Goal: Task Accomplishment & Management: Manage account settings

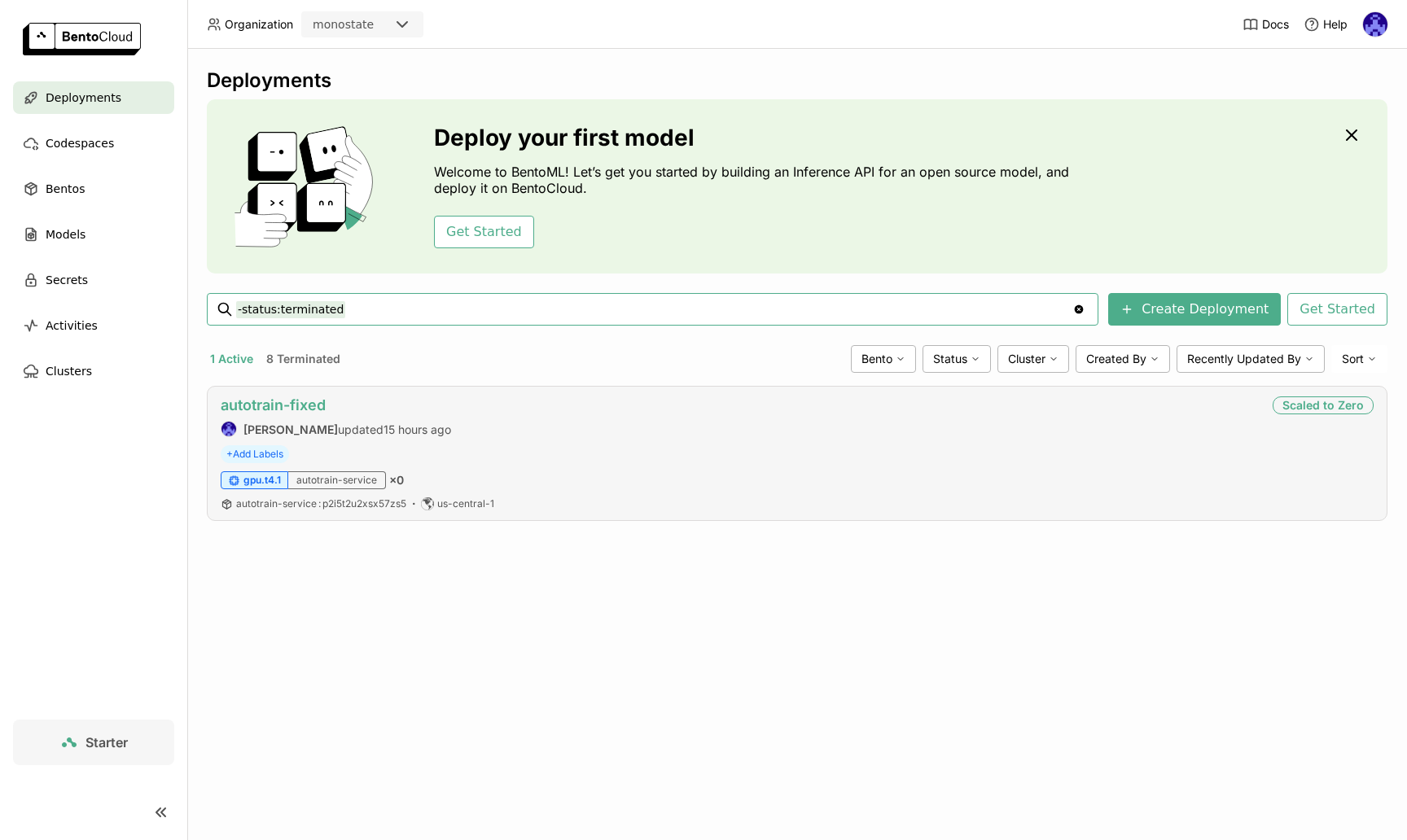
click at [306, 399] on link "autotrain-fixed" at bounding box center [274, 405] width 105 height 17
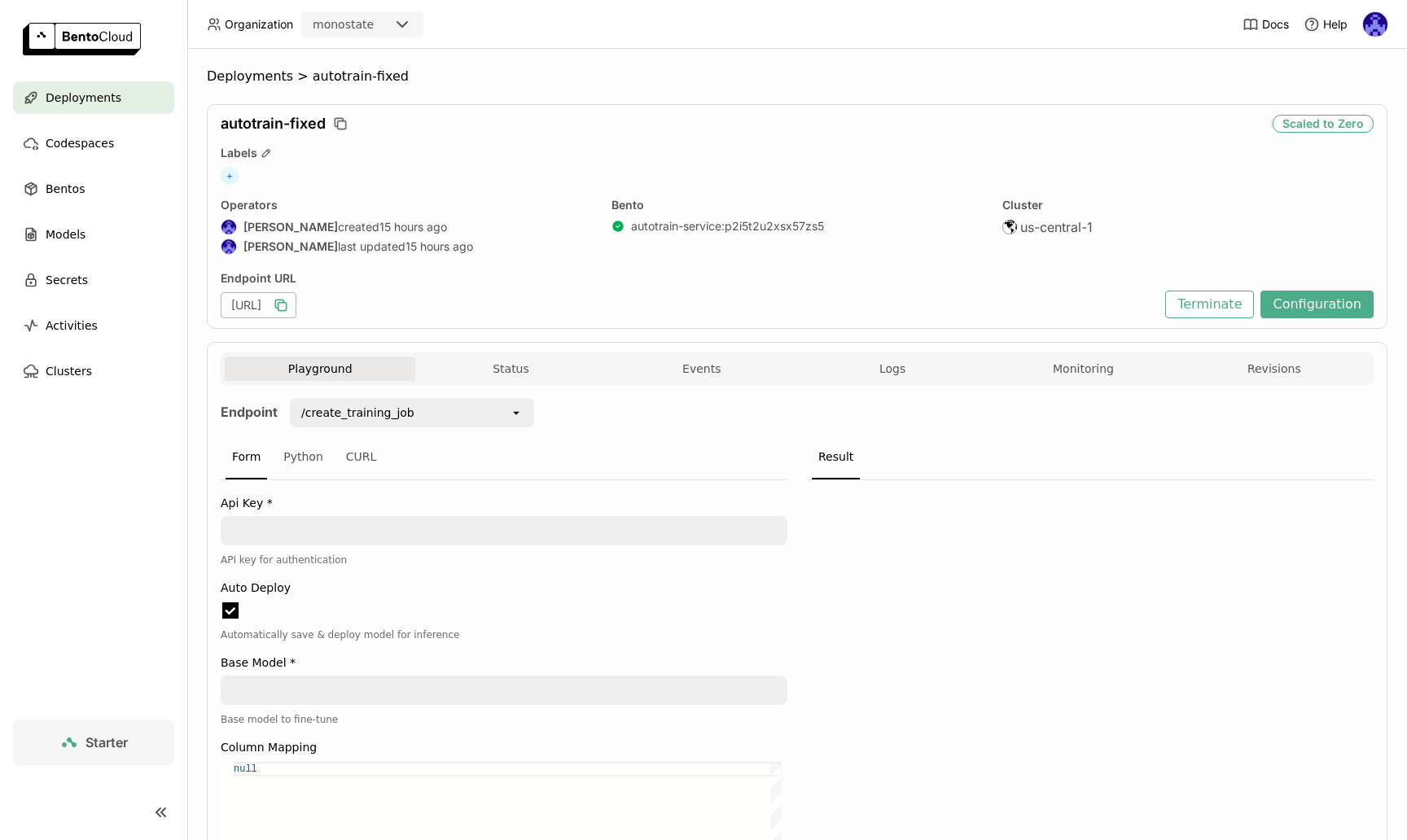
click at [289, 308] on icon "button" at bounding box center [280, 304] width 16 height 16
click at [284, 303] on icon "button" at bounding box center [279, 303] width 8 height 8
click at [85, 101] on span "Deployments" at bounding box center [84, 98] width 76 height 20
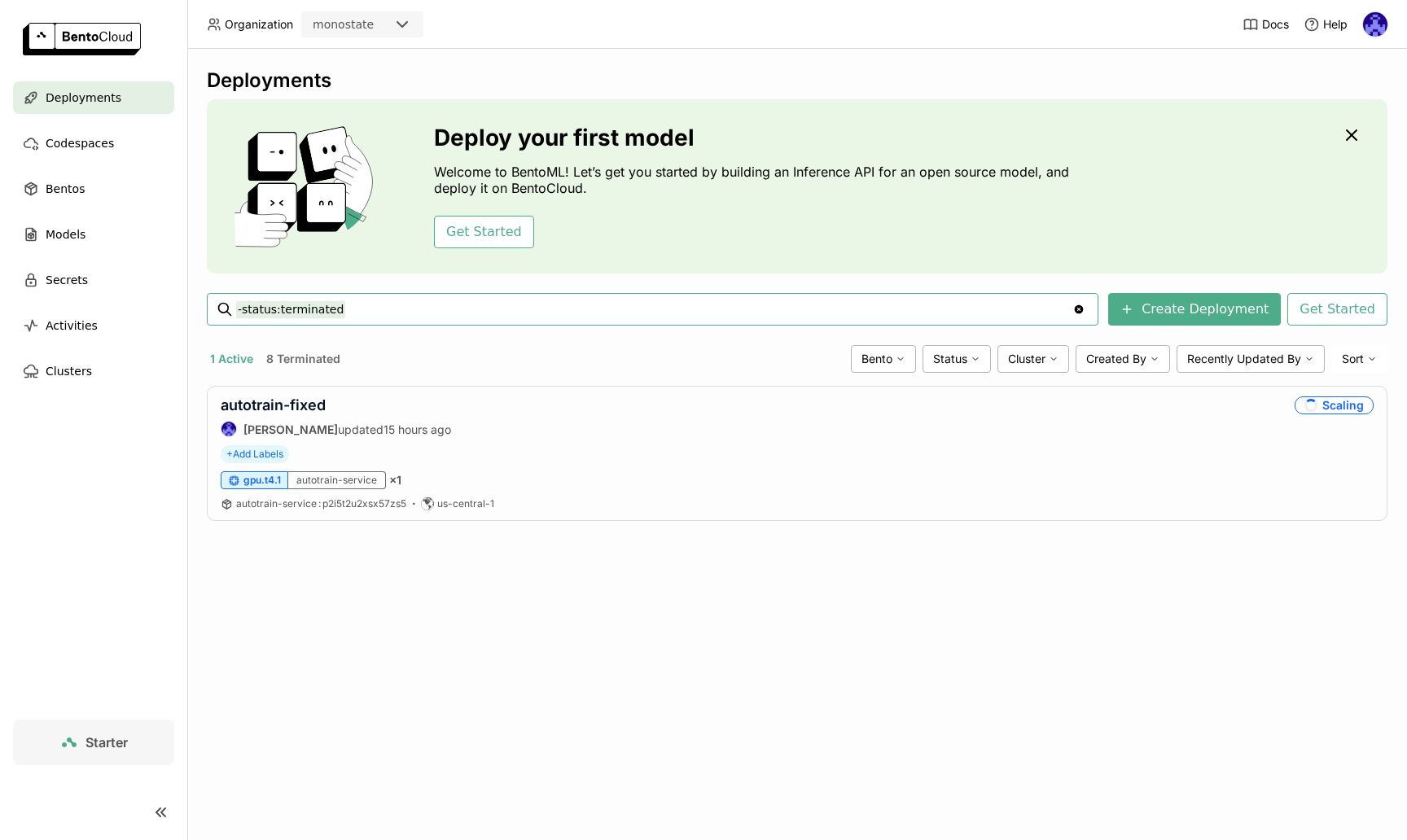
click at [614, 600] on div "Deployments Deploy your first model Welcome to BentoML! Let’s get you started b…" at bounding box center [797, 444] width 1220 height 791
click at [278, 406] on link "autotrain-fixed" at bounding box center [274, 405] width 105 height 17
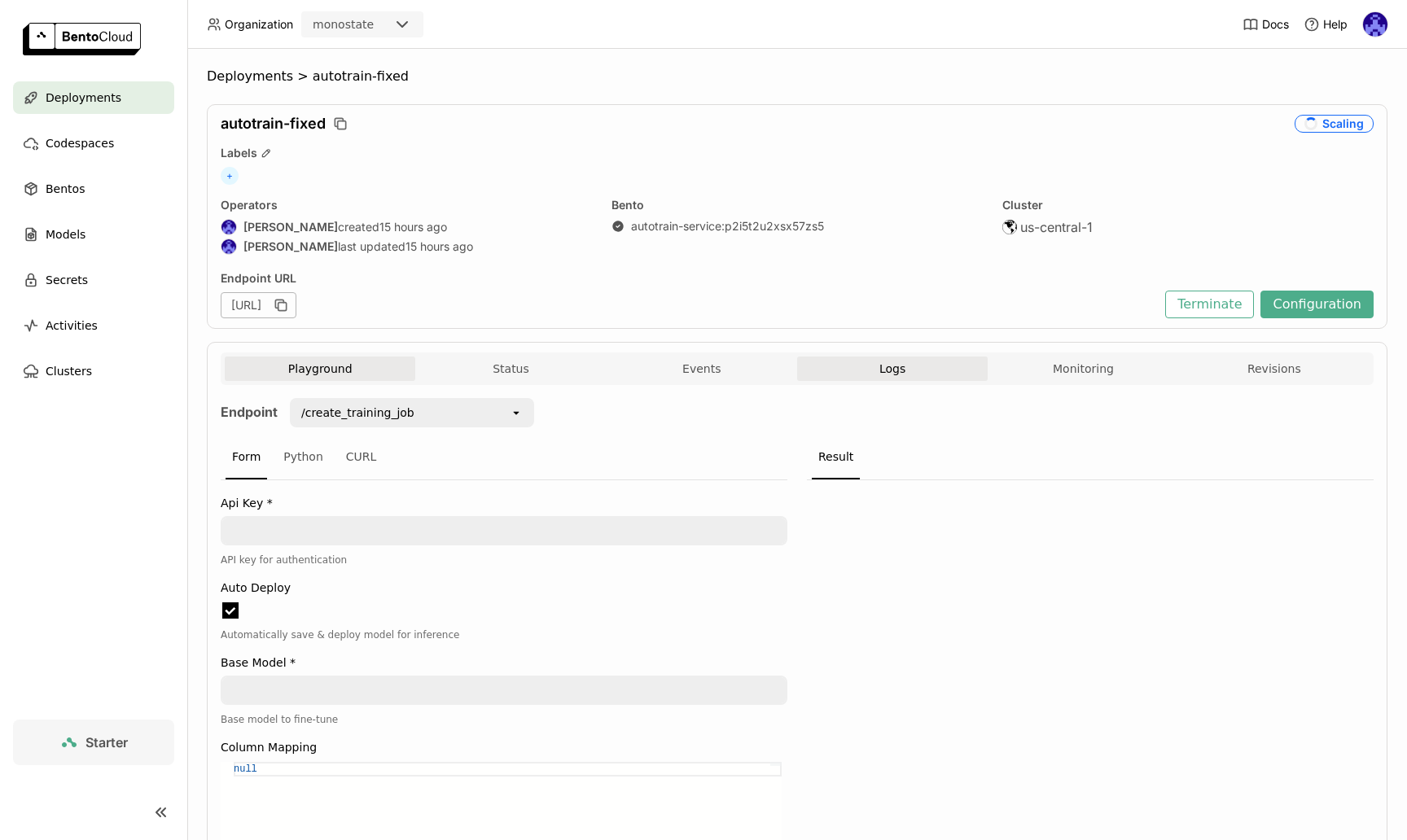
scroll to position [1, 1]
click at [871, 369] on button "Logs" at bounding box center [892, 369] width 191 height 24
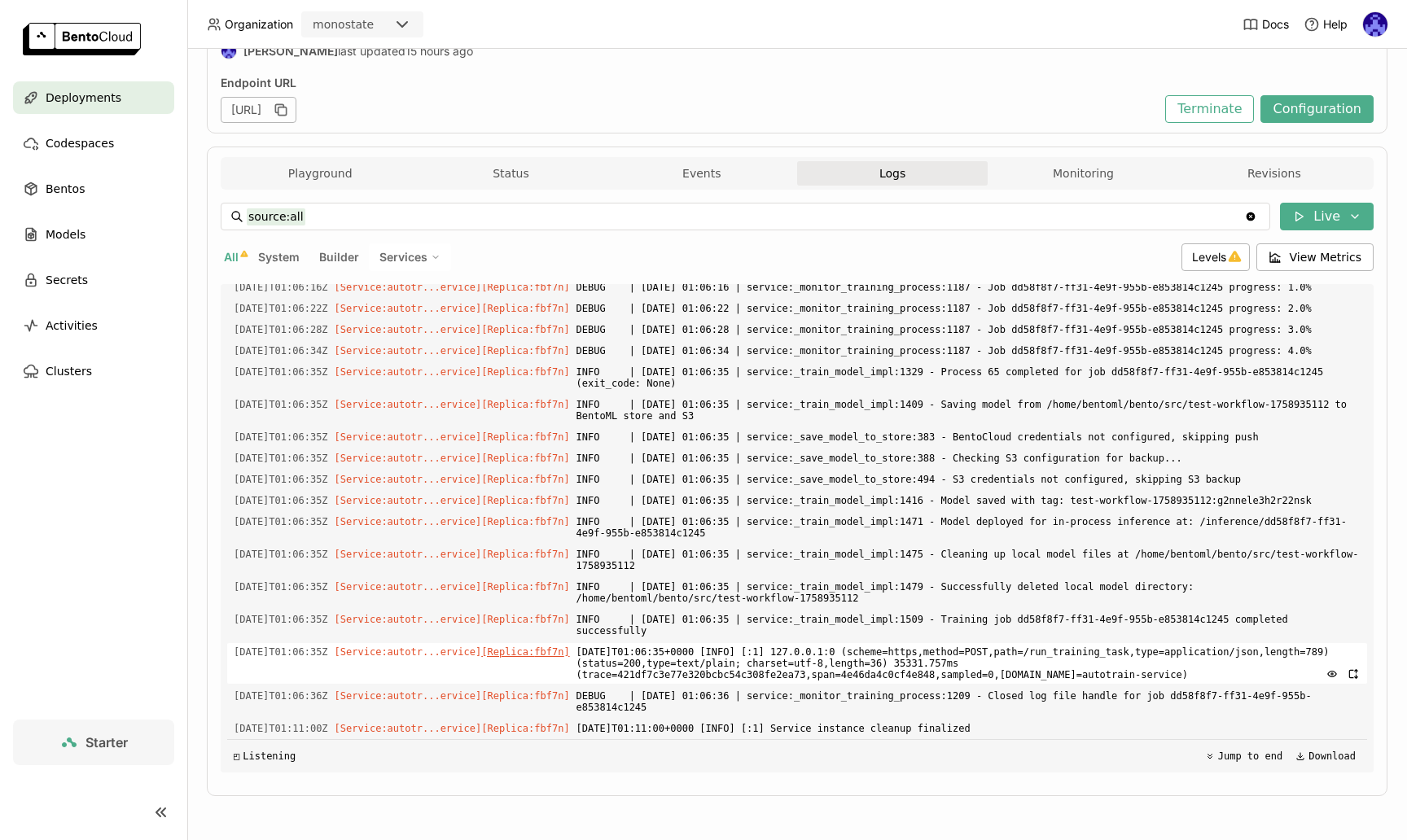
scroll to position [4241, 0]
click at [948, 667] on span "[DATE]T01:06:35+0000 [INFO] [:1] 127.0.0.1:0 (scheme=https,method=POST,path=/ru…" at bounding box center [969, 663] width 784 height 40
click at [983, 723] on span "[DATE]T01:11:00+0000 [INFO] [:1] Service instance cleanup finalized" at bounding box center [969, 728] width 784 height 18
click at [78, 107] on div "Deployments" at bounding box center [94, 98] width 162 height 33
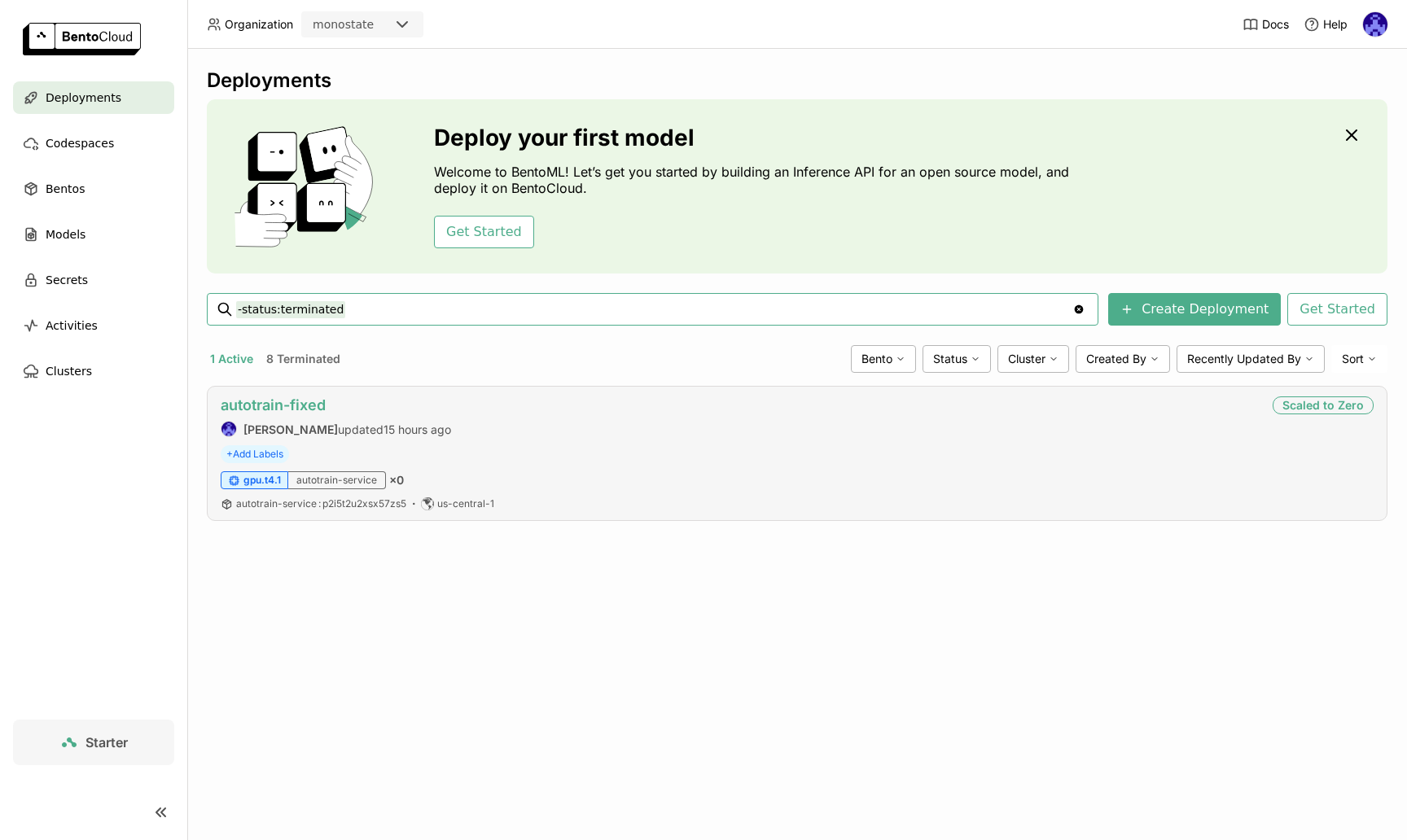
click at [302, 411] on link "autotrain-fixed" at bounding box center [274, 405] width 105 height 17
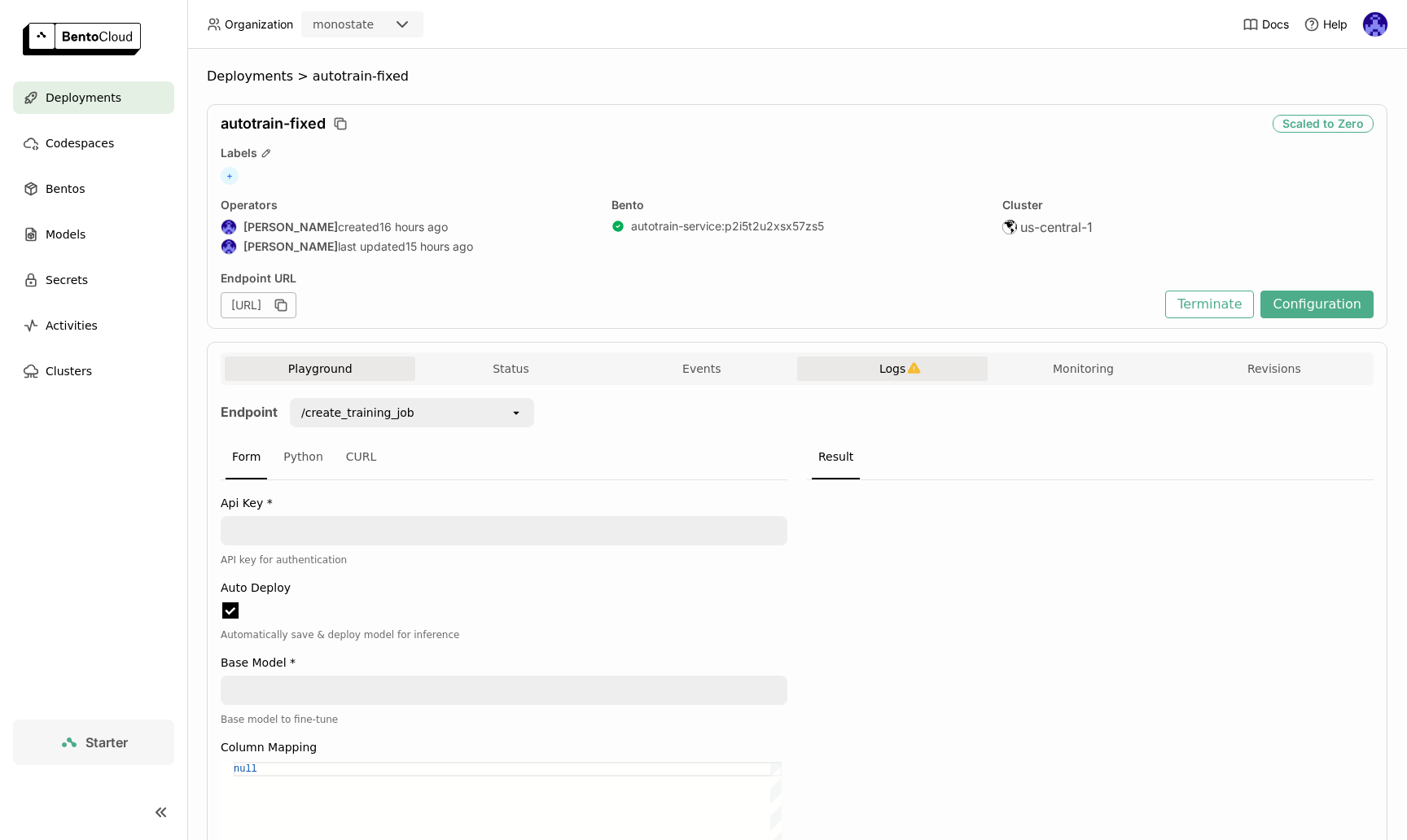
click at [889, 378] on button "Logs" at bounding box center [892, 369] width 191 height 24
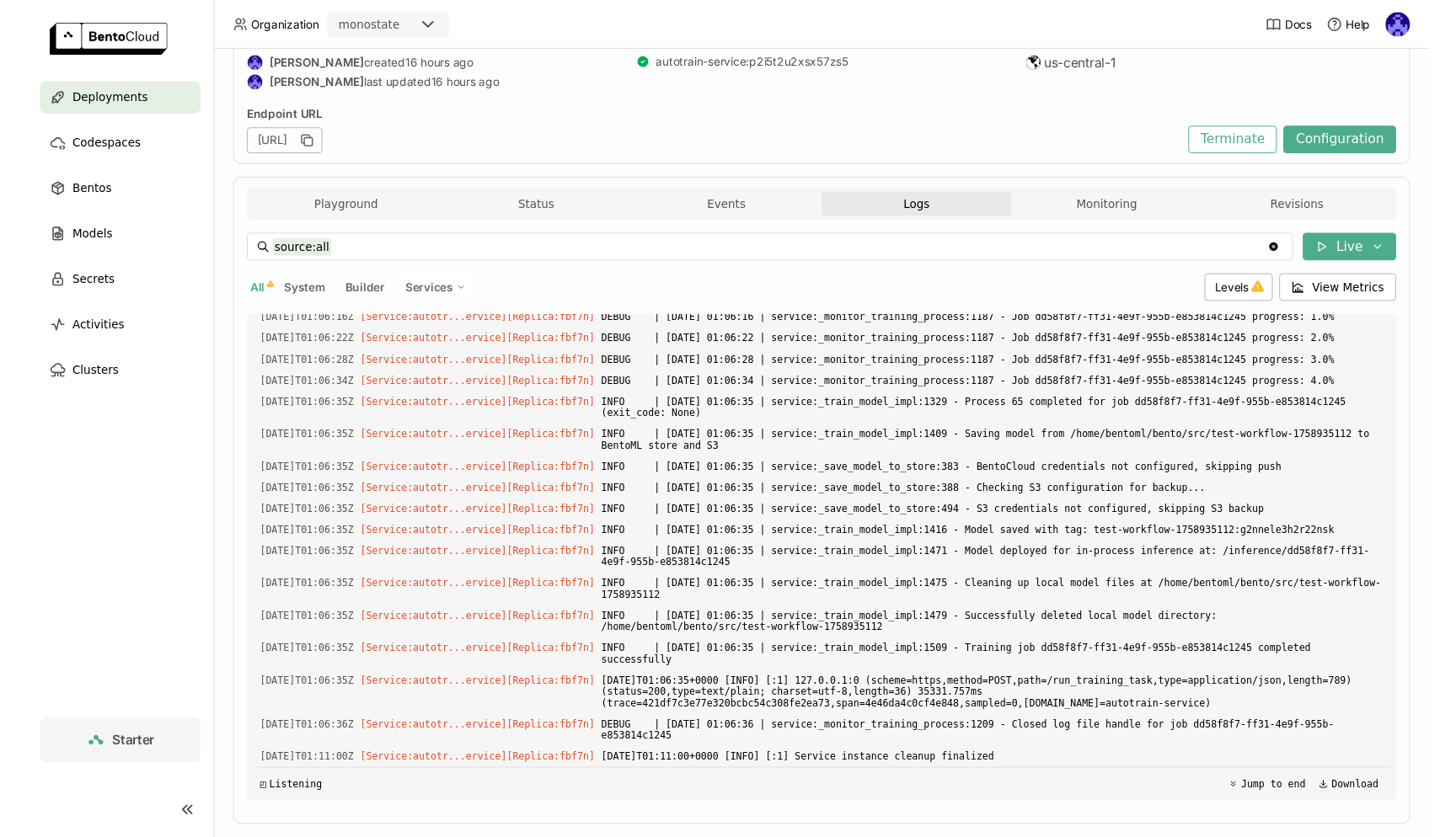
scroll to position [202, 0]
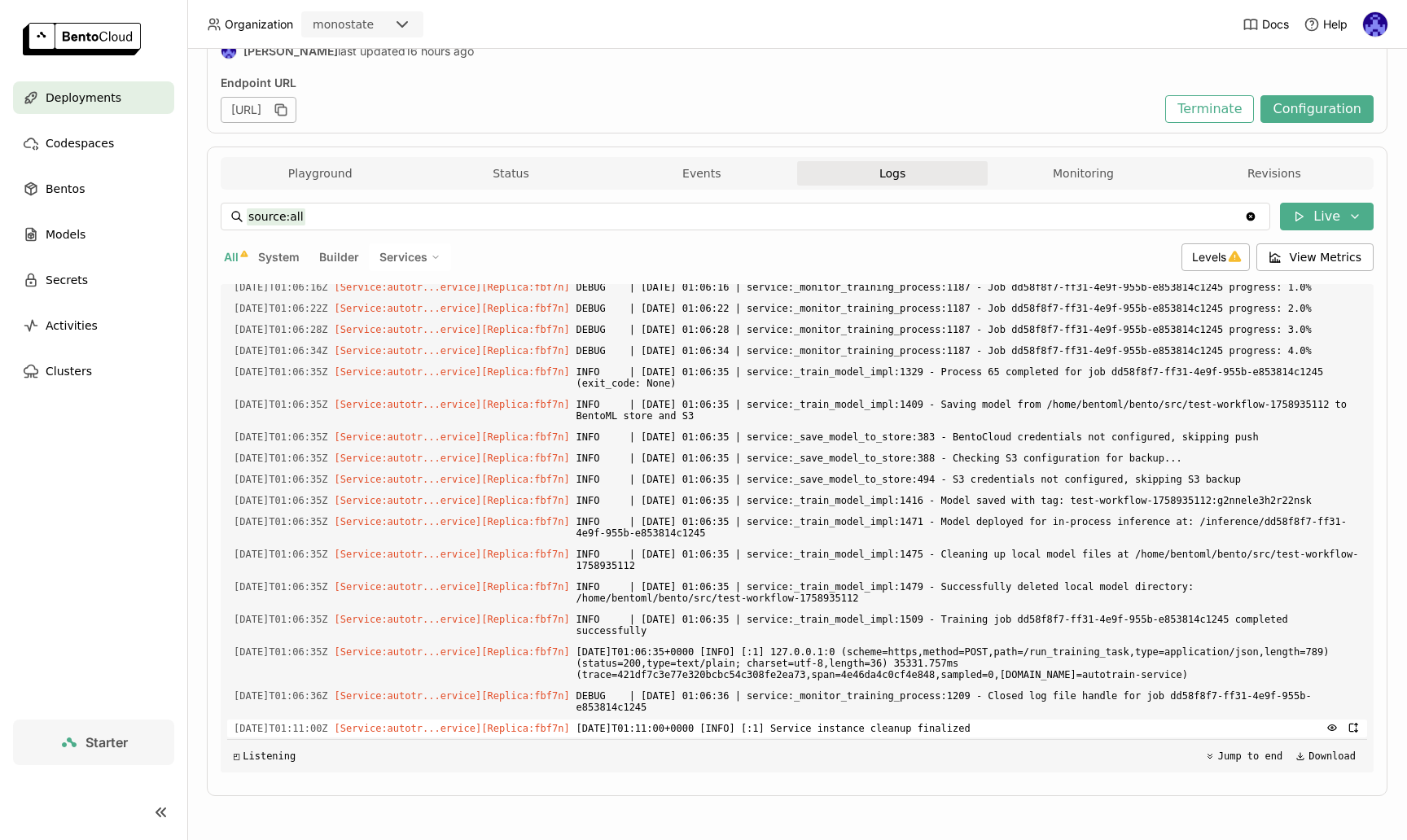
drag, startPoint x: 838, startPoint y: 669, endPoint x: 1040, endPoint y: 731, distance: 211.3
click at [1040, 730] on div "Load older logs [DATE]T09:40:02Z [Builder] [ autotrain-service:p2i5t2u2xsx57zs5…" at bounding box center [797, 528] width 1140 height 489
copy div "[DATE]T09:43:32Z [Service:autotr...ervice] [Replica: 6qcxf ] $PORT is set! Over…"
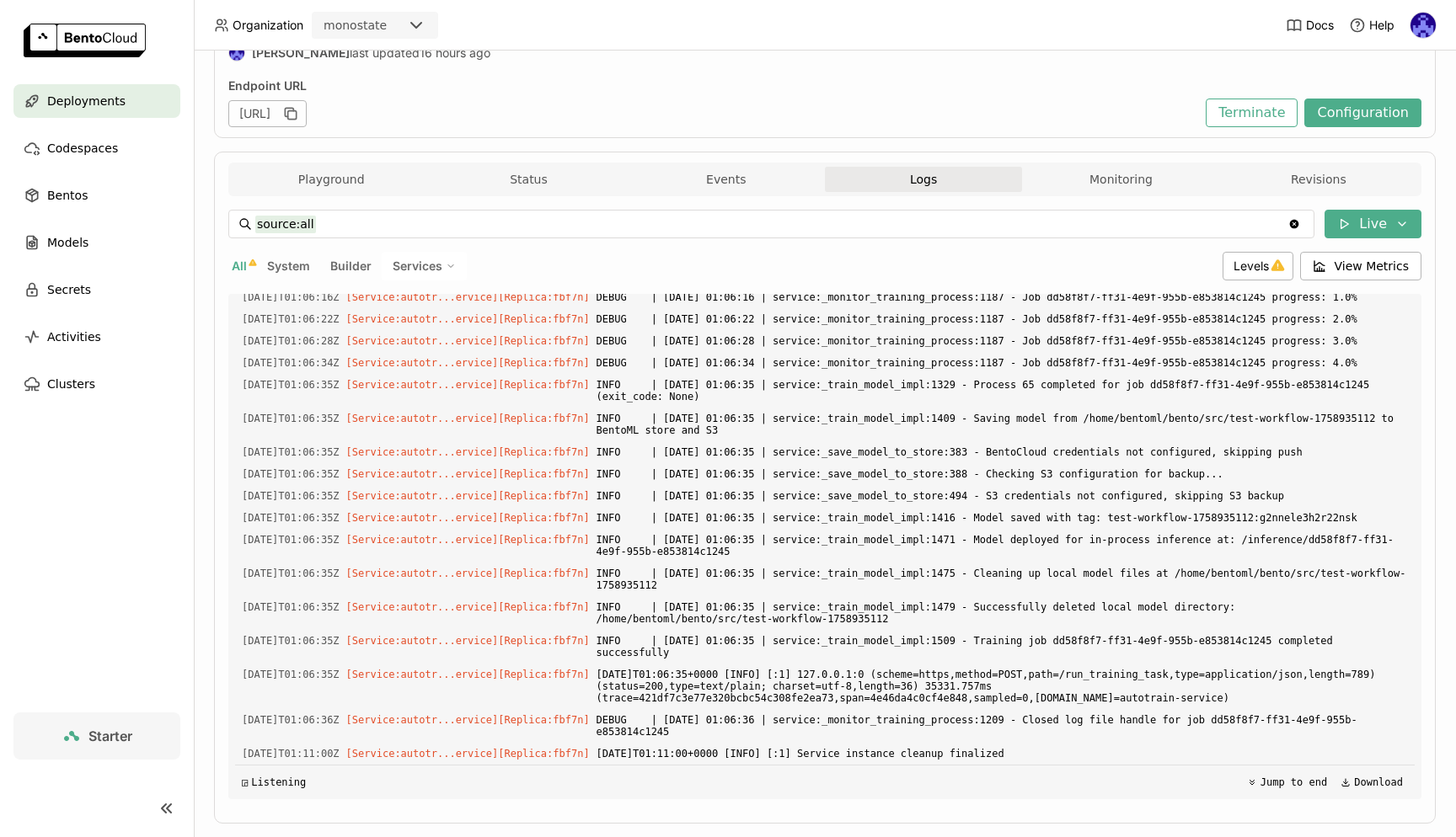
click at [89, 85] on div "Deployments" at bounding box center [97, 101] width 167 height 34
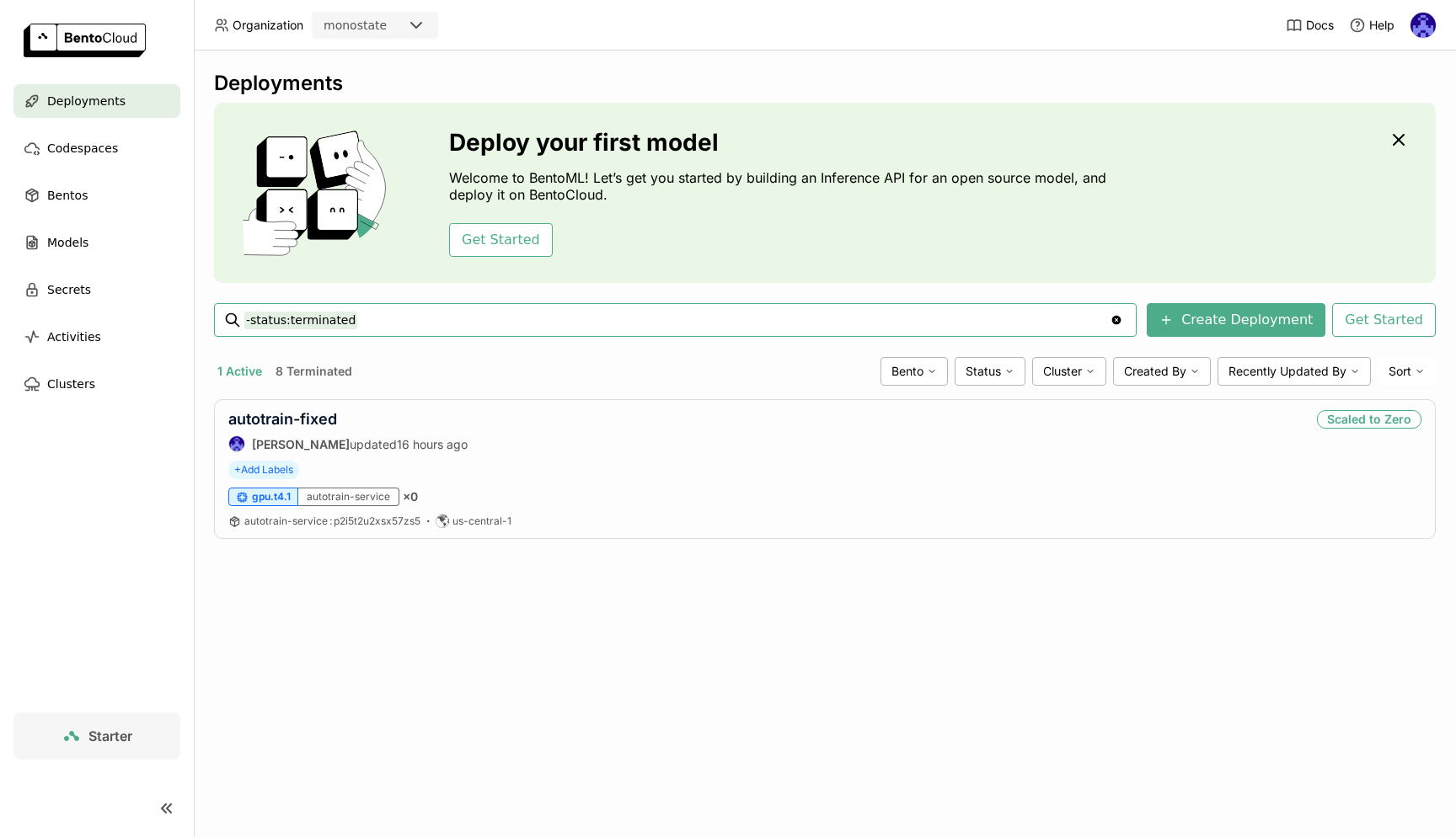
click at [611, 660] on div "Deployments Deploy your first model Welcome to BentoML! Let’s get you started b…" at bounding box center [825, 443] width 1262 height 786
click at [75, 240] on span "Models" at bounding box center [68, 242] width 41 height 20
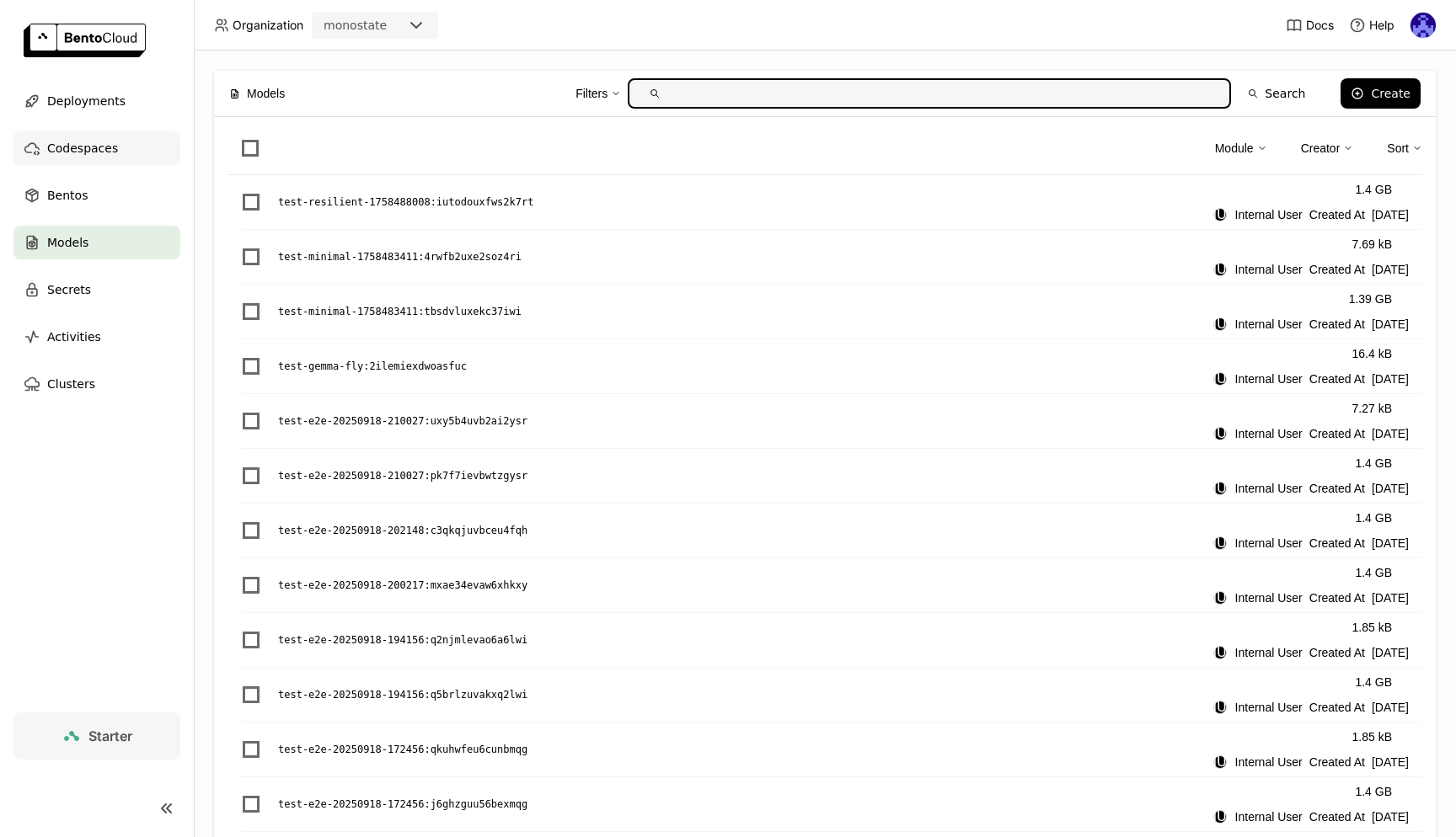
click at [109, 150] on span "Codespaces" at bounding box center [83, 148] width 71 height 20
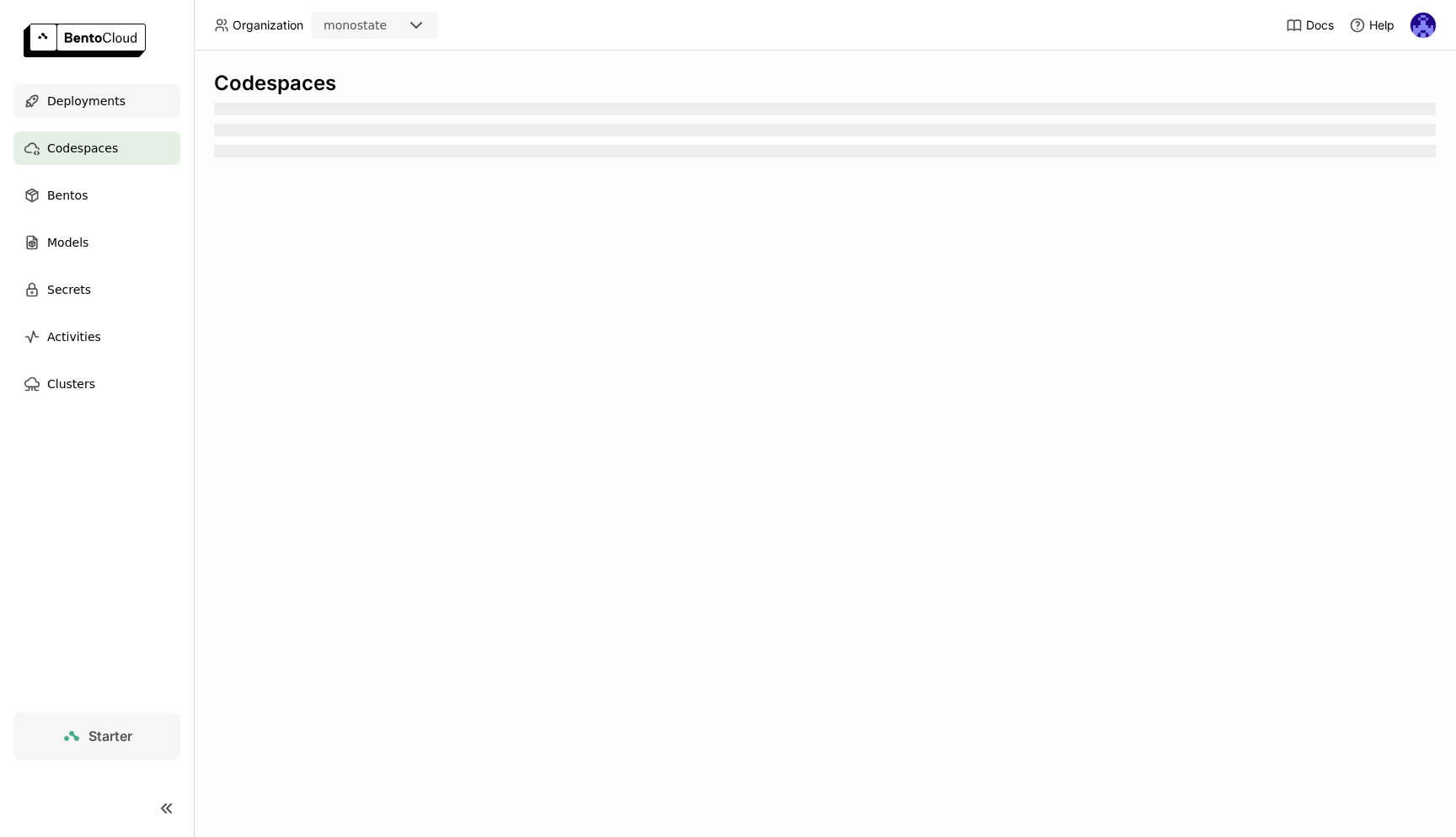
click at [73, 99] on span "Deployments" at bounding box center [87, 101] width 79 height 20
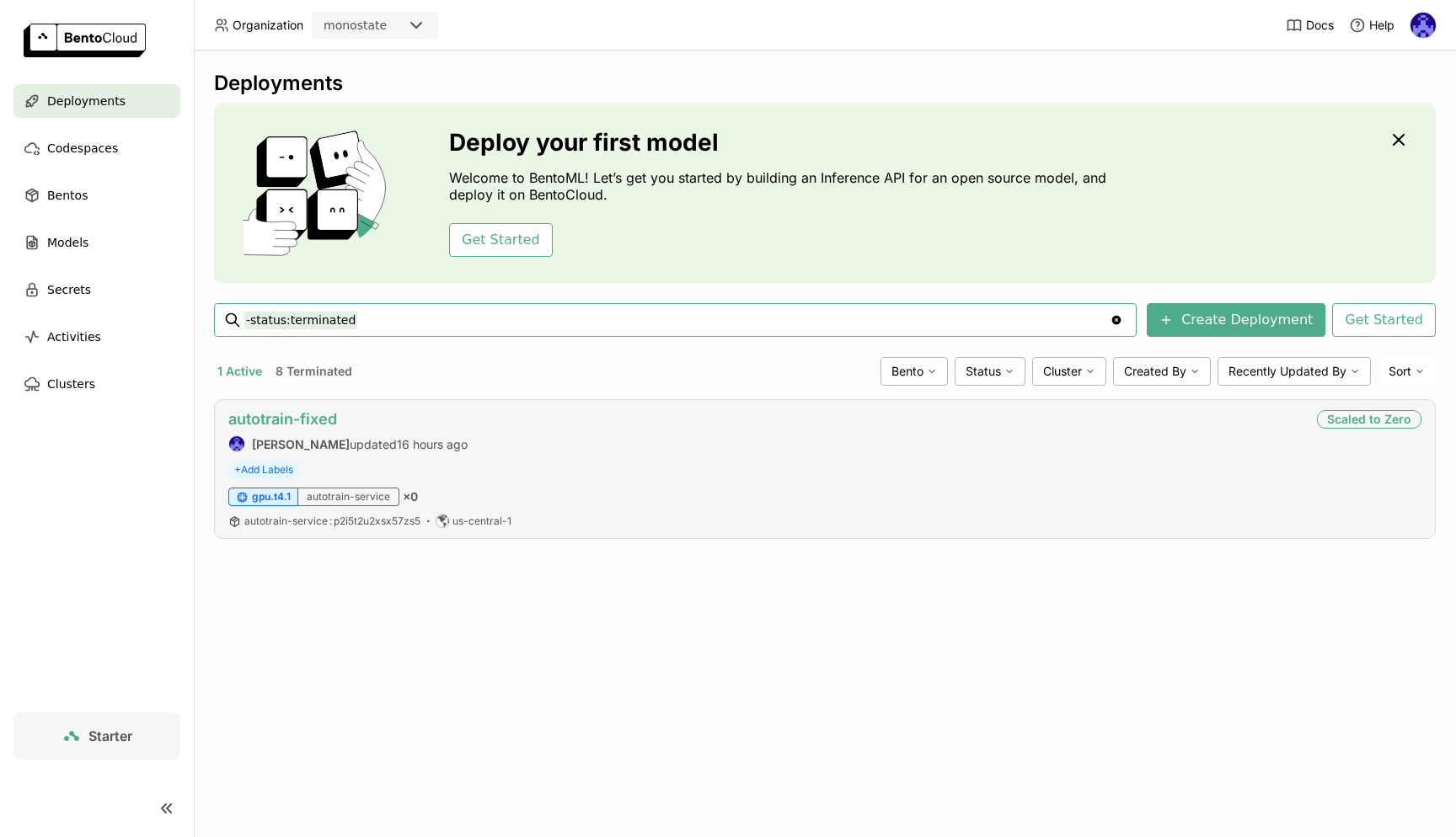
click at [292, 416] on link "autotrain-fixed" at bounding box center [283, 419] width 109 height 17
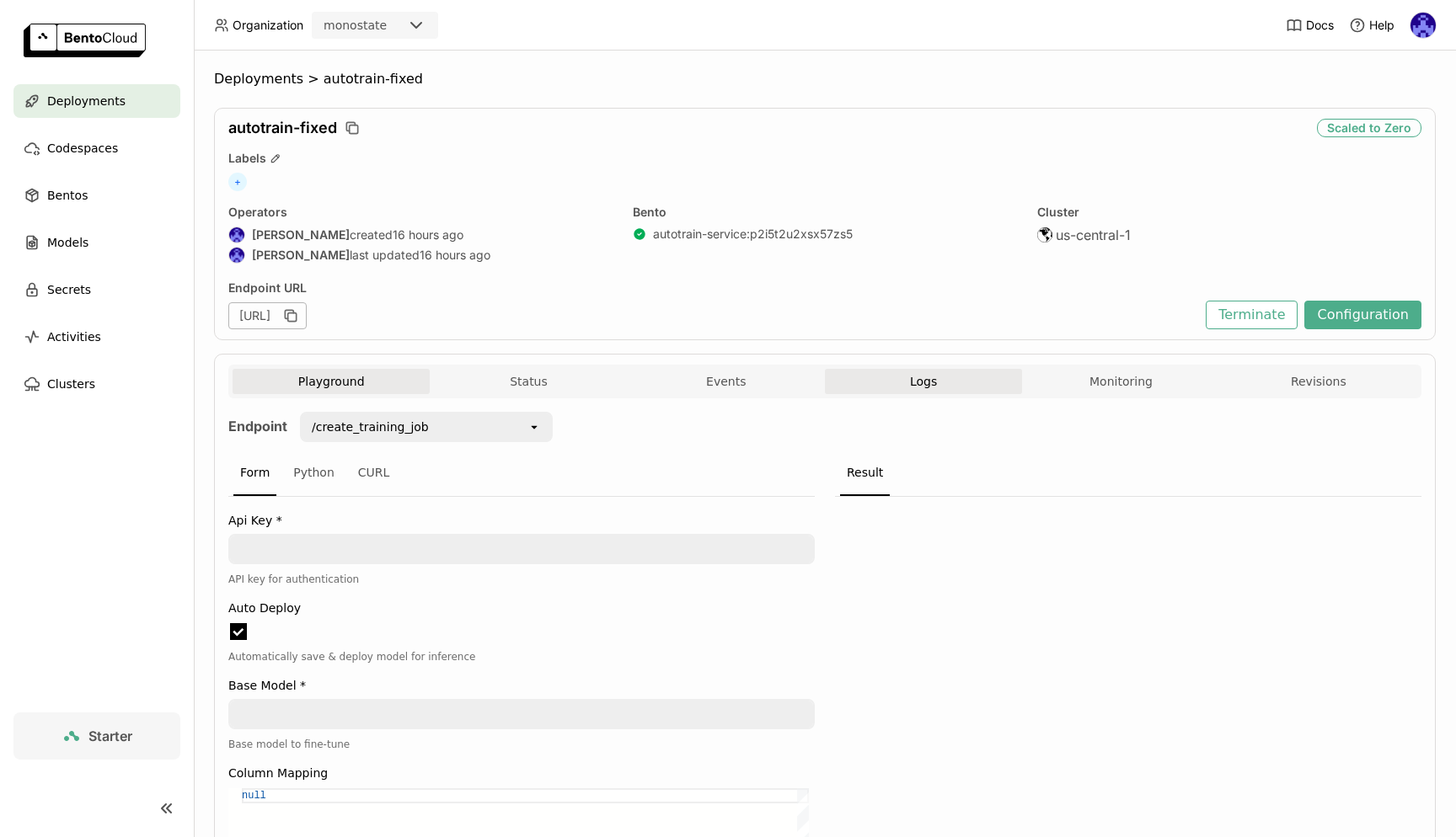
click at [957, 389] on button "Logs" at bounding box center [923, 382] width 197 height 25
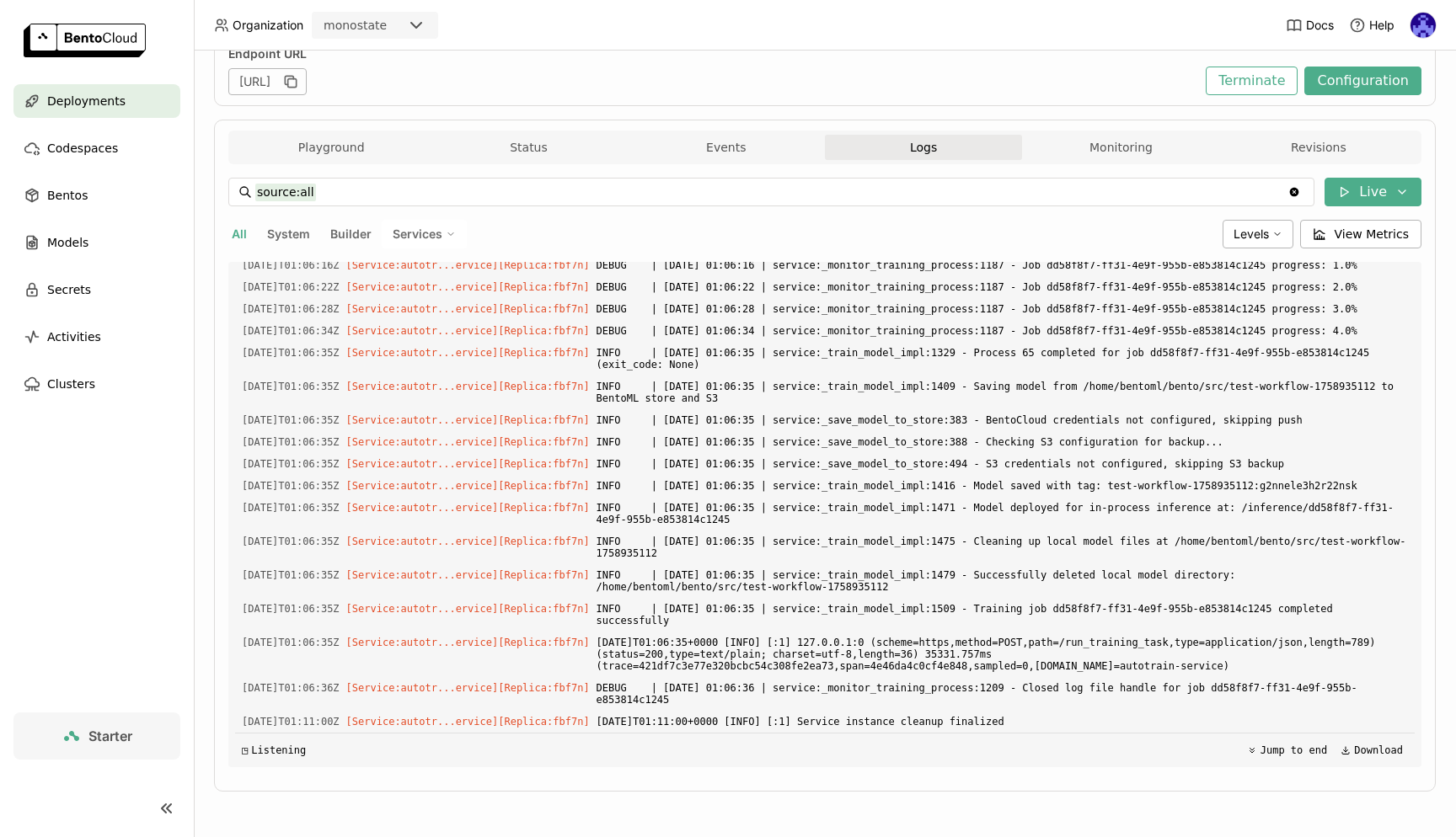
scroll to position [2742, 0]
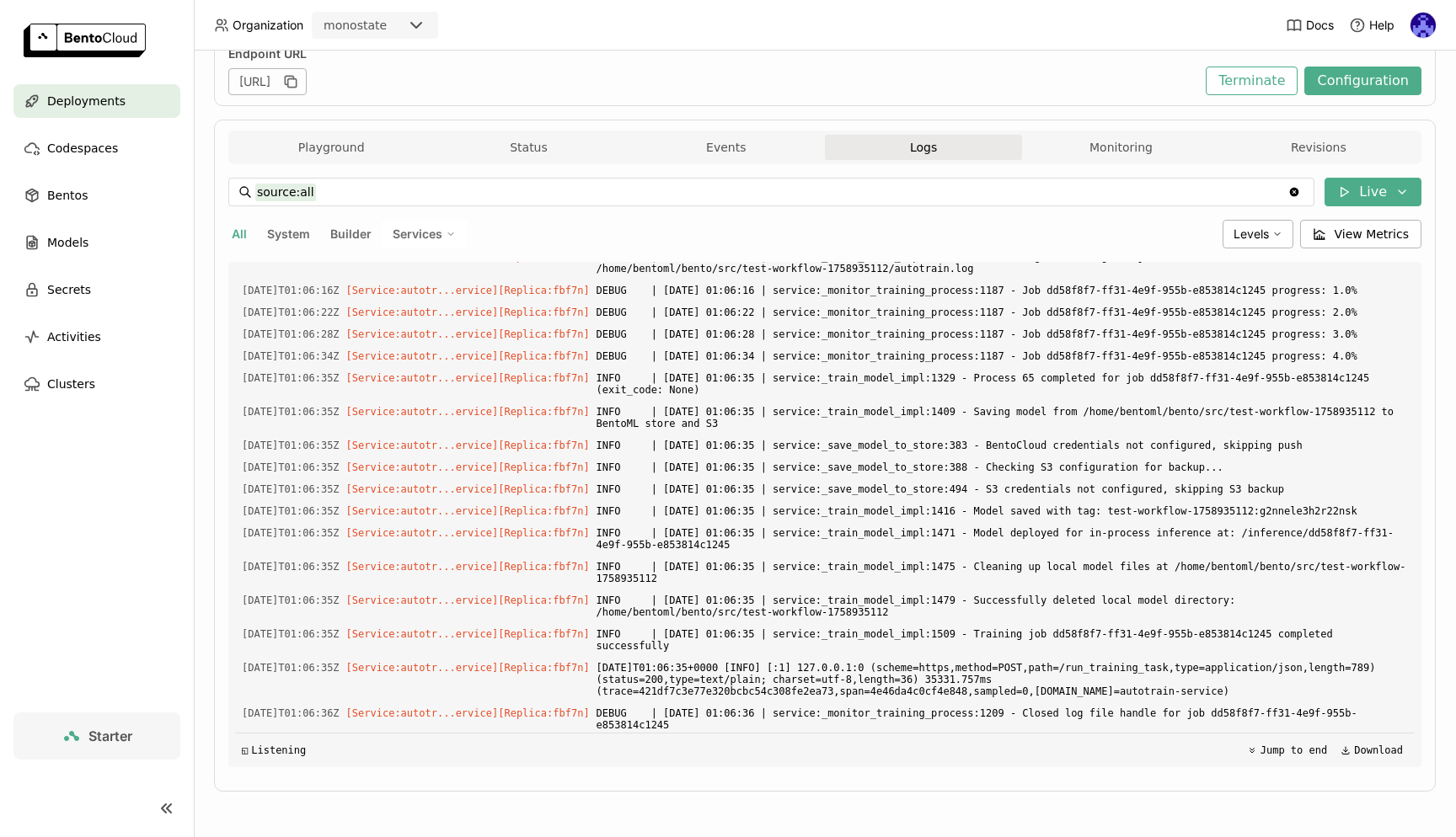
drag, startPoint x: 1012, startPoint y: 337, endPoint x: 1069, endPoint y: 382, distance: 72.6
click at [1069, 382] on div "Load older logs [DATE]T09:40:02Z [Builder] [ autotrain-service:p2i5t2u2xsx57zs5…" at bounding box center [825, 514] width 1180 height 506
drag, startPoint x: 980, startPoint y: 328, endPoint x: 1079, endPoint y: 397, distance: 120.7
click at [1079, 397] on div "Load older logs [DATE]T09:40:02Z [Builder] [ autotrain-service:p2i5t2u2xsx57zs5…" at bounding box center [825, 514] width 1180 height 506
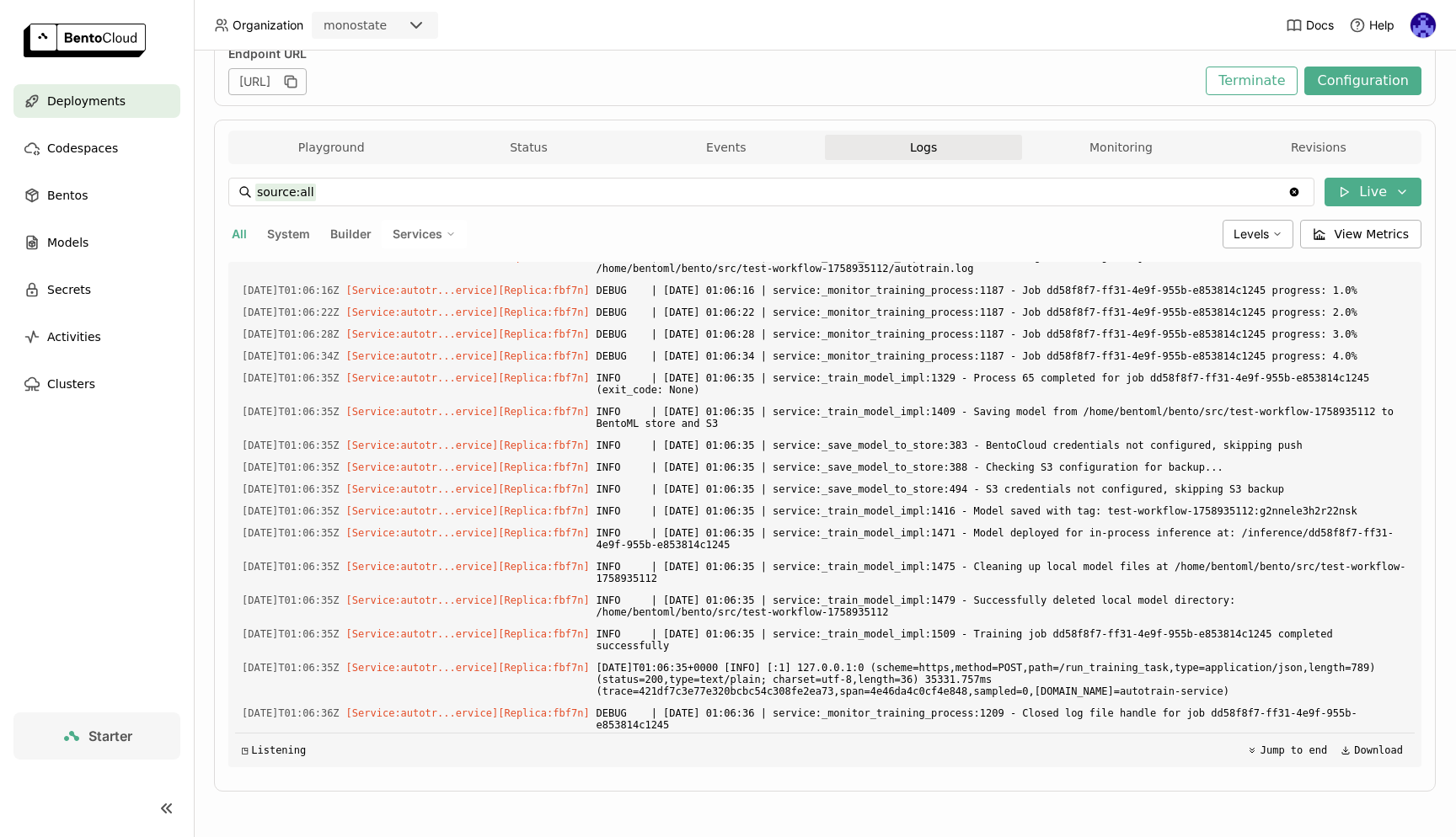
click at [850, 391] on div "Load older logs [DATE]T09:40:02Z [Builder] [ autotrain-service:p2i5t2u2xsx57zs5…" at bounding box center [825, 514] width 1180 height 506
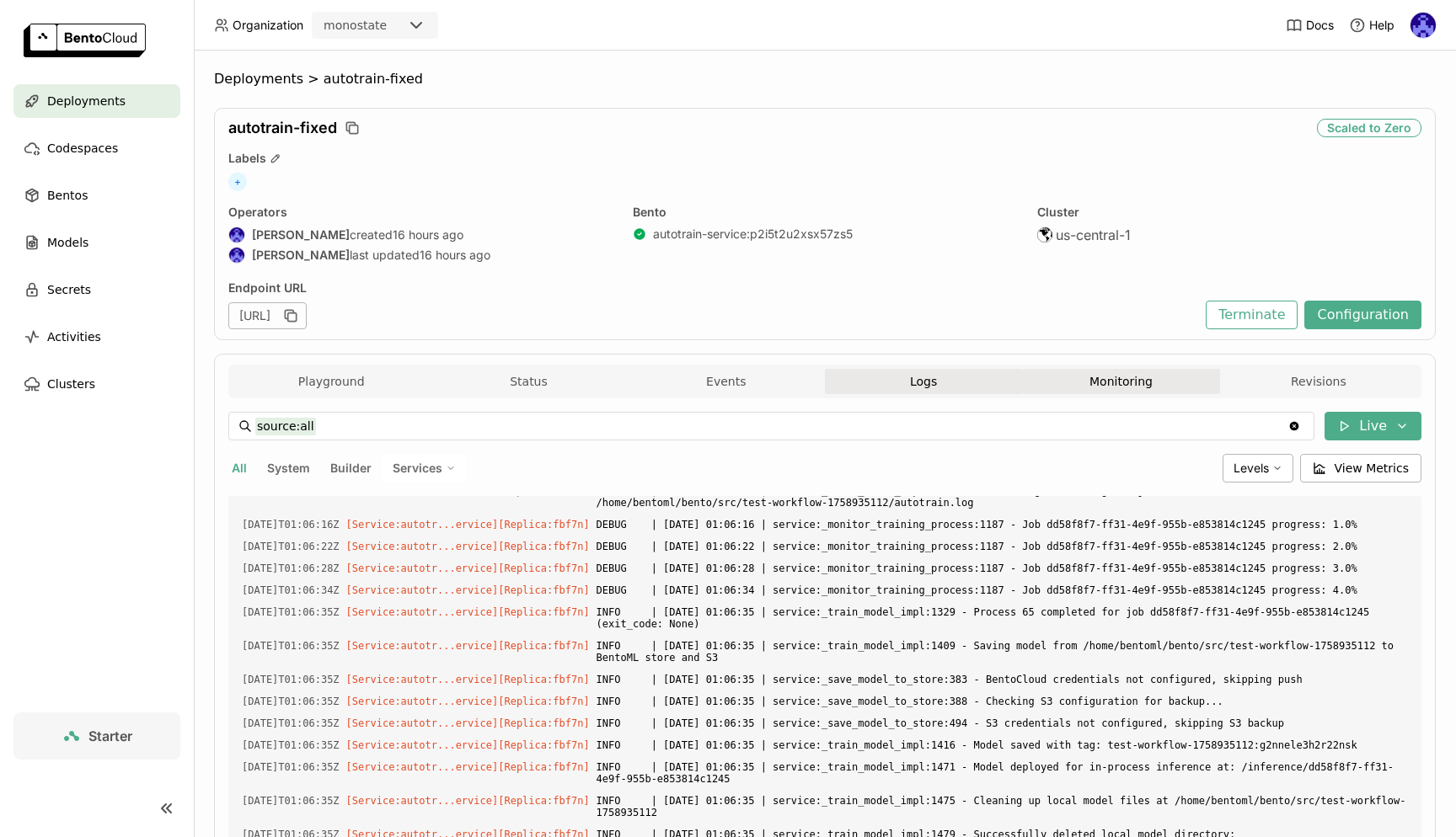
click at [1128, 388] on button "Monitoring" at bounding box center [1120, 382] width 197 height 25
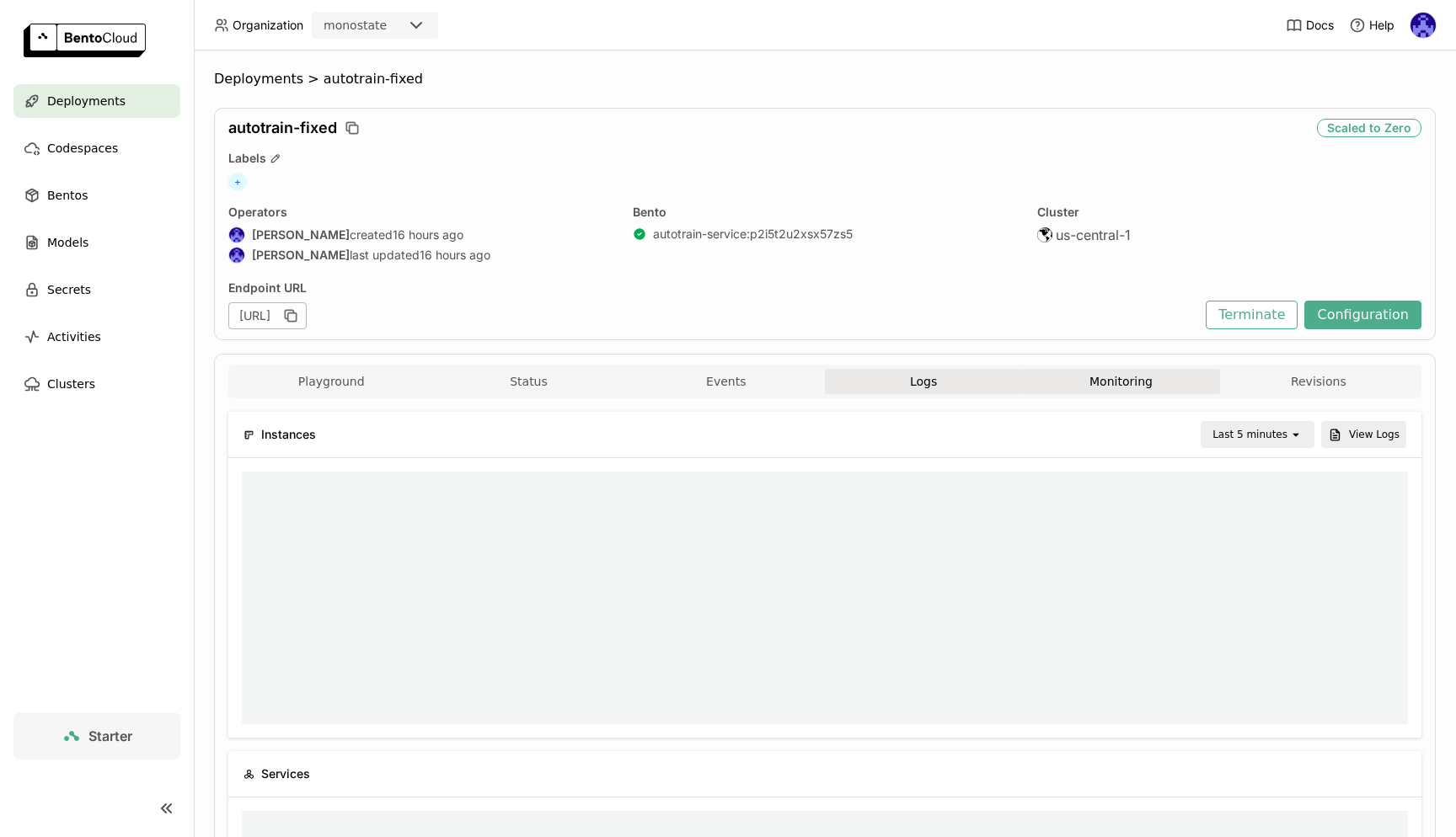
scroll to position [246, 1148]
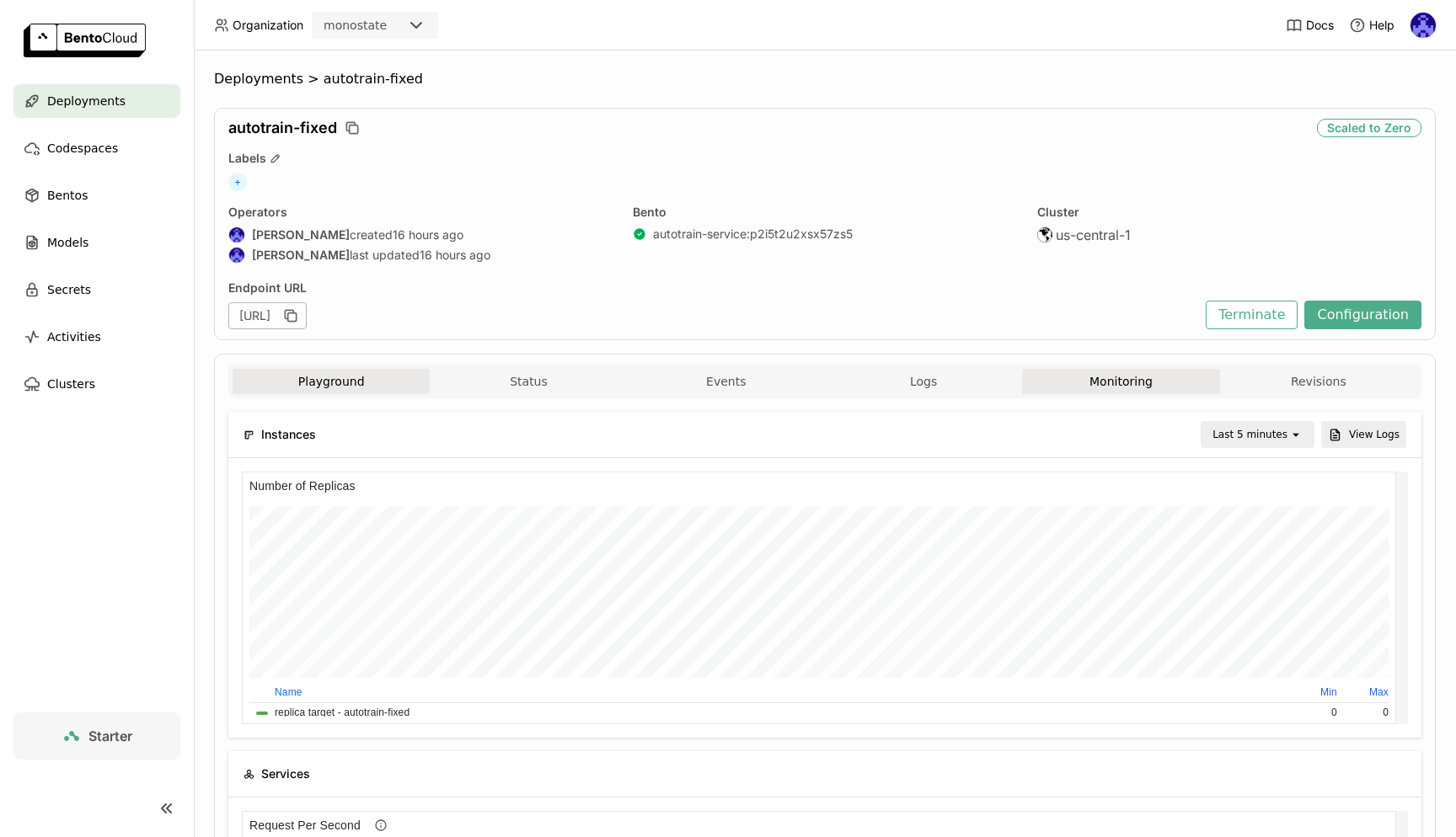
click at [344, 380] on button "Playground" at bounding box center [331, 382] width 197 height 25
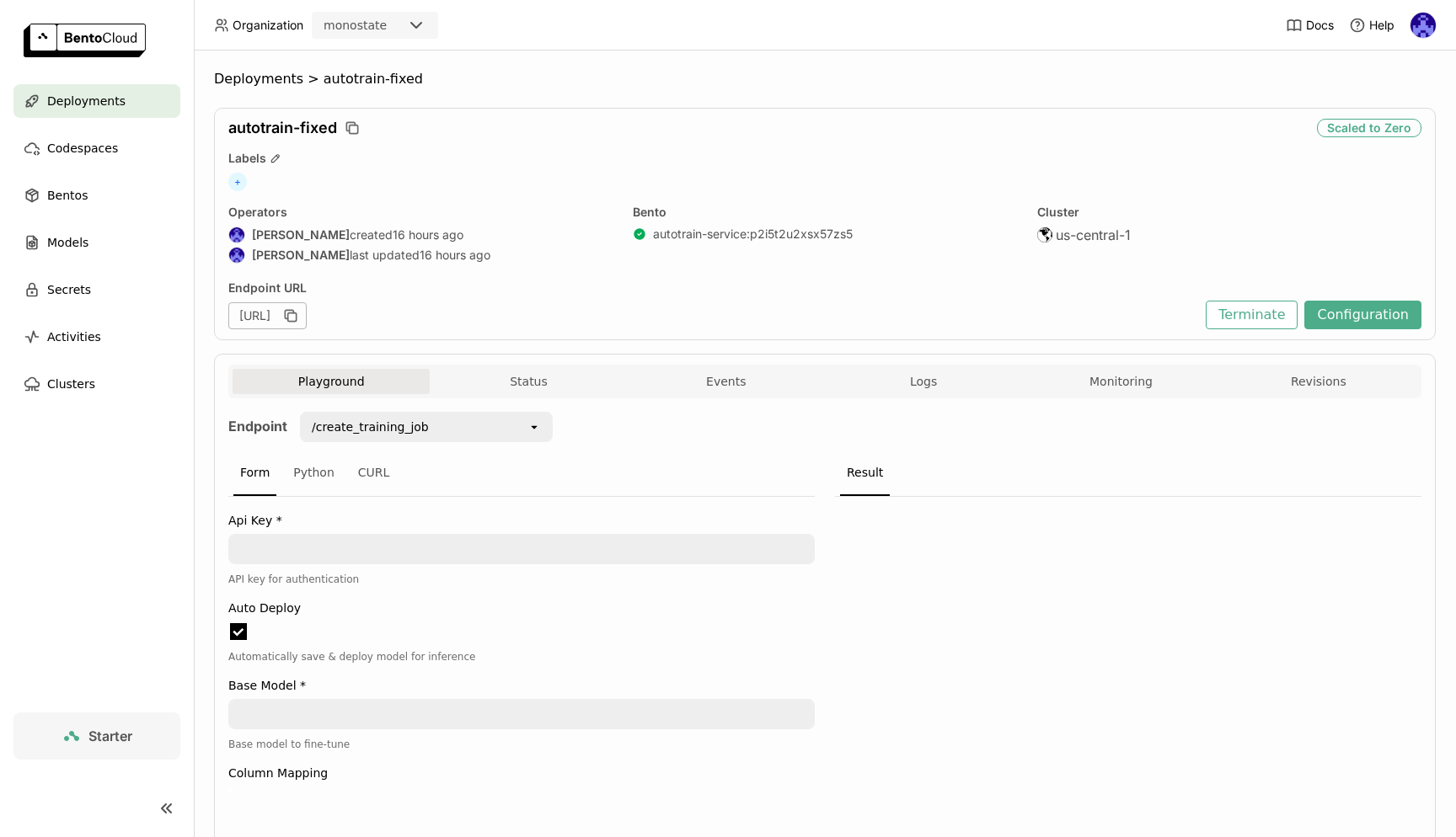
scroll to position [8, 8]
click at [676, 394] on button "Events" at bounding box center [727, 382] width 197 height 25
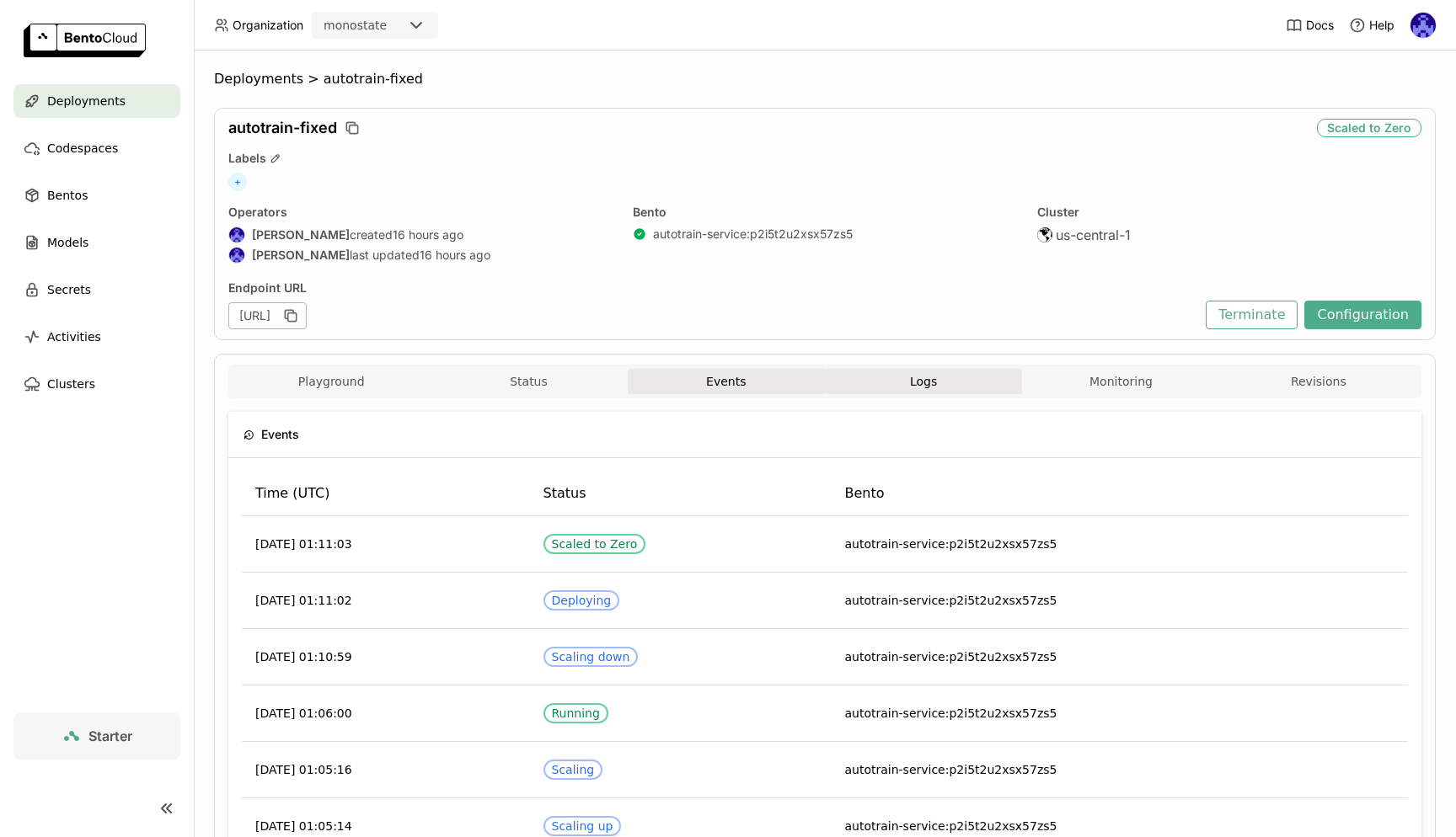
click at [913, 385] on span "Logs" at bounding box center [924, 382] width 27 height 16
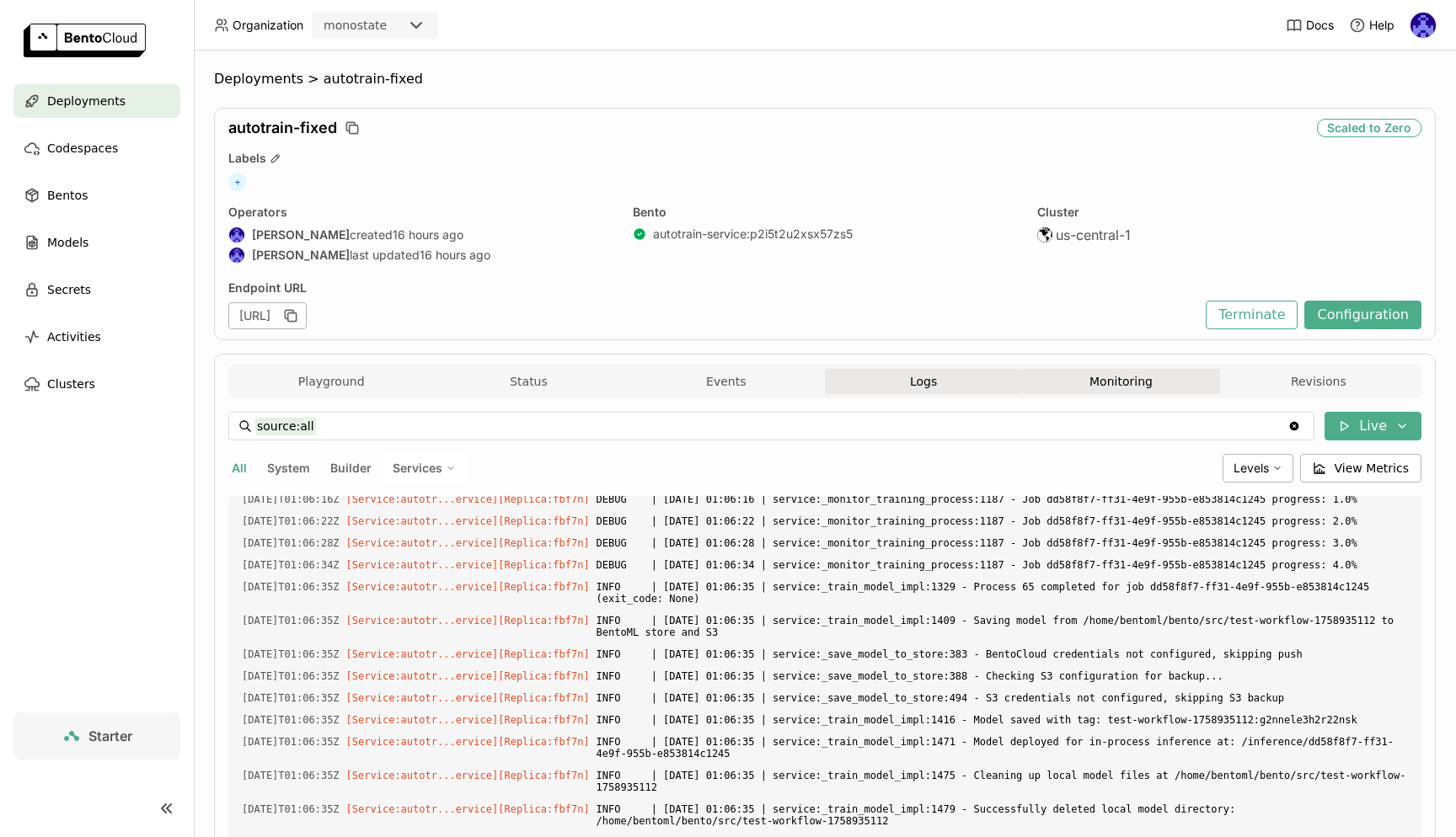
drag, startPoint x: 1096, startPoint y: 378, endPoint x: 1115, endPoint y: 378, distance: 19.0
click at [1096, 378] on button "Monitoring" at bounding box center [1120, 382] width 197 height 25
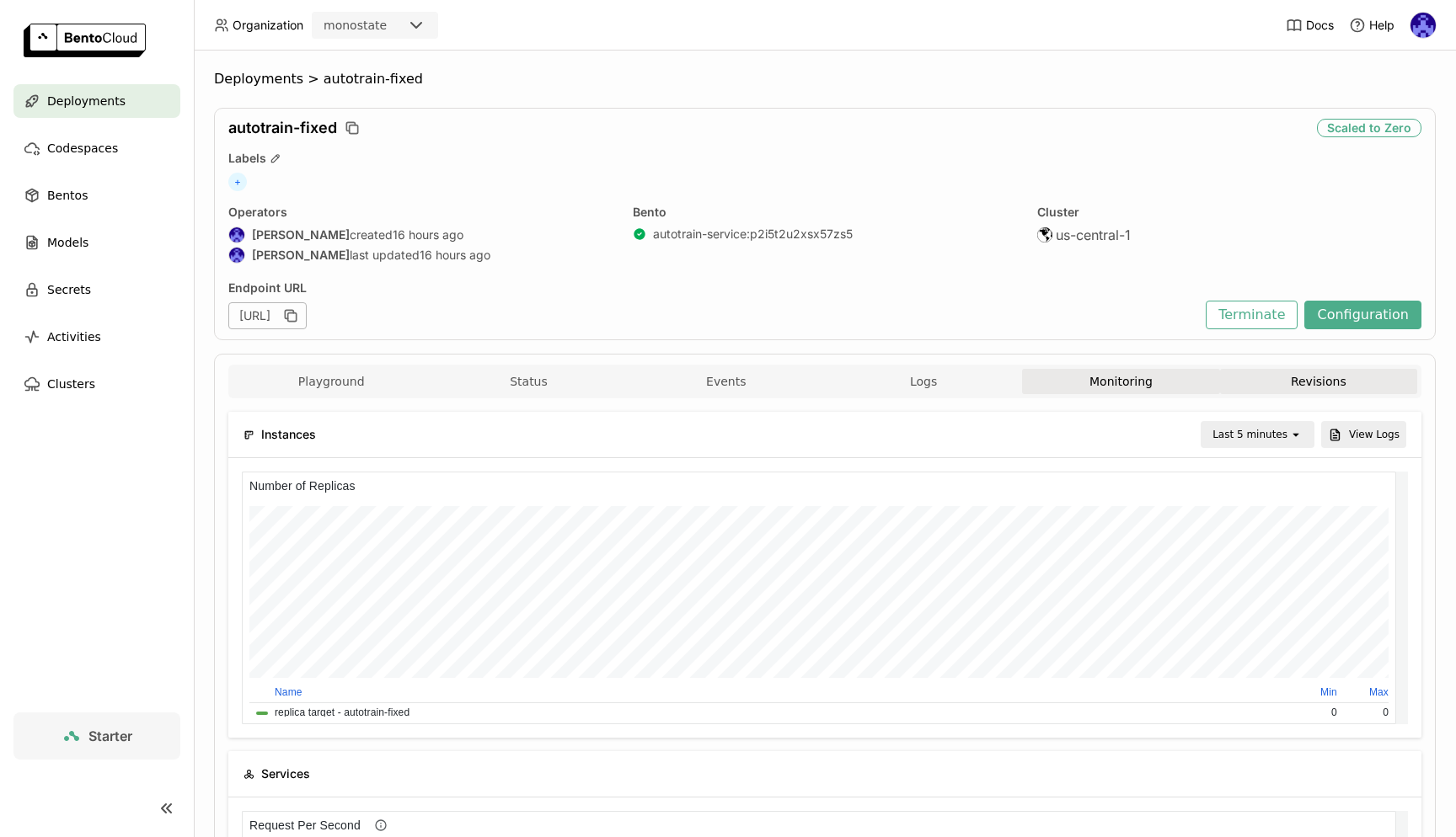
click at [1271, 378] on button "Revisions" at bounding box center [1319, 382] width 197 height 25
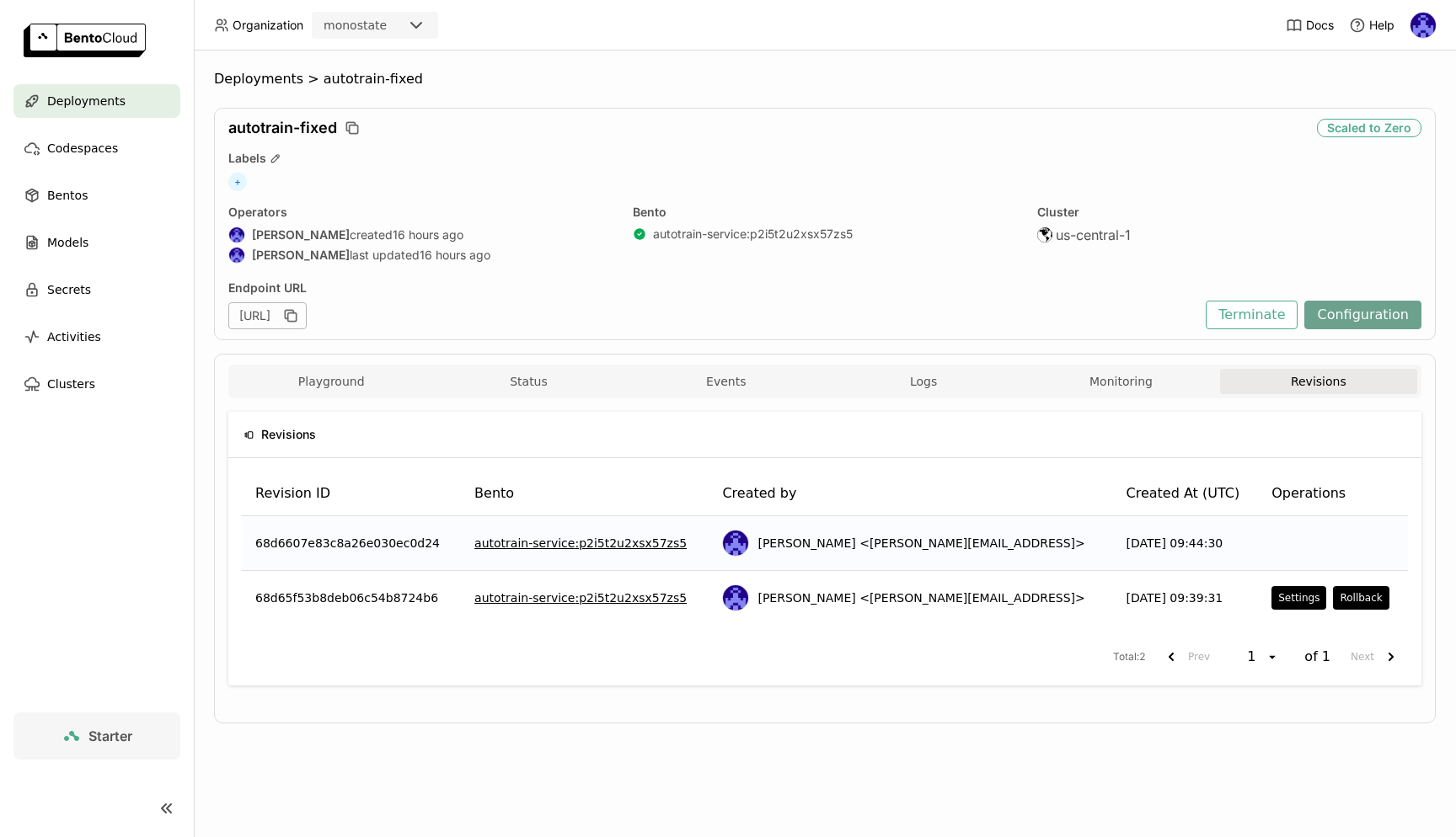
click at [1356, 310] on button "Configuration" at bounding box center [1363, 314] width 117 height 28
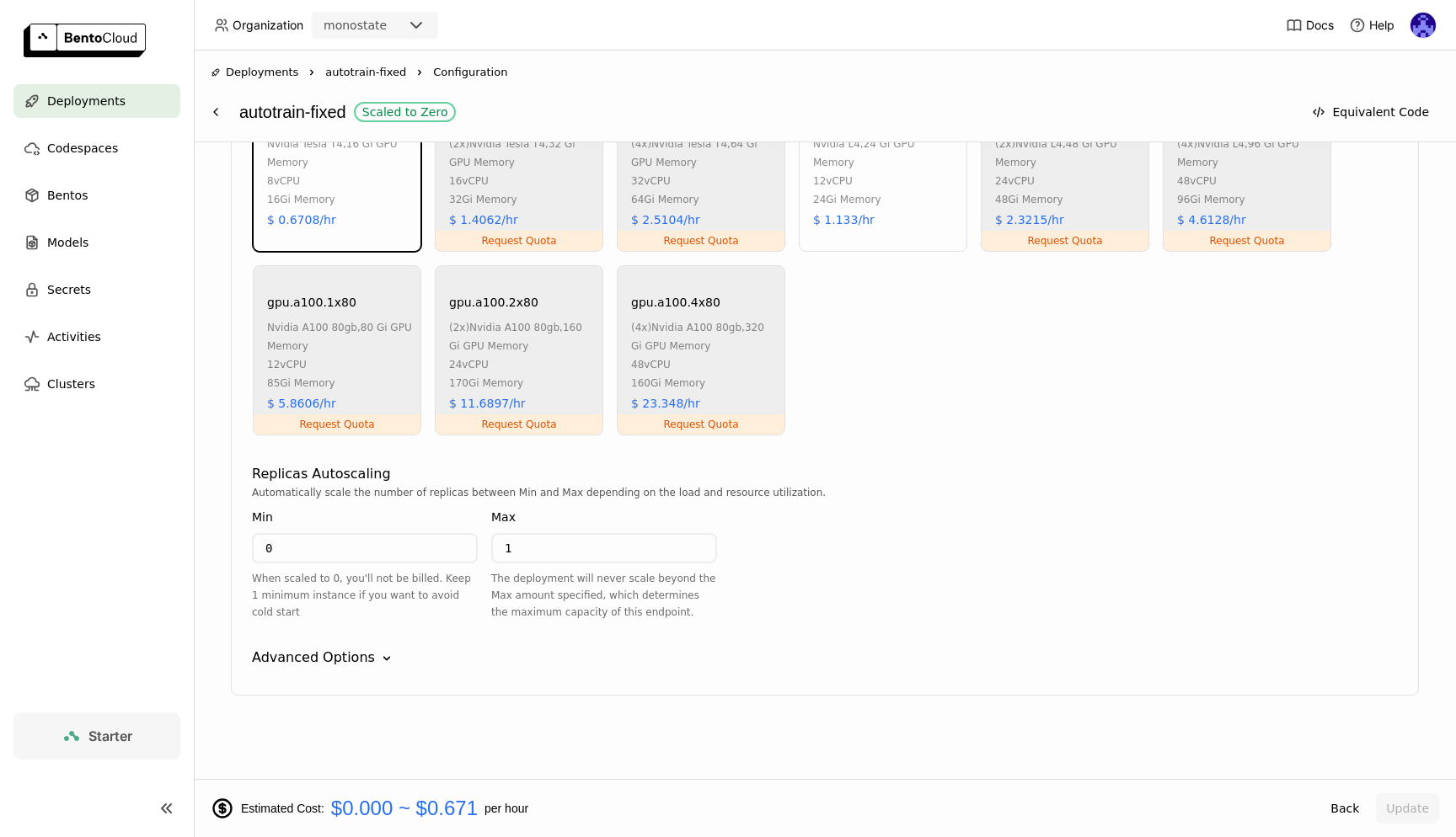
click at [378, 656] on icon "Down" at bounding box center [386, 658] width 17 height 17
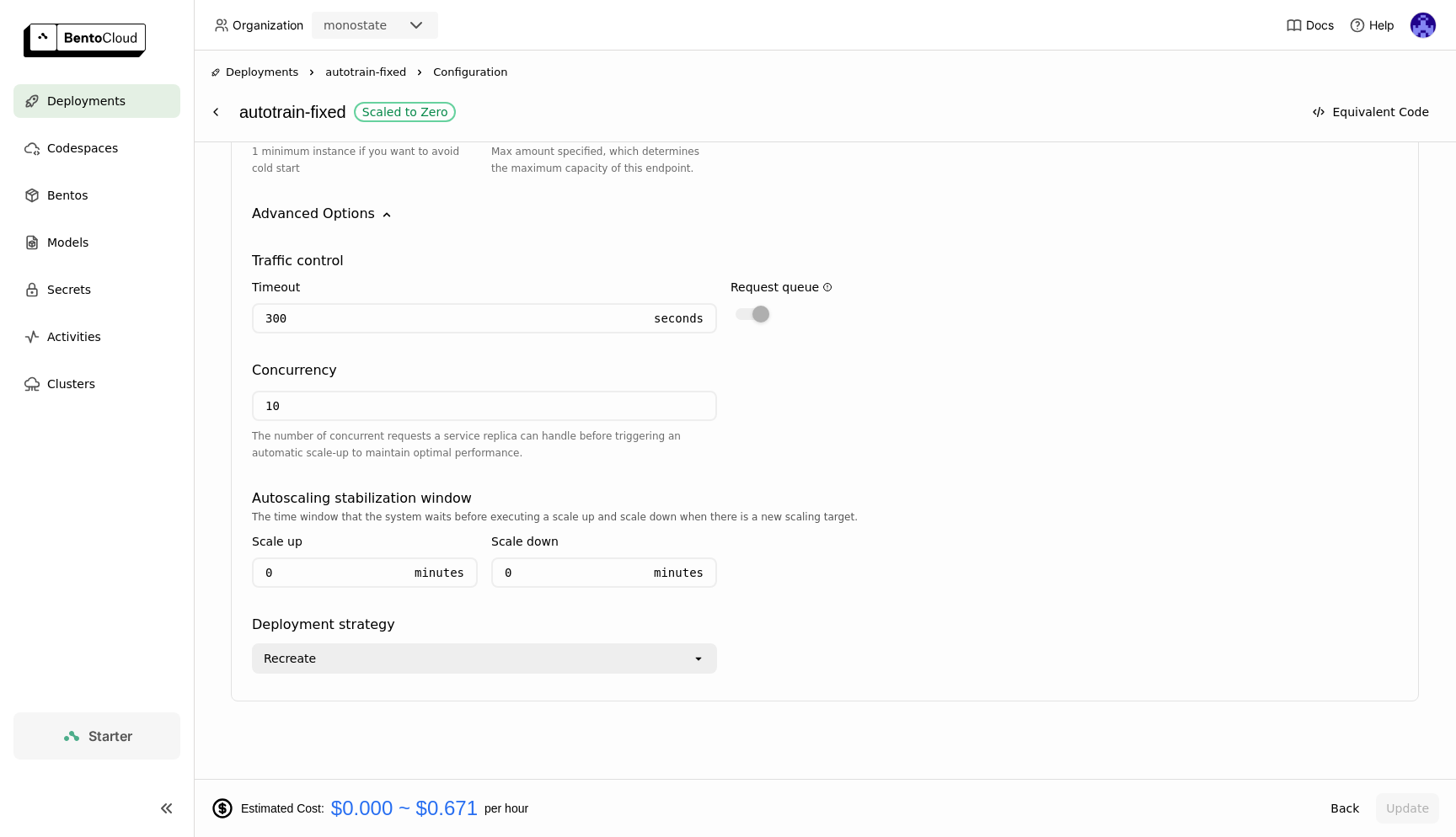
click at [86, 112] on div "Deployments" at bounding box center [97, 101] width 167 height 34
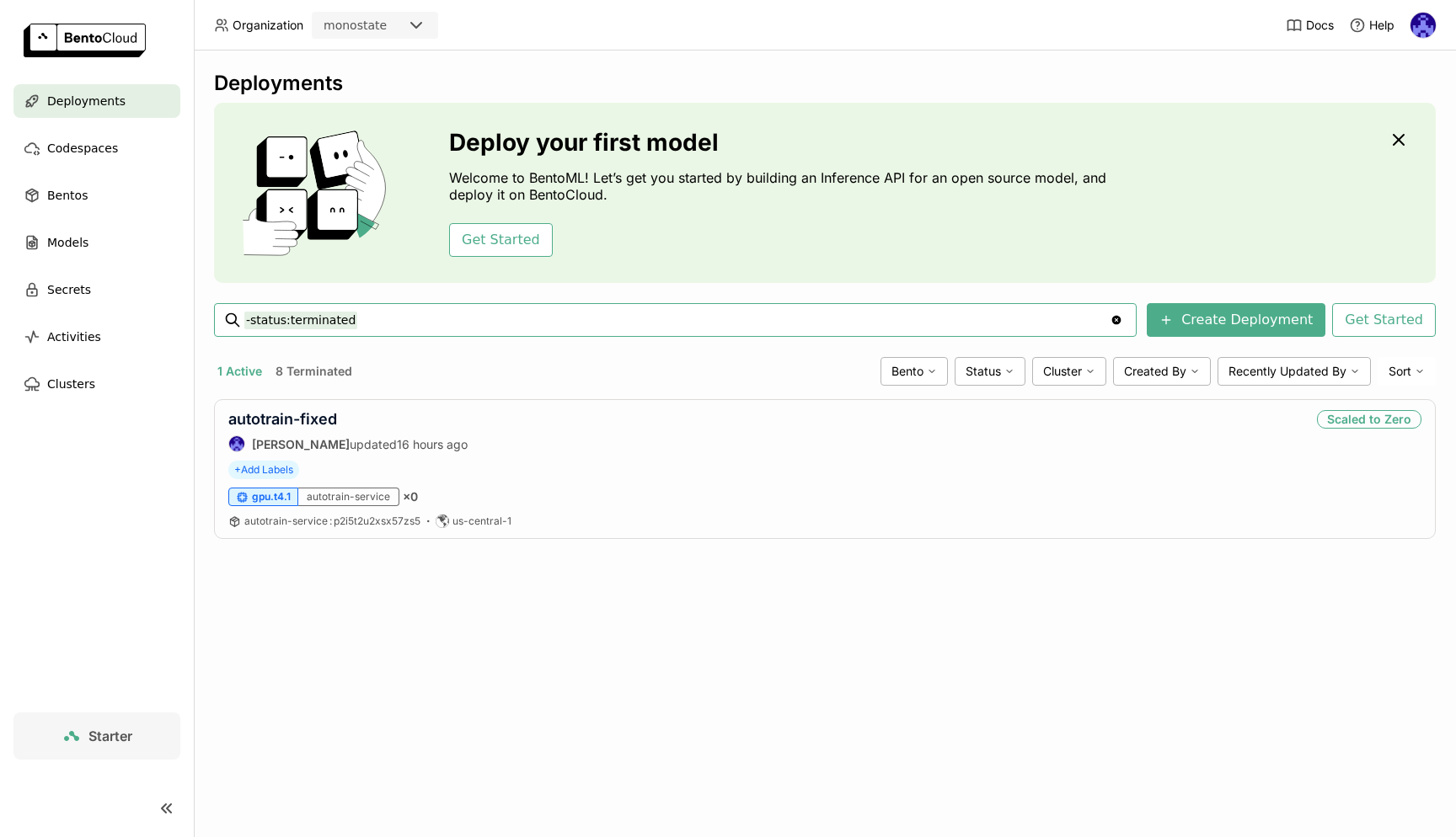
click at [719, 635] on div "Deployments Deploy your first model Welcome to BentoML! Let’s get you started b…" at bounding box center [825, 443] width 1262 height 786
click at [1219, 556] on div "Deployments Deploy your first model Welcome to BentoML! Let’s get you started b…" at bounding box center [825, 318] width 1222 height 494
click at [1402, 319] on button "Get Started" at bounding box center [1384, 320] width 104 height 34
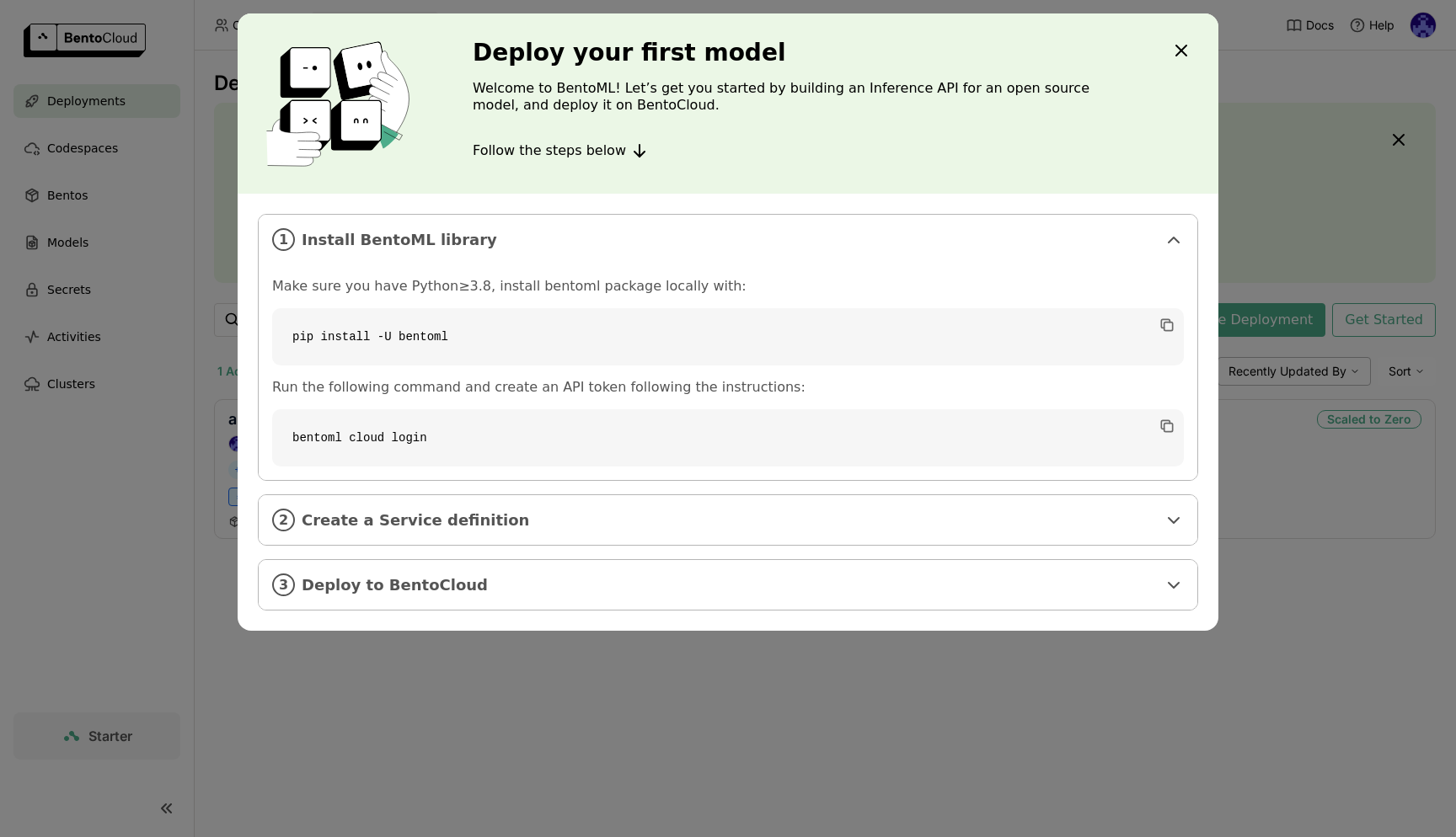
click at [1181, 50] on icon "Close" at bounding box center [1182, 51] width 10 height 10
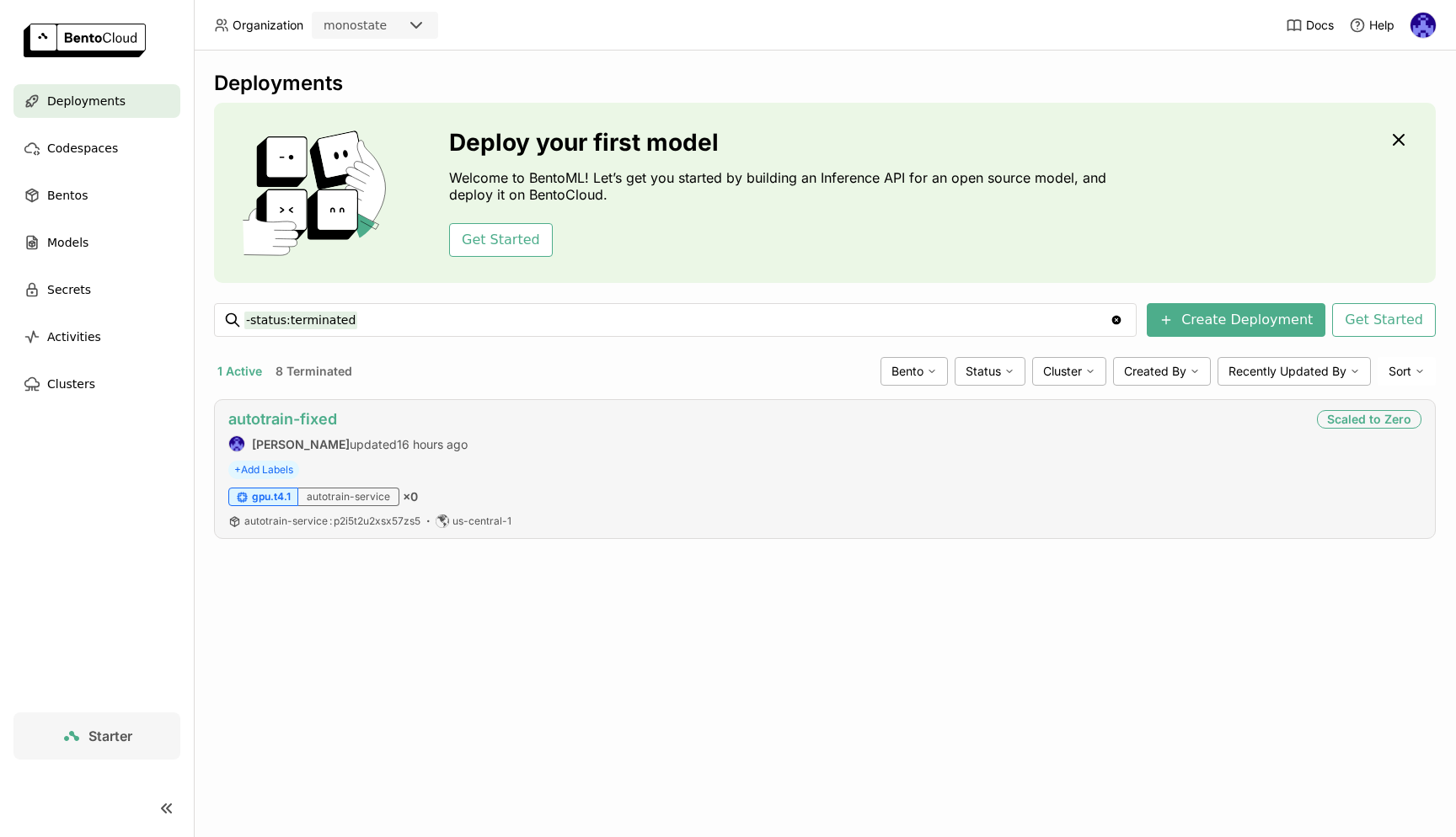
click at [301, 412] on link "autotrain-fixed" at bounding box center [283, 419] width 109 height 17
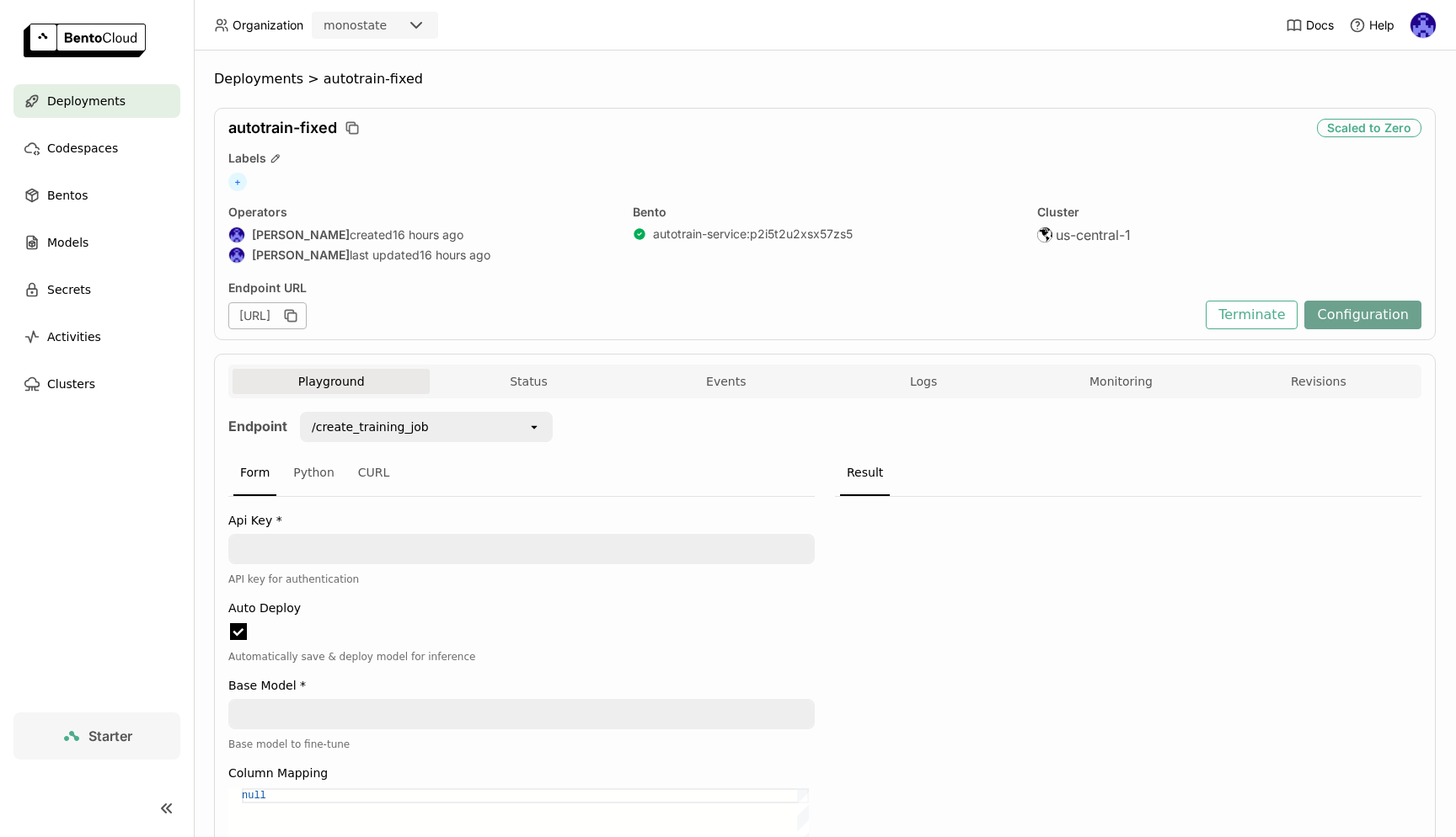
scroll to position [1, 1]
click at [1330, 317] on button "Configuration" at bounding box center [1363, 314] width 117 height 28
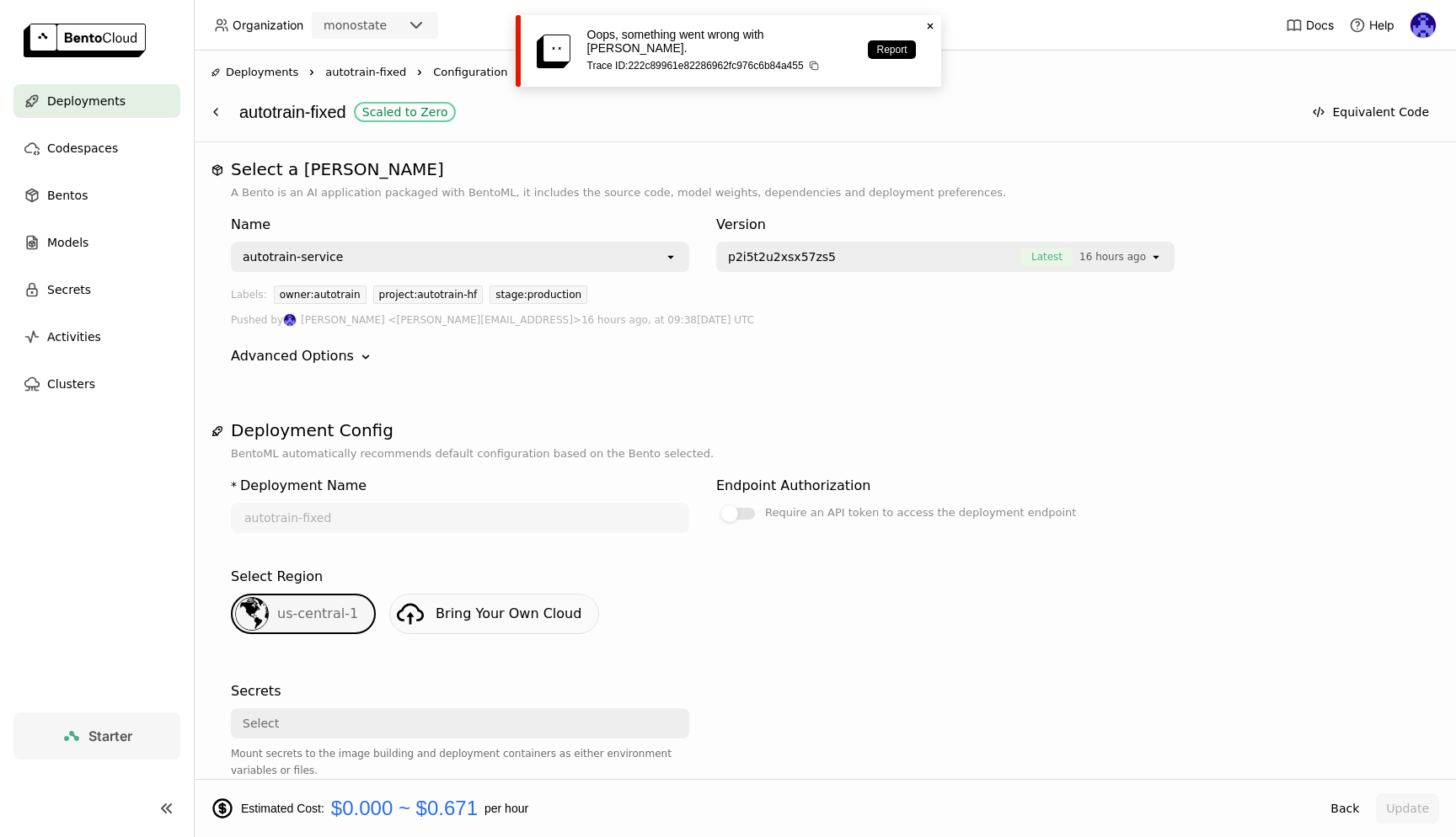
click at [90, 98] on span "Deployments" at bounding box center [87, 101] width 79 height 20
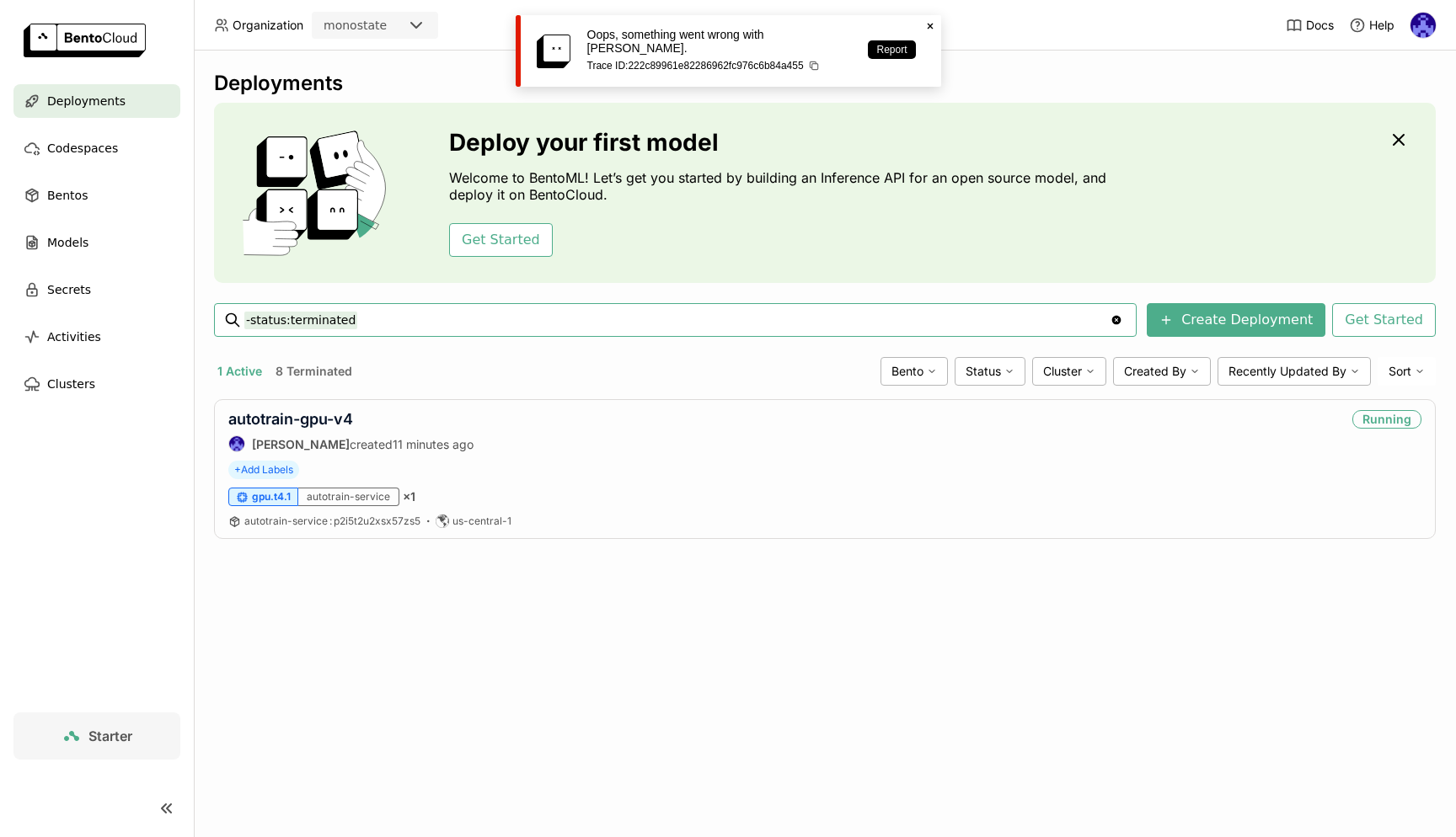
click at [686, 626] on div "Deployments Deploy your first model Welcome to BentoML! Let’s get you started b…" at bounding box center [825, 443] width 1262 height 786
click at [321, 411] on link "autotrain-gpu-v4" at bounding box center [291, 419] width 124 height 17
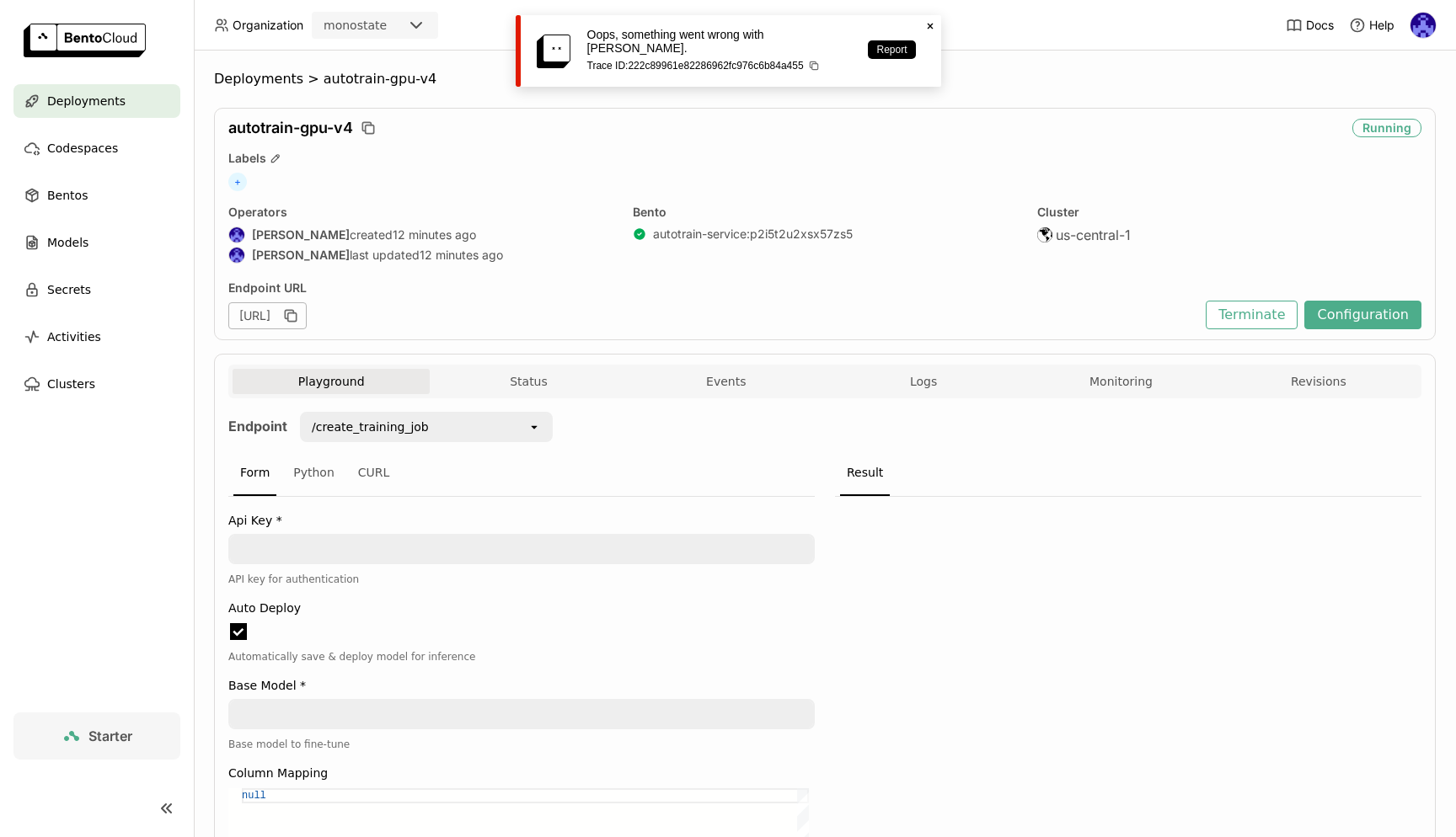
scroll to position [1, 1]
click at [940, 388] on button "Logs" at bounding box center [923, 382] width 197 height 25
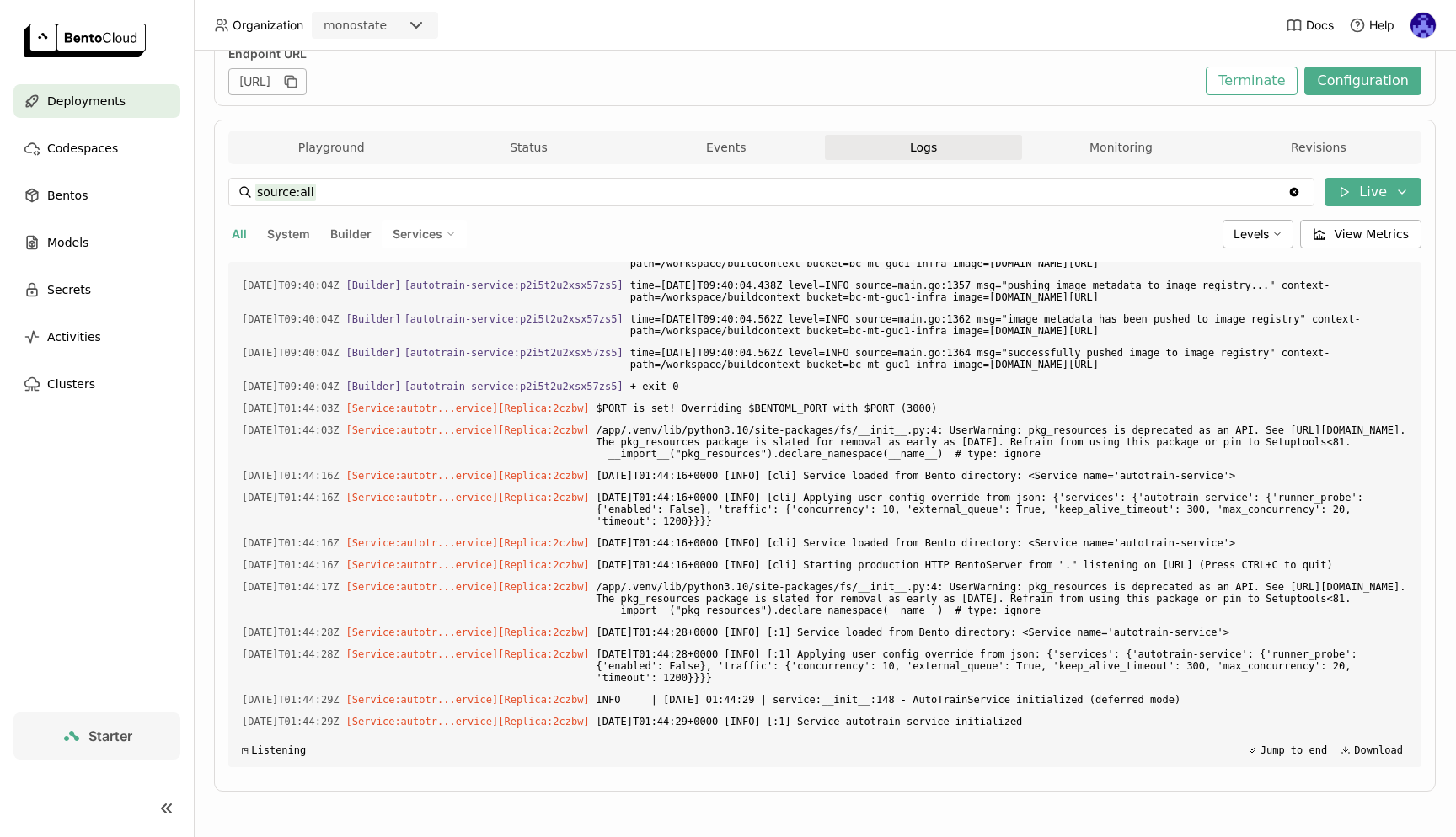
scroll to position [209, 0]
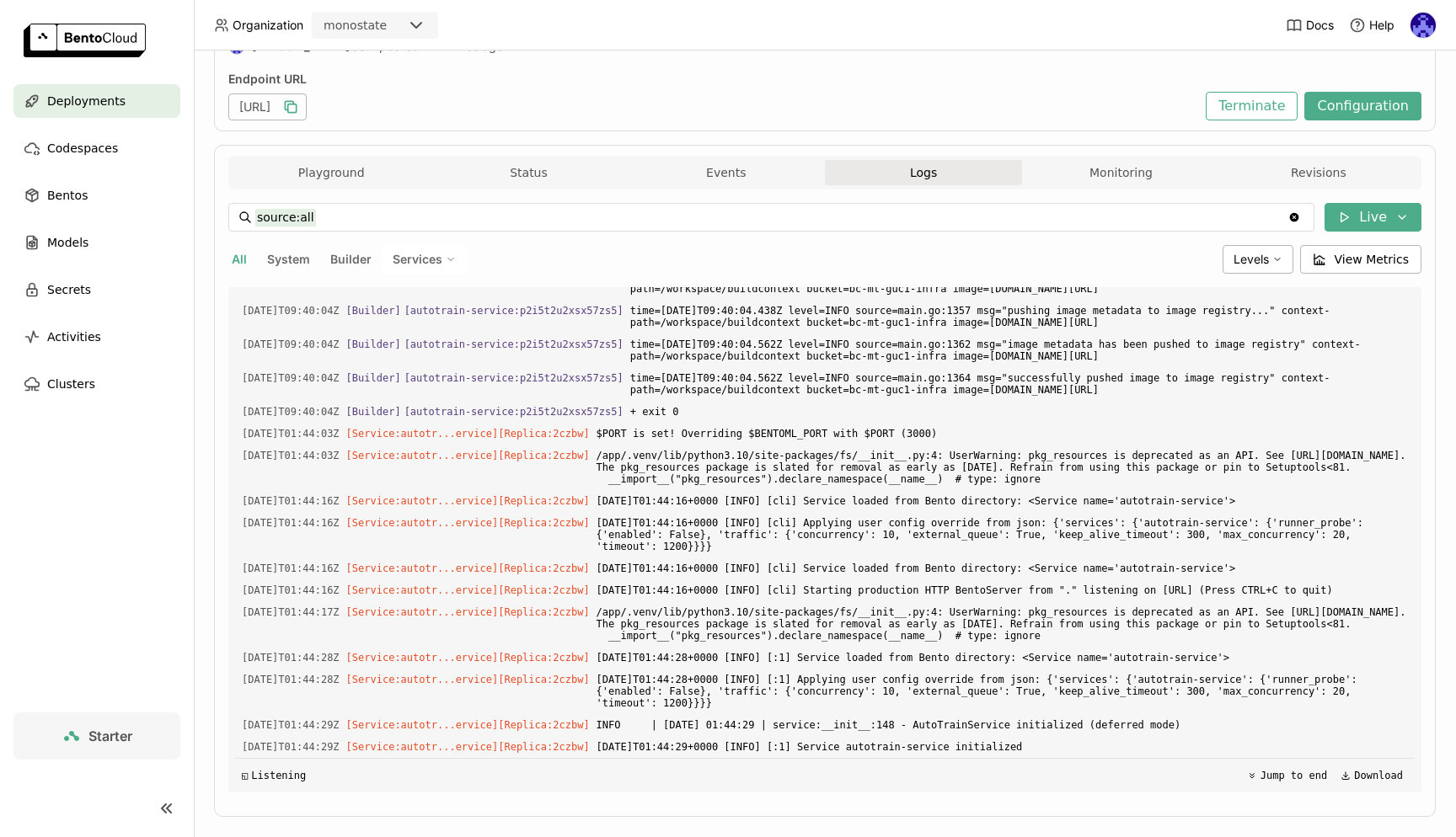
click at [300, 108] on icon "button" at bounding box center [290, 106] width 17 height 17
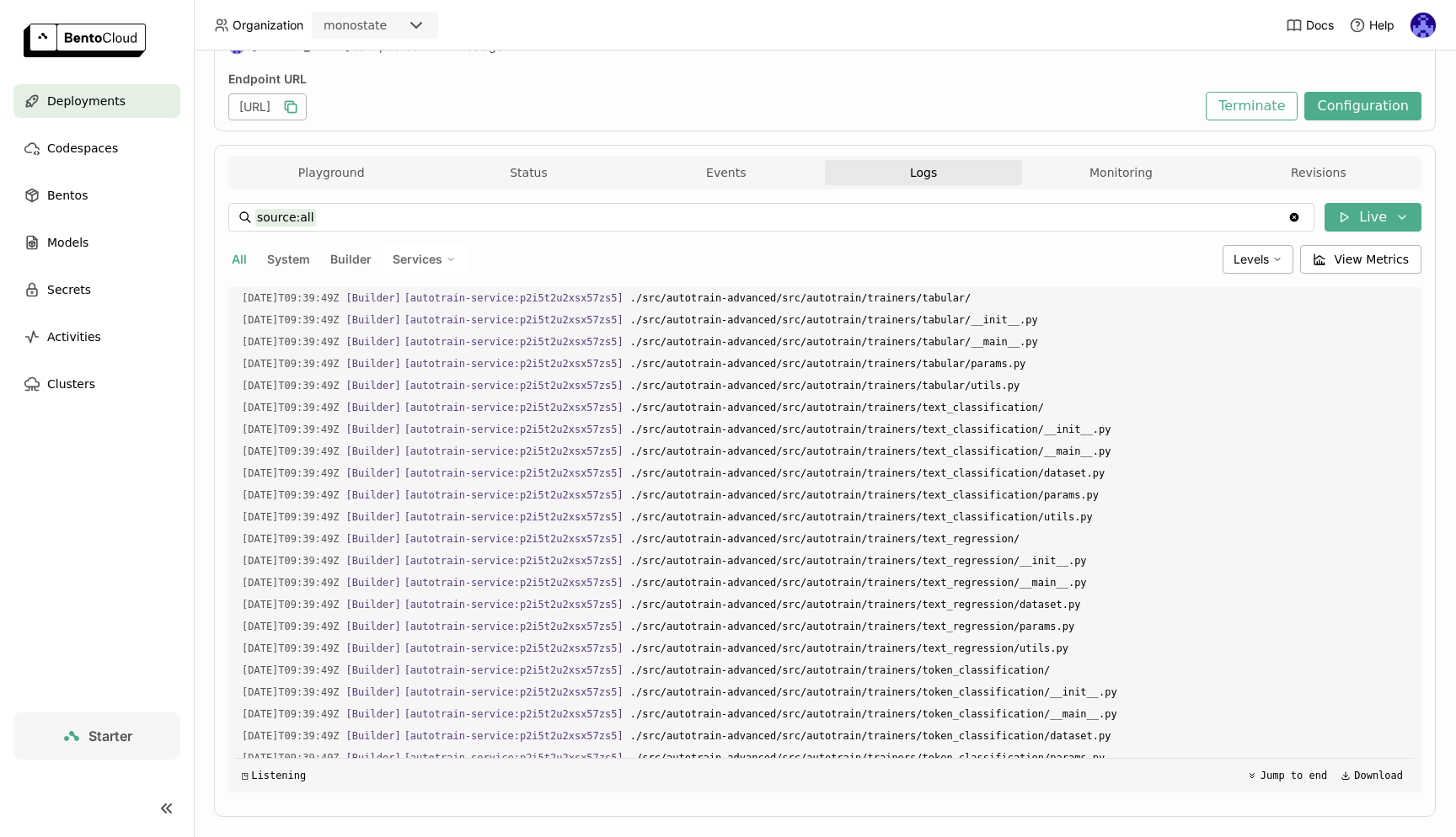
scroll to position [0, 0]
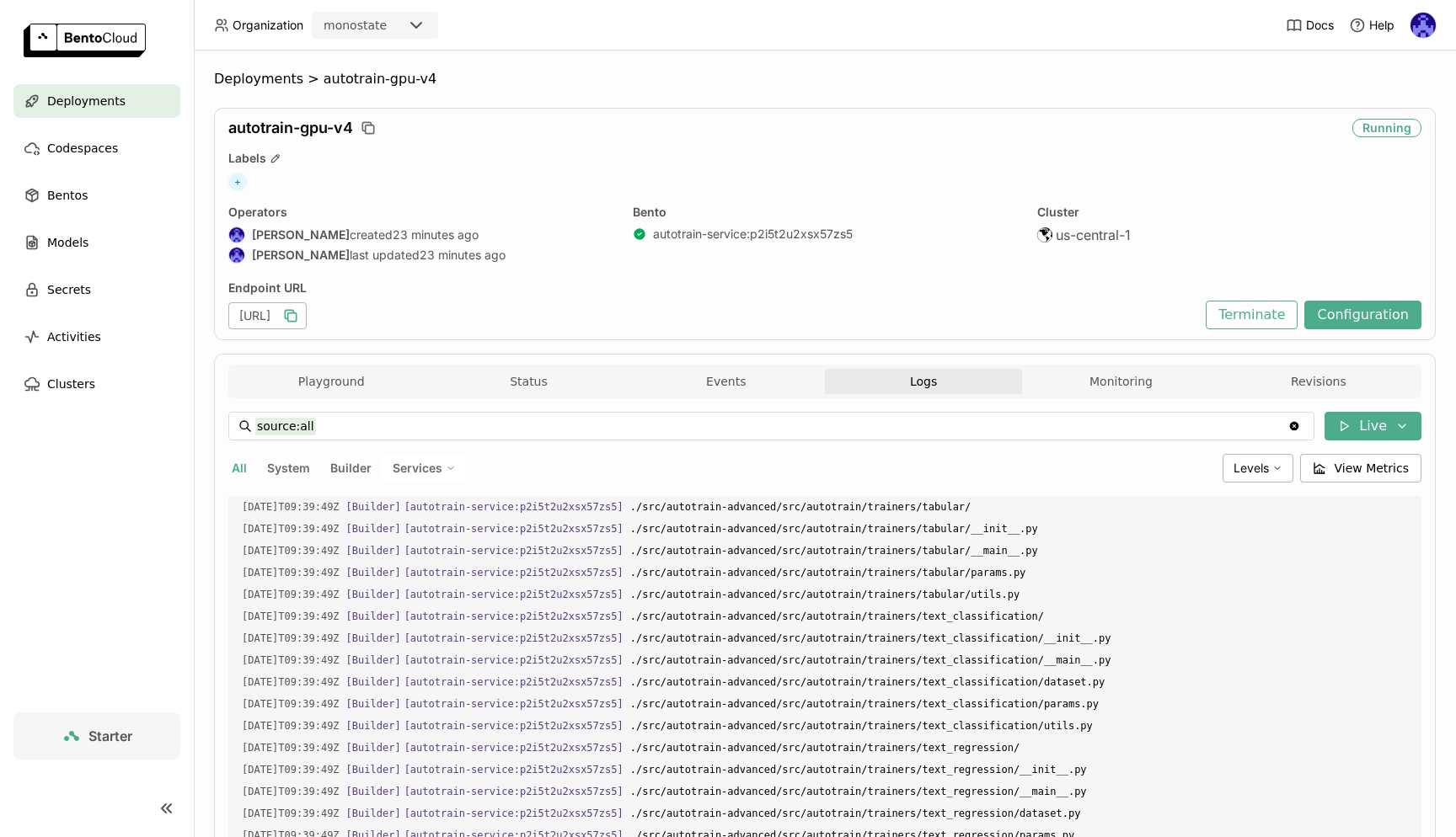
click at [111, 86] on div "Deployments" at bounding box center [97, 101] width 167 height 34
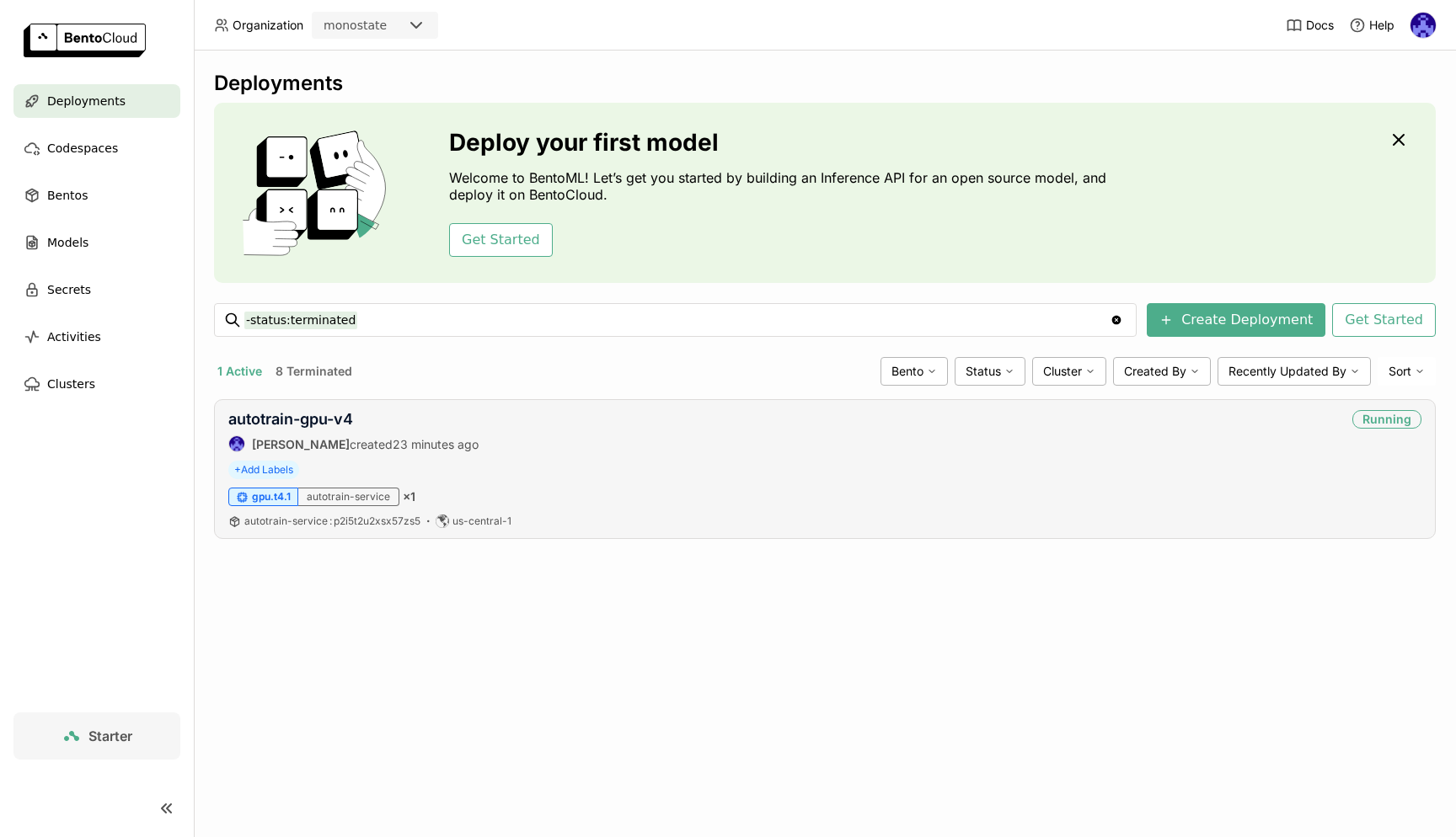
click at [354, 407] on div "autotrain-gpu-v4 [PERSON_NAME] created 23 minutes ago Running + Add Labels gpu.…" at bounding box center [825, 470] width 1222 height 140
click at [329, 418] on link "autotrain-gpu-v4" at bounding box center [291, 419] width 124 height 17
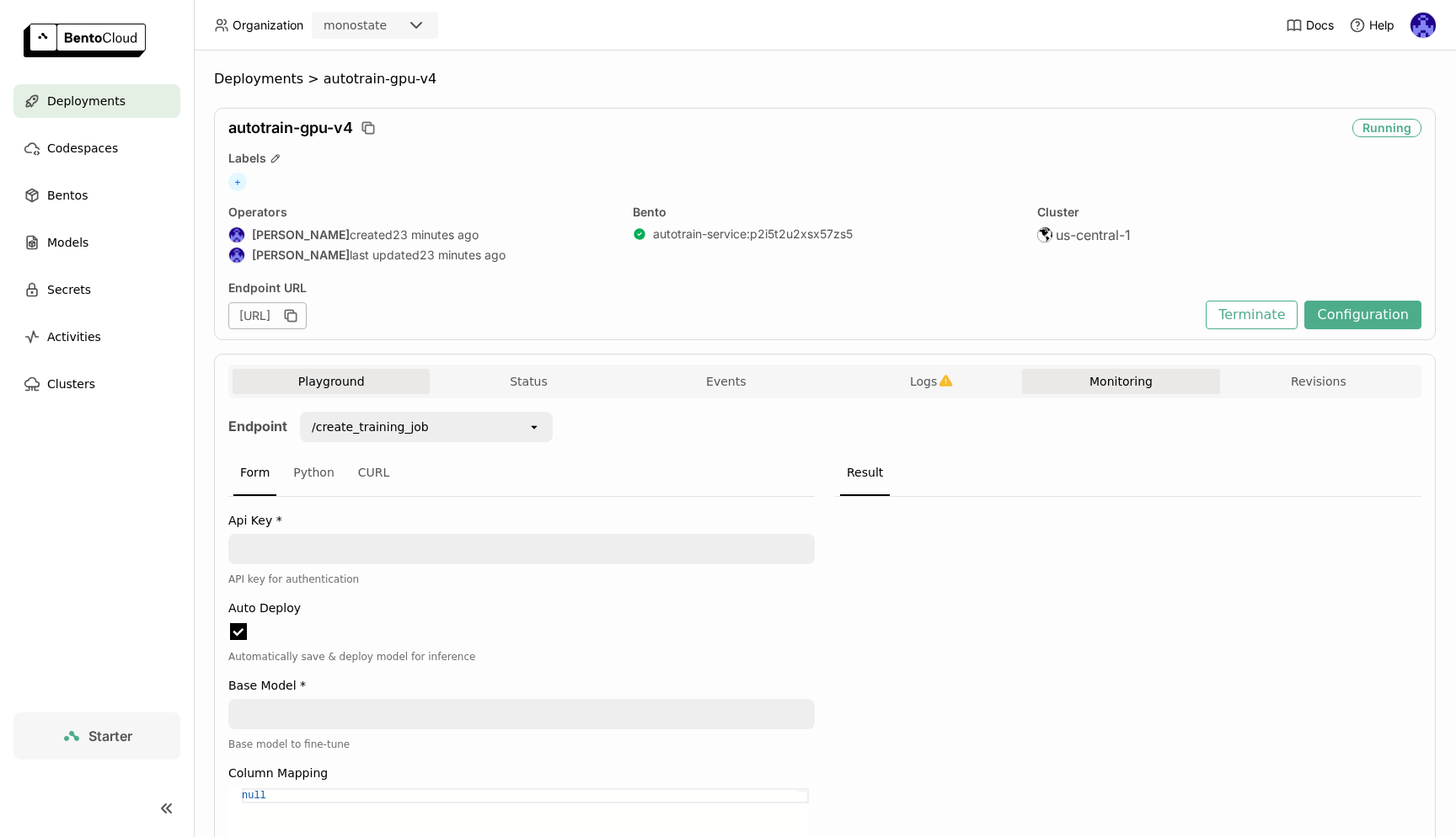
click at [1108, 371] on button "Monitoring" at bounding box center [1120, 382] width 197 height 25
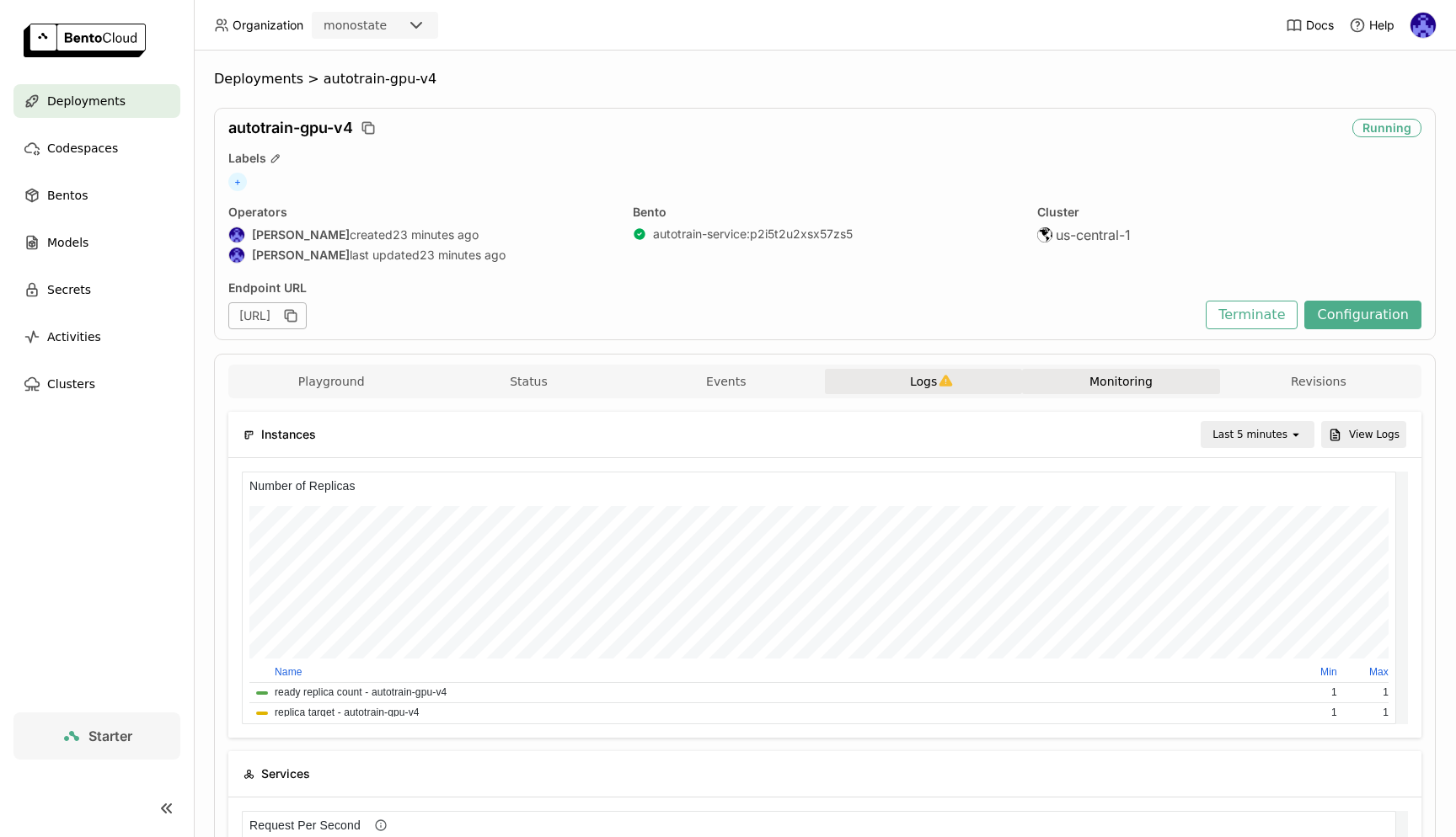
click at [923, 381] on span "Logs" at bounding box center [924, 382] width 27 height 16
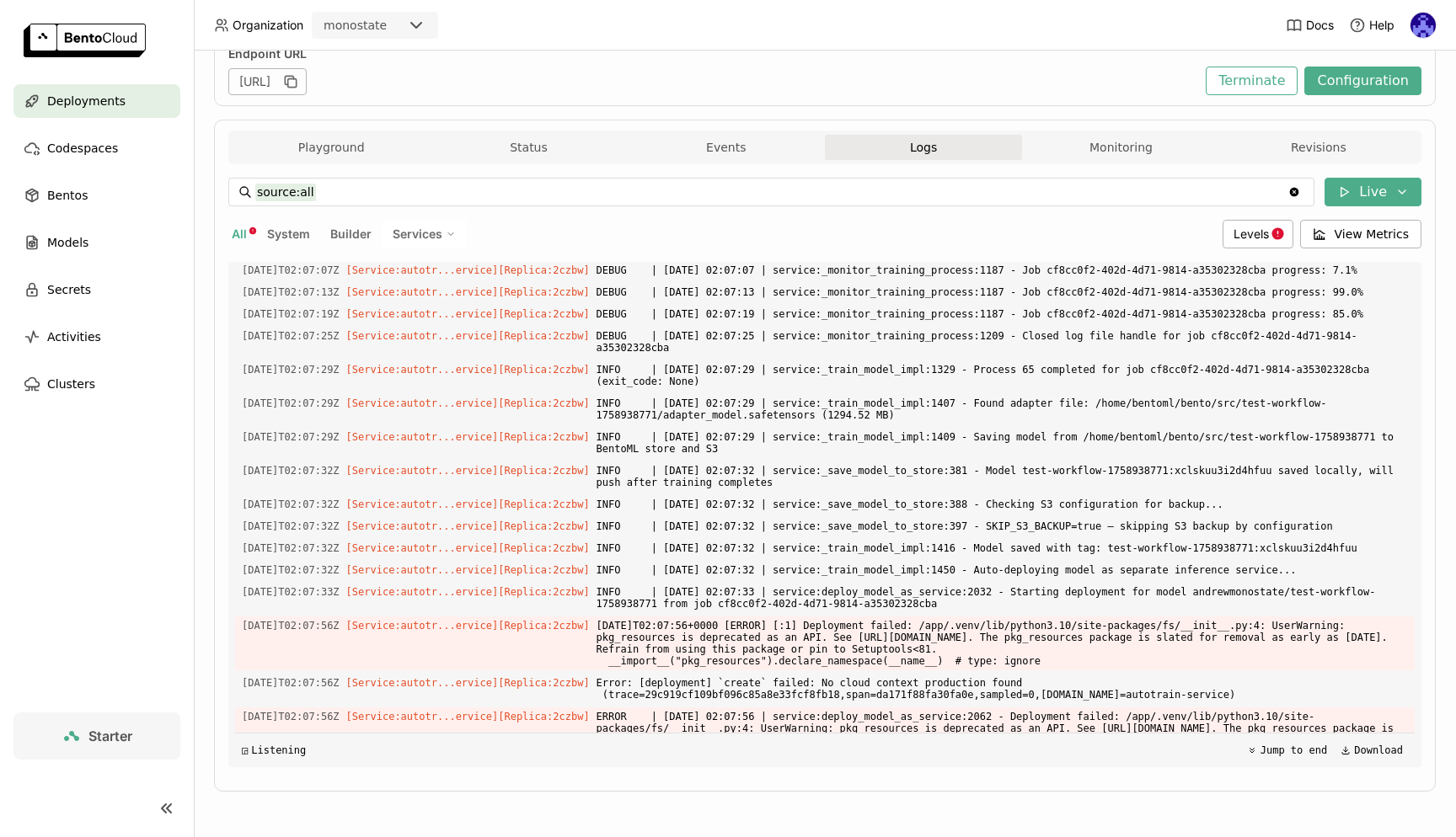
scroll to position [4302, 0]
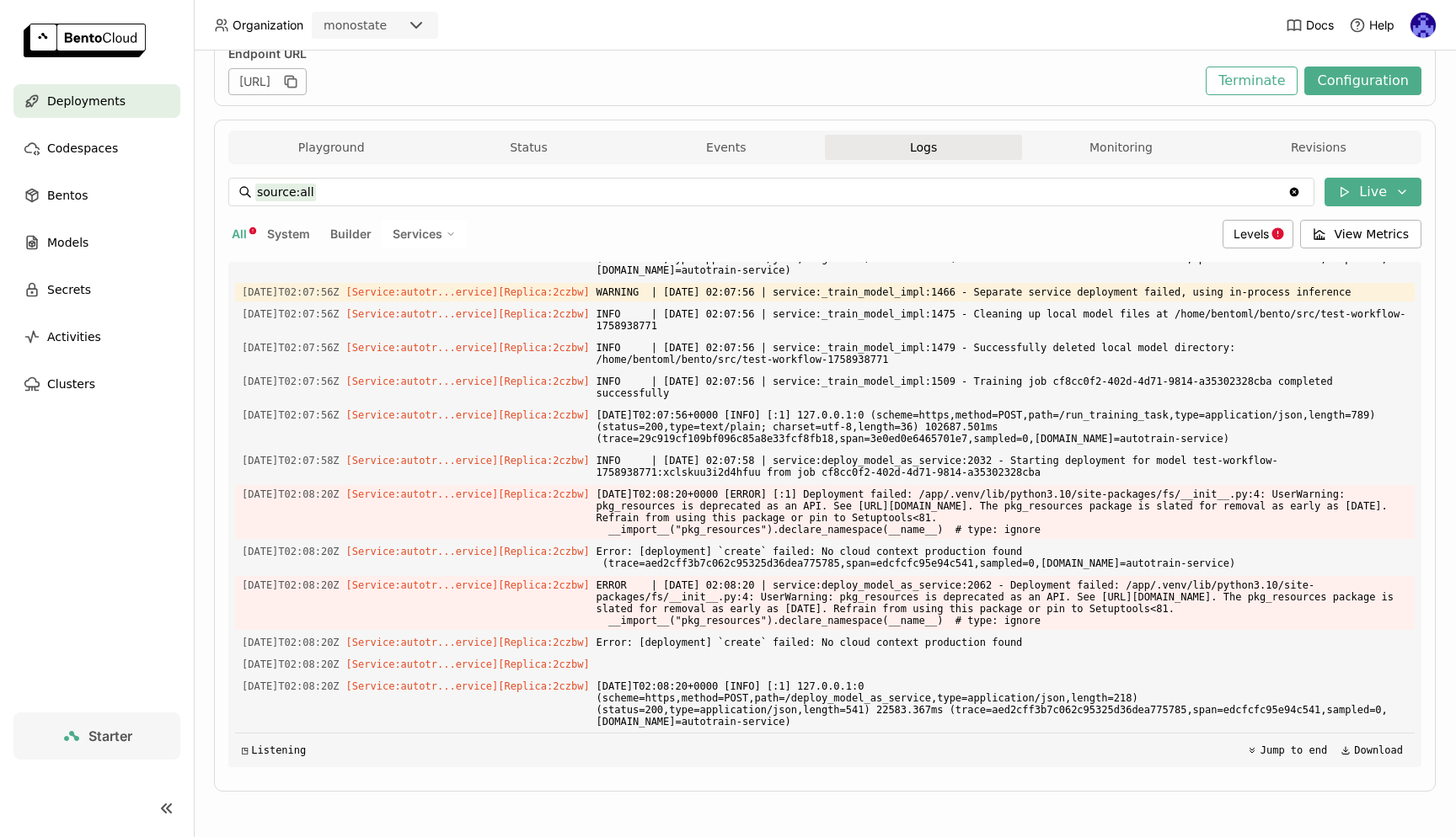
click at [105, 107] on span "Deployments" at bounding box center [87, 101] width 79 height 20
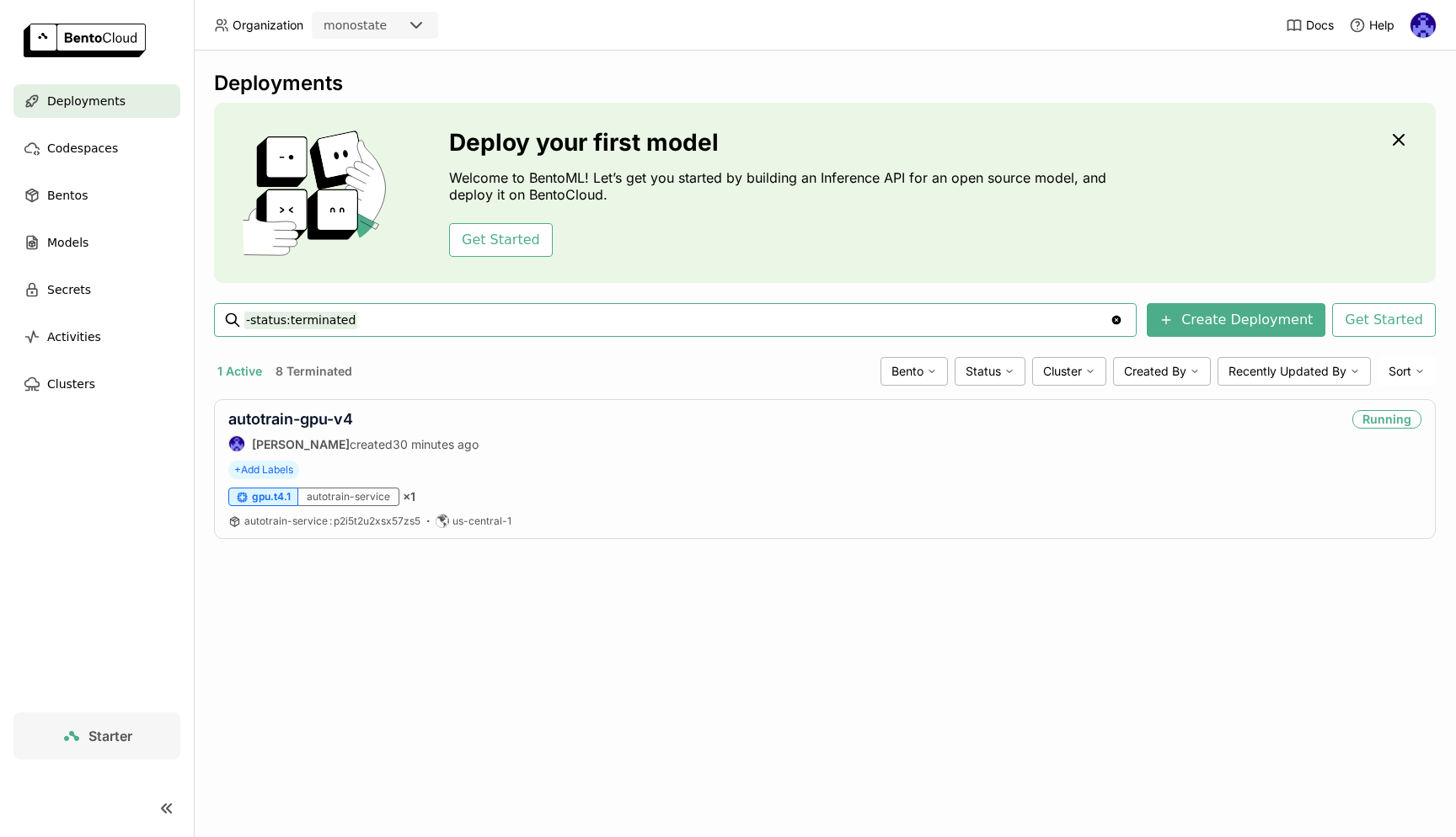
click at [723, 634] on div "Deployments Deploy your first model Welcome to BentoML! Let’s get you started b…" at bounding box center [825, 443] width 1262 height 786
click at [325, 412] on link "autotrain-gpu-v4" at bounding box center [291, 419] width 124 height 17
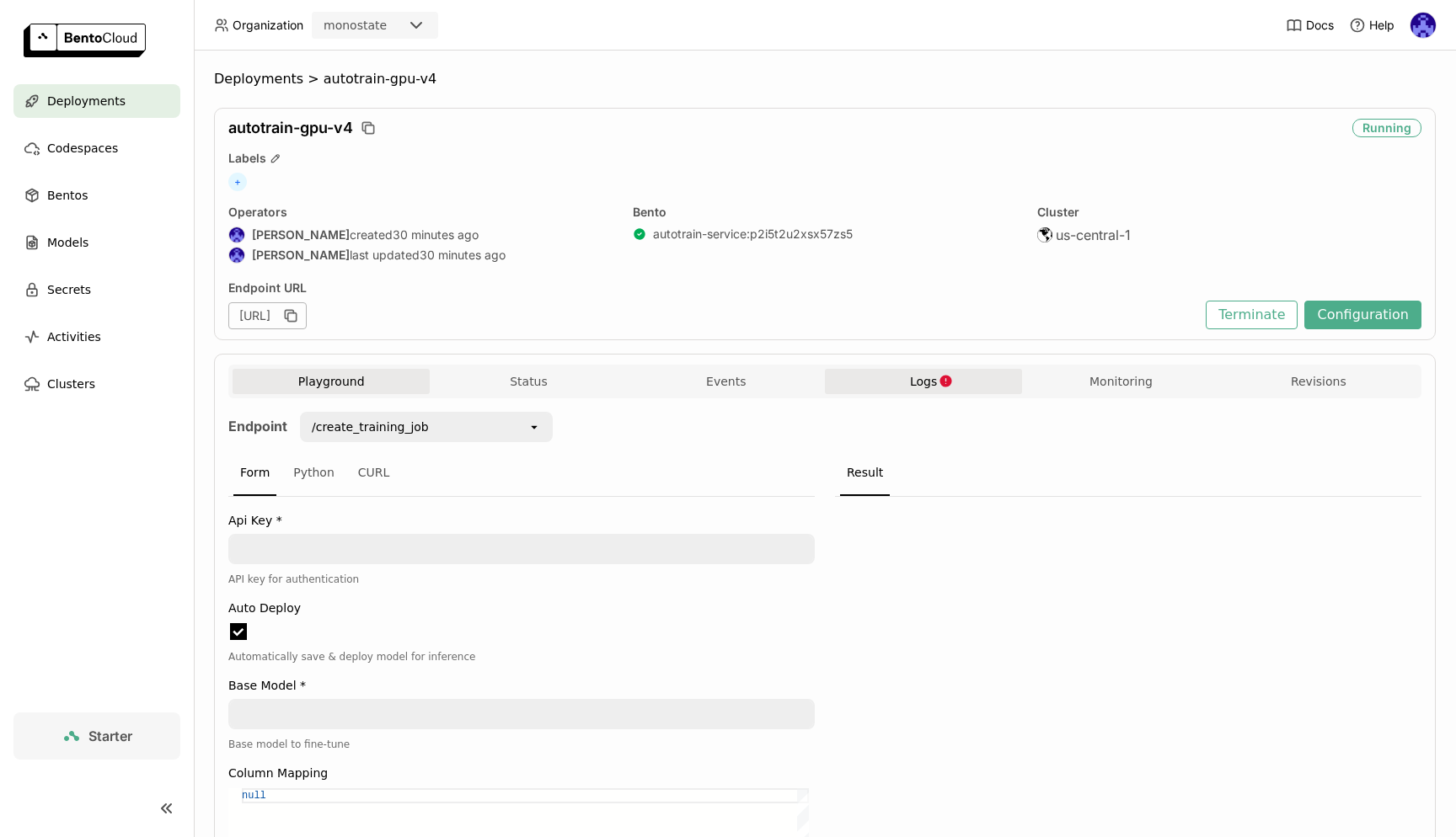
click at [930, 376] on span "Logs" at bounding box center [924, 382] width 27 height 16
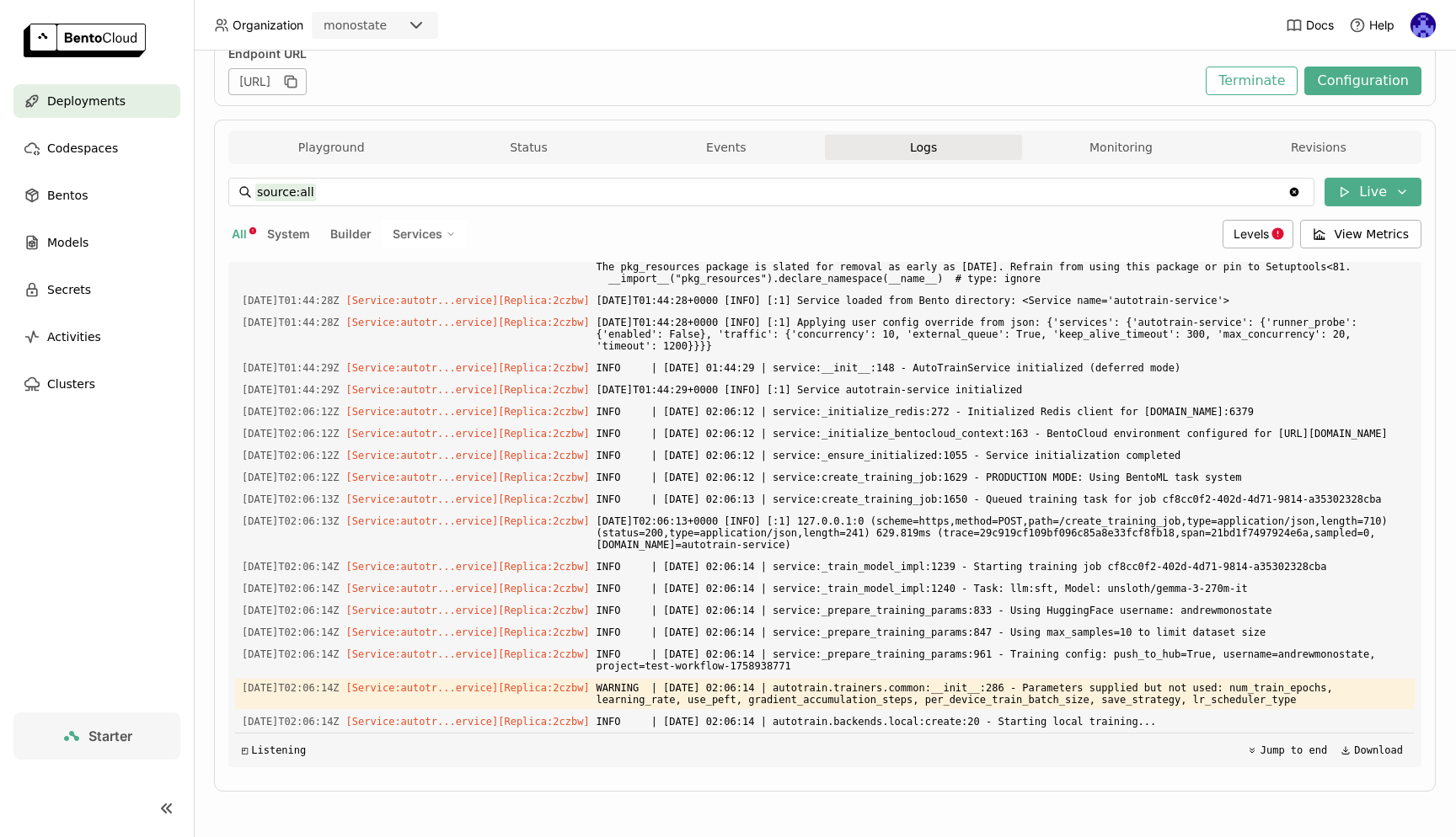
scroll to position [1360, 0]
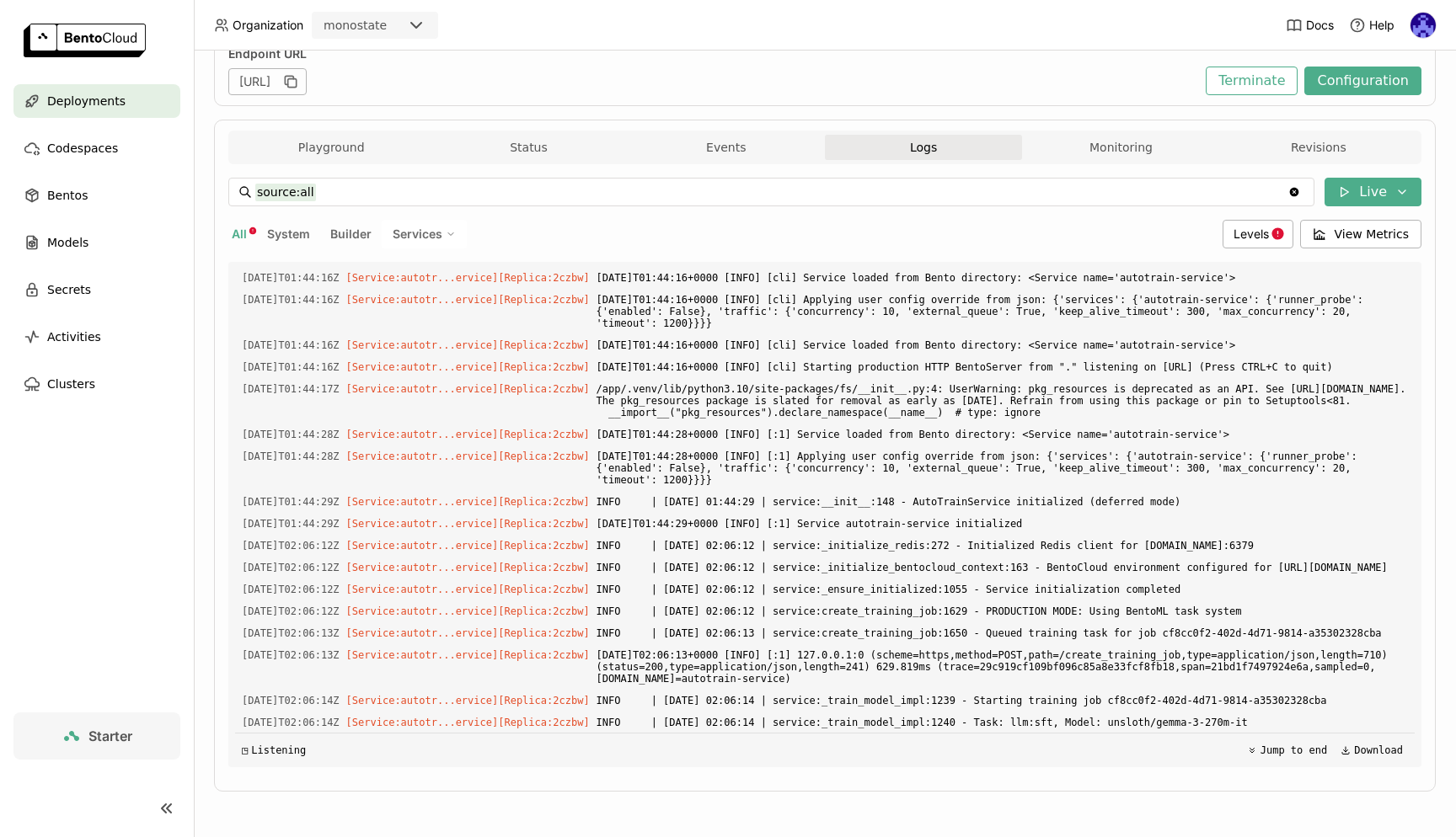
drag, startPoint x: 1276, startPoint y: 727, endPoint x: 239, endPoint y: 554, distance: 1051.3
click at [239, 554] on div "Load older logs [DATE]T09:40:01Z [Builder] [ autotrain-service:p2i5t2u2xsx57zs5…" at bounding box center [825, 514] width 1180 height 506
copy div "[DATE]T01:44:03Z [Service:autotr...ervice] [Replica: 2czbw ] $PORT is set! Over…"
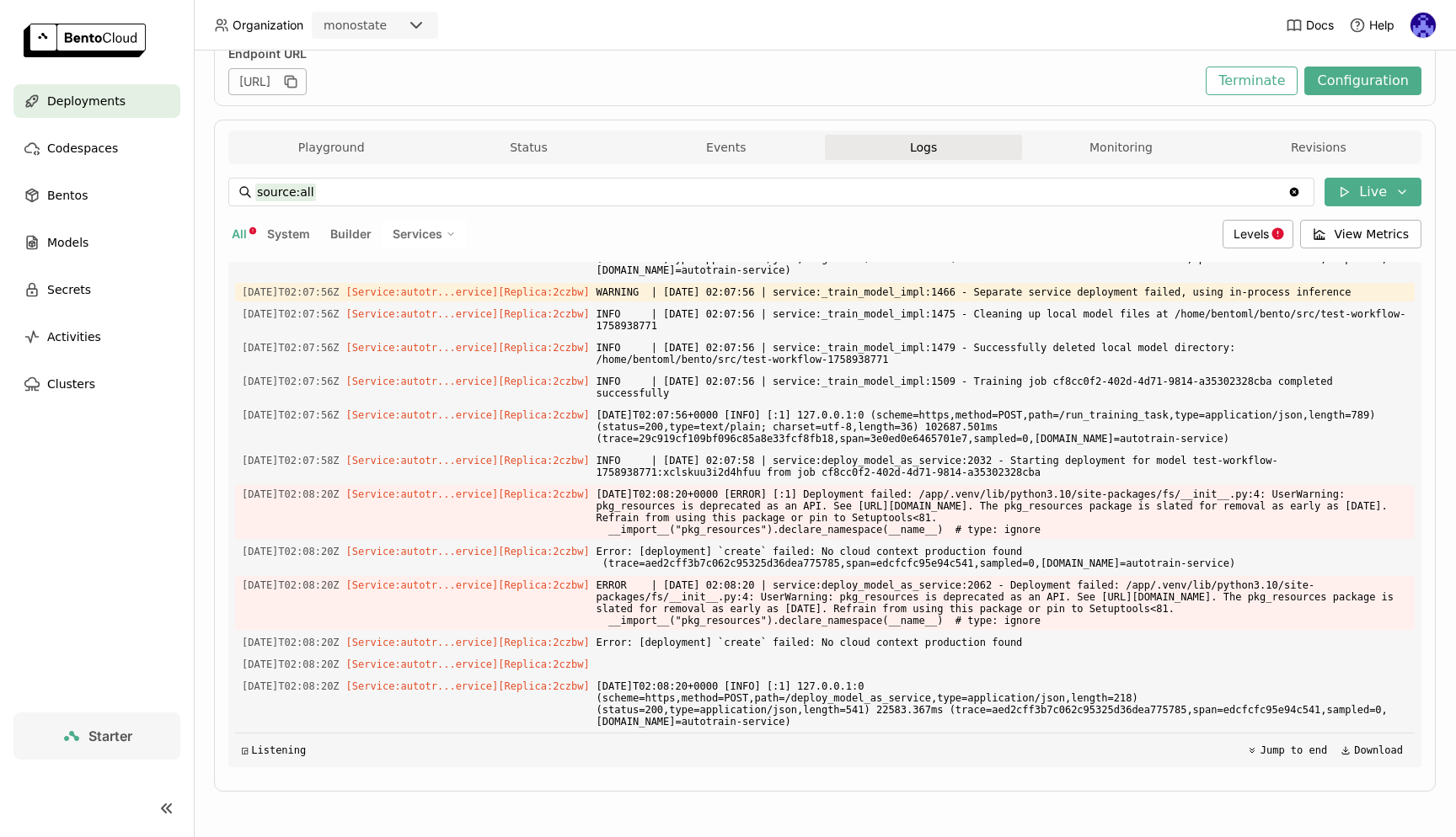
scroll to position [3534, 0]
copy div "[DATE]T01:44:03Z [Service:autotr...ervice] [Replica: 2czbw ] $PORT is set! Over…"
click at [910, 433] on span "[DATE]T02:07:56+0000 [INFO] [:1] 127.0.0.1:0 (scheme=https,method=POST,path=/ru…" at bounding box center [1003, 427] width 811 height 42
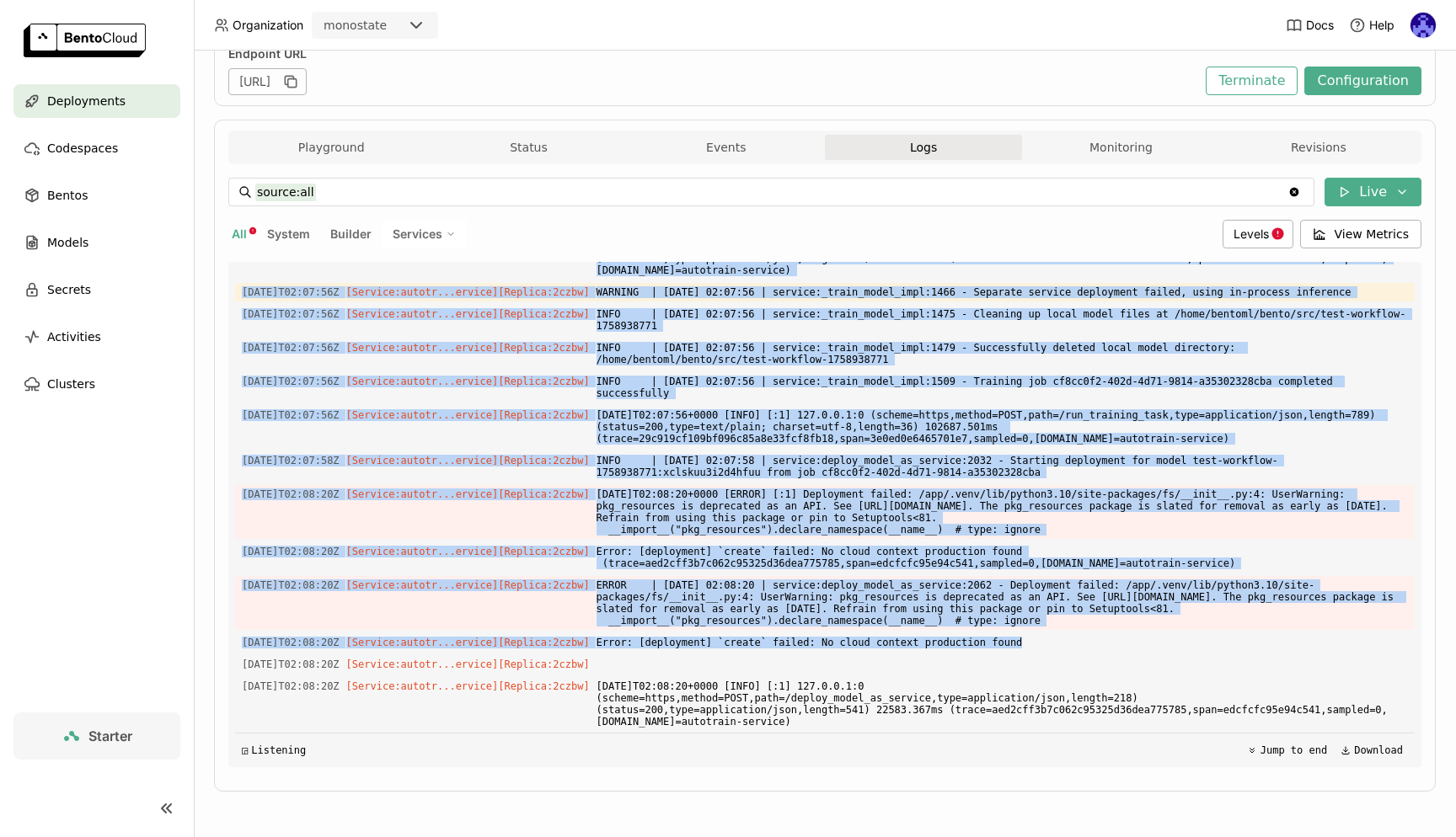
drag, startPoint x: 1072, startPoint y: 644, endPoint x: 242, endPoint y: 353, distance: 879.5
click at [242, 353] on div "Load older logs [DATE]T09:40:01Z [Builder] [ autotrain-service:p2i5t2u2xsx57zs5…" at bounding box center [825, 514] width 1180 height 506
copy div "6900-38-21L22:97:08I [Dolorsi:ametco...adipis] [Elitsed: 1doei ] TEMP | 2684-09…"
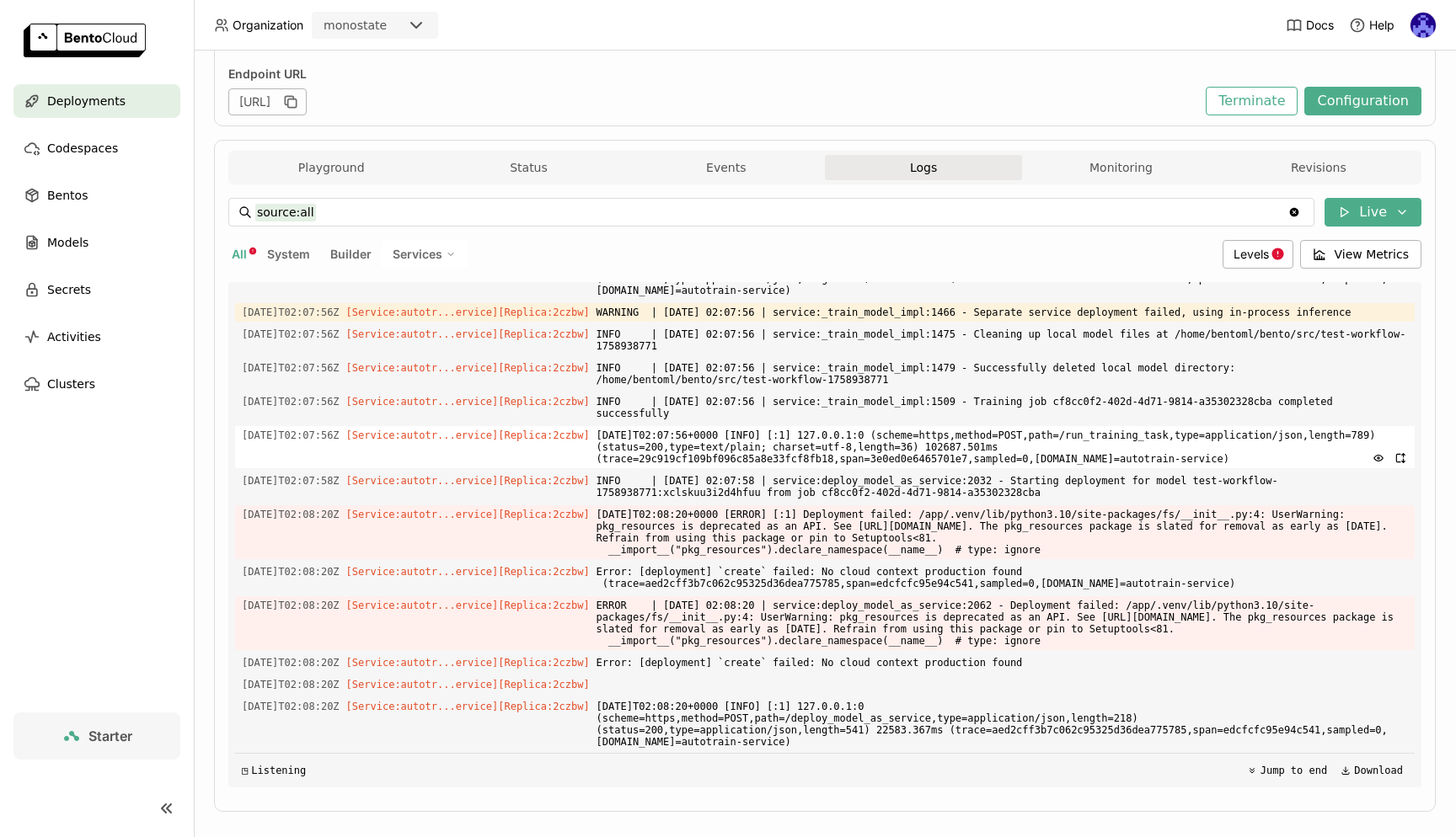
scroll to position [234, 0]
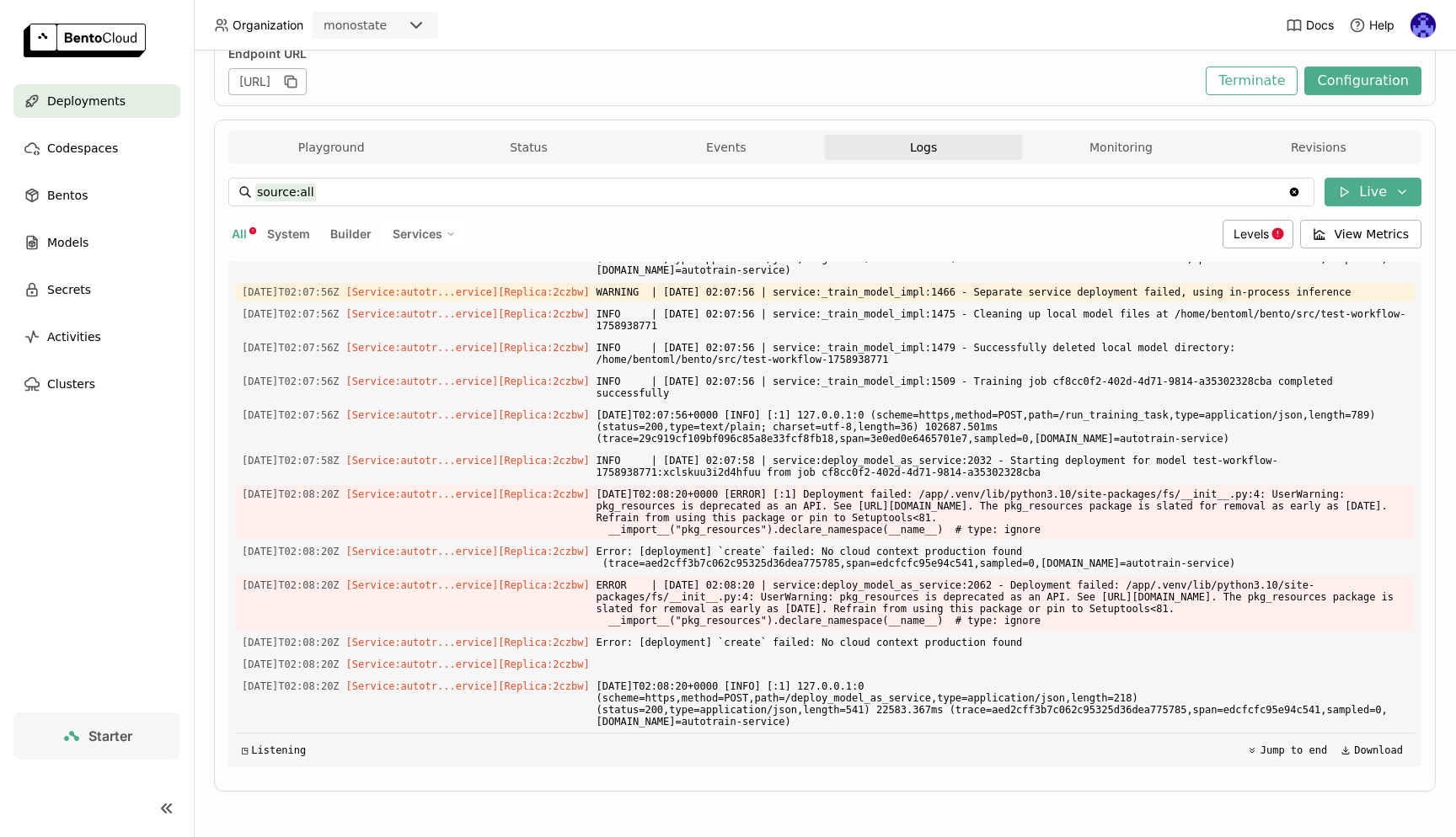
click at [142, 104] on div "Deployments" at bounding box center [97, 101] width 167 height 34
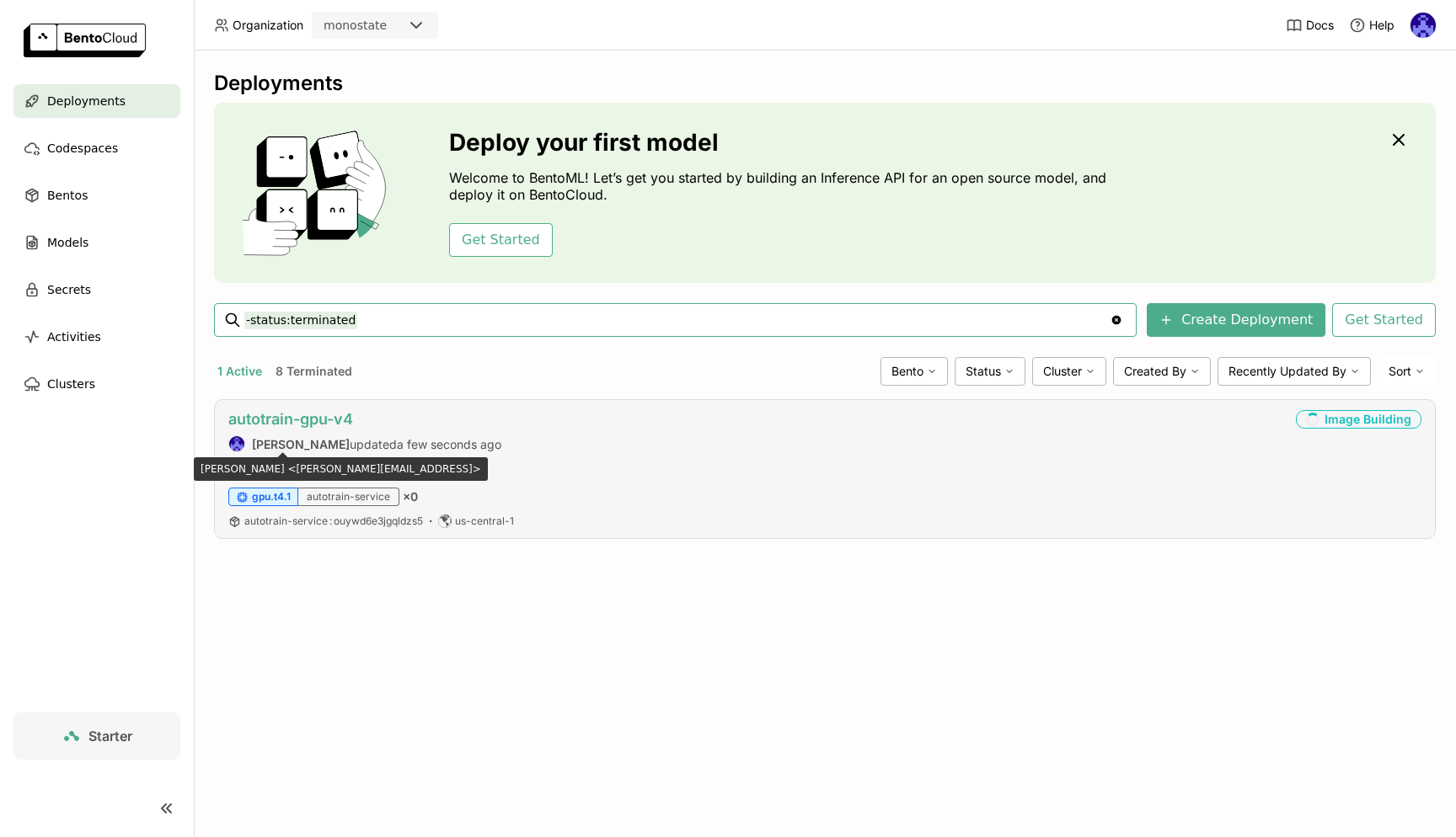
click at [320, 427] on link "autotrain-gpu-v4" at bounding box center [291, 419] width 124 height 17
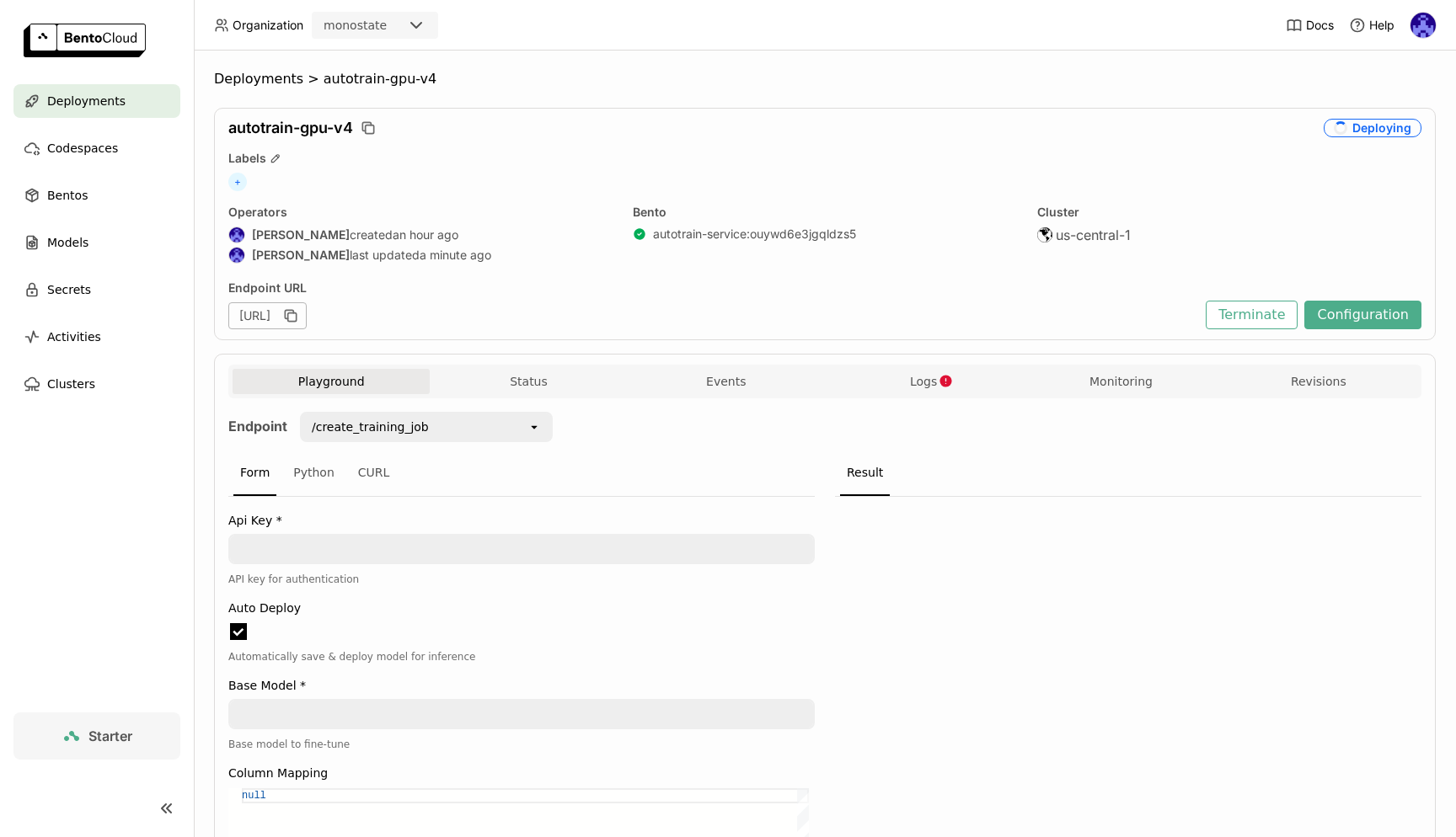
scroll to position [1, 1]
click at [121, 104] on div "Deployments" at bounding box center [97, 101] width 167 height 34
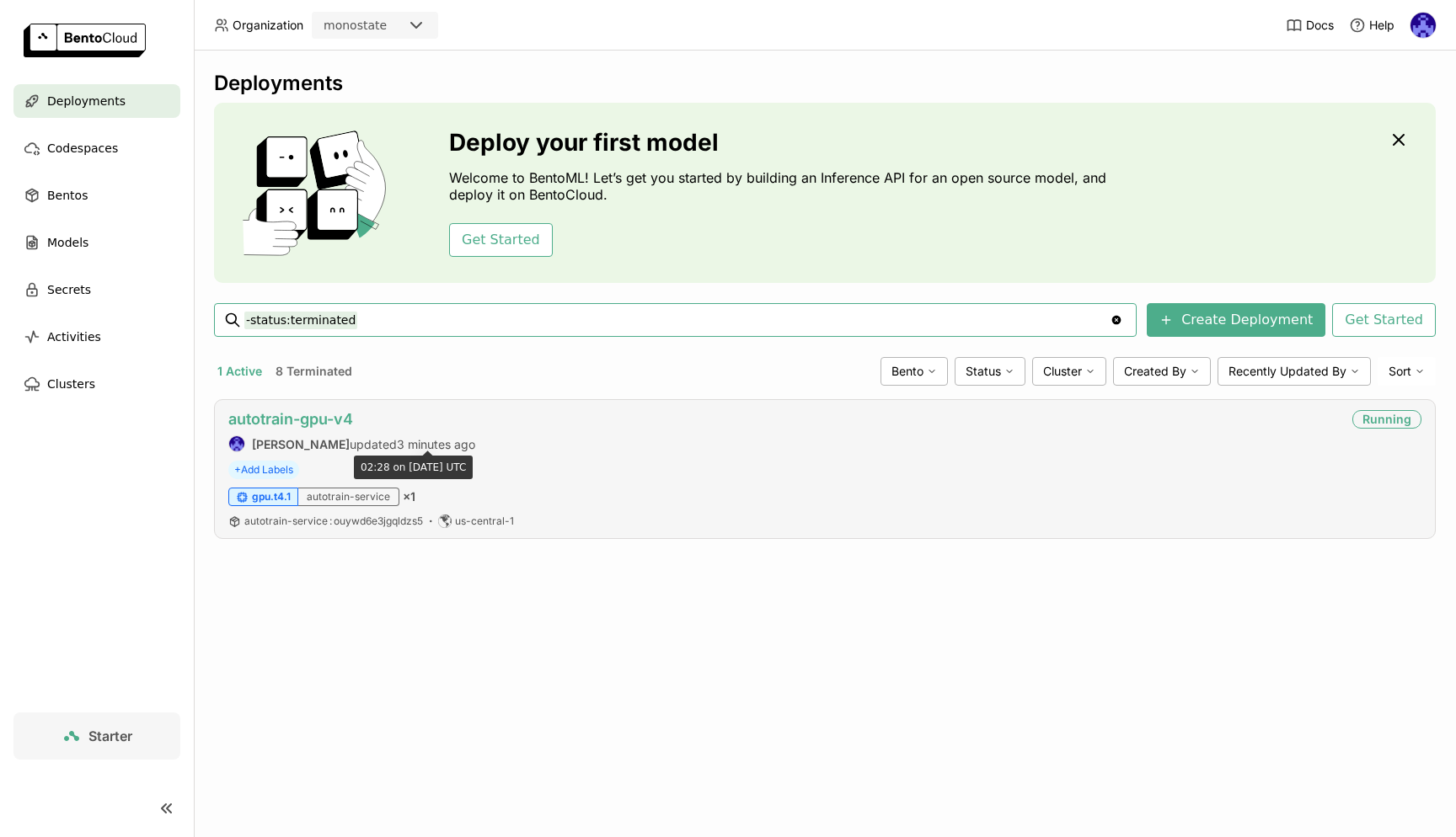
click at [325, 420] on link "autotrain-gpu-v4" at bounding box center [291, 419] width 124 height 17
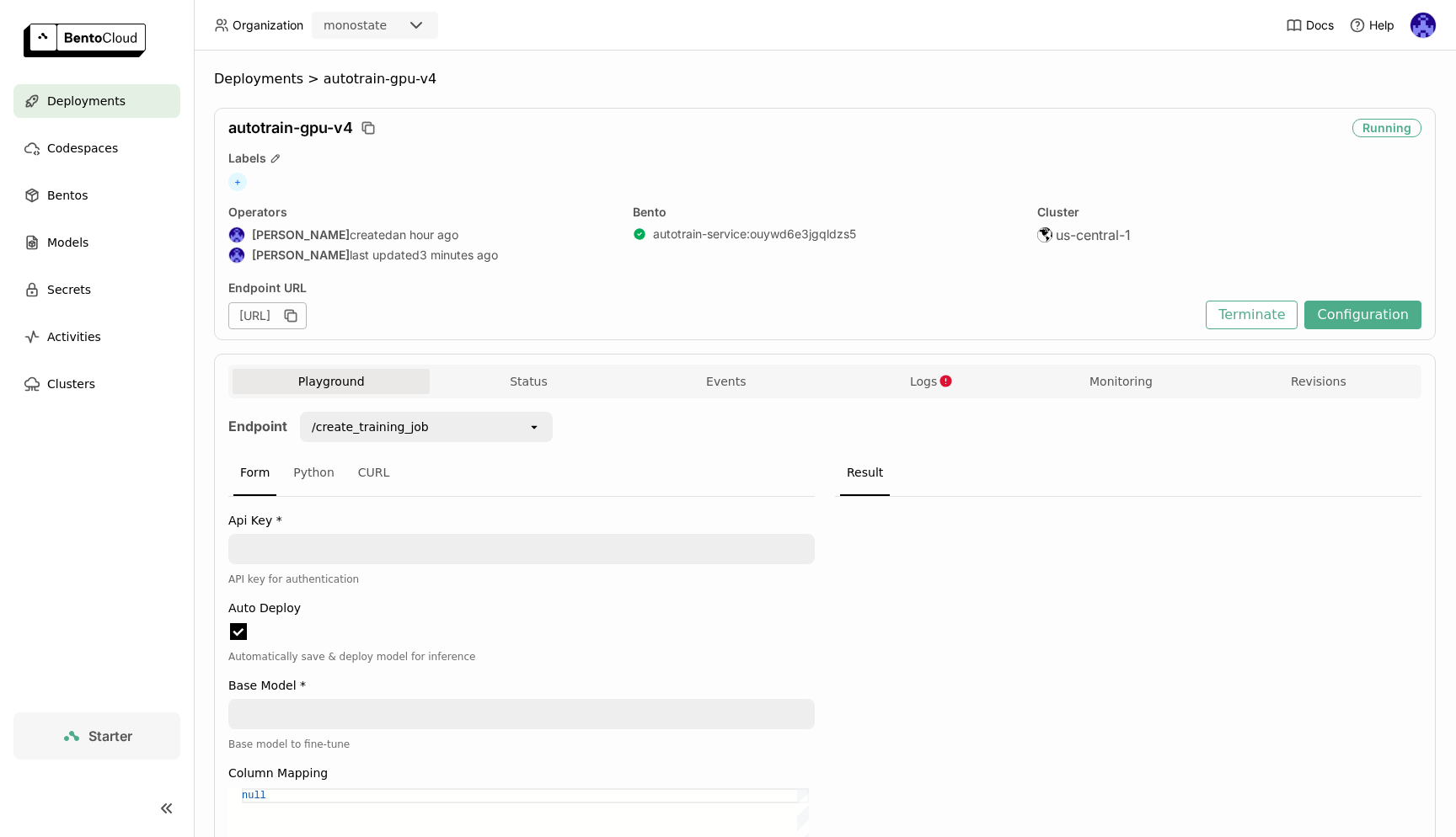
scroll to position [1, 1]
click at [939, 386] on icon "button" at bounding box center [945, 381] width 15 height 15
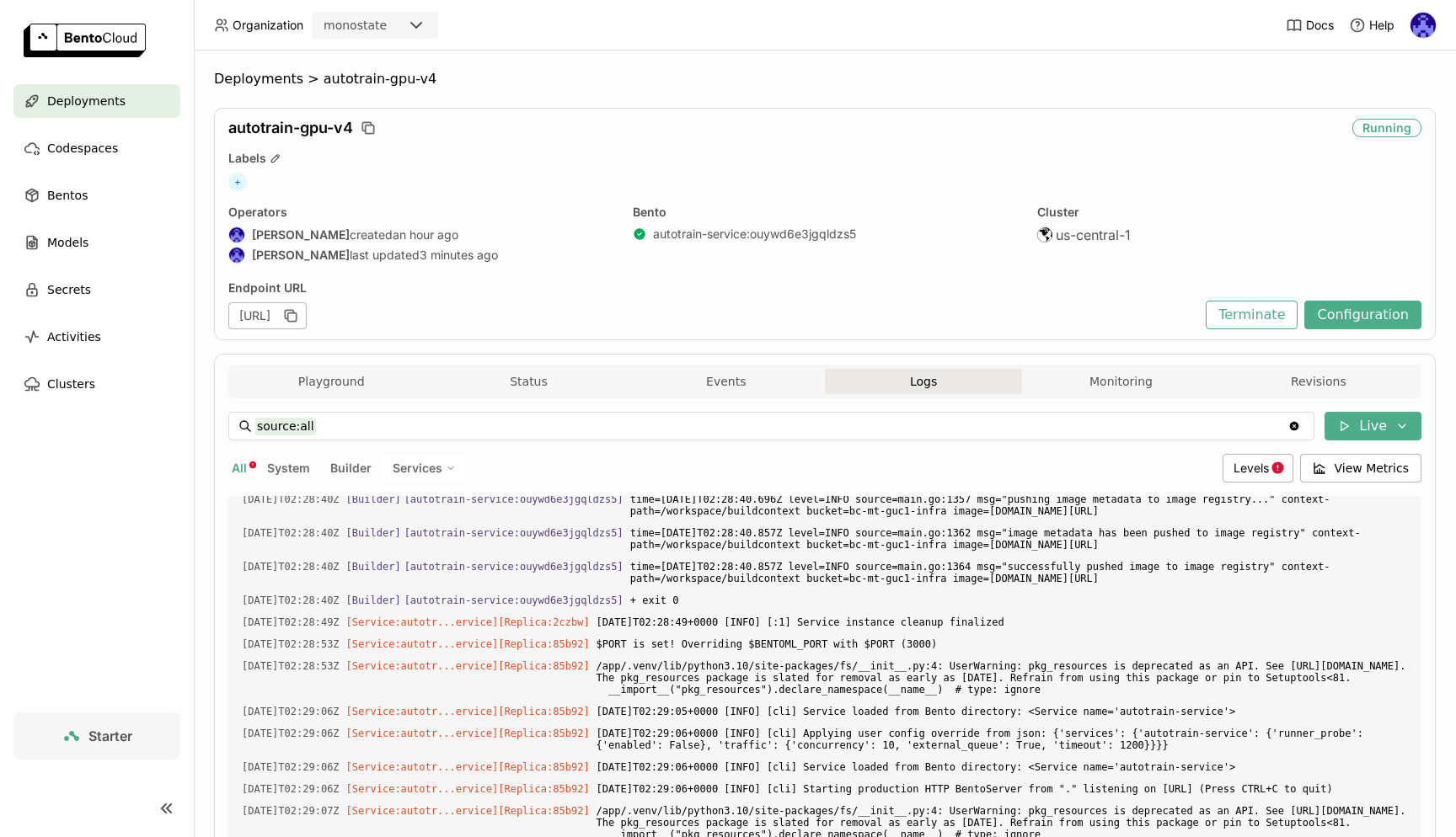
scroll to position [234, 0]
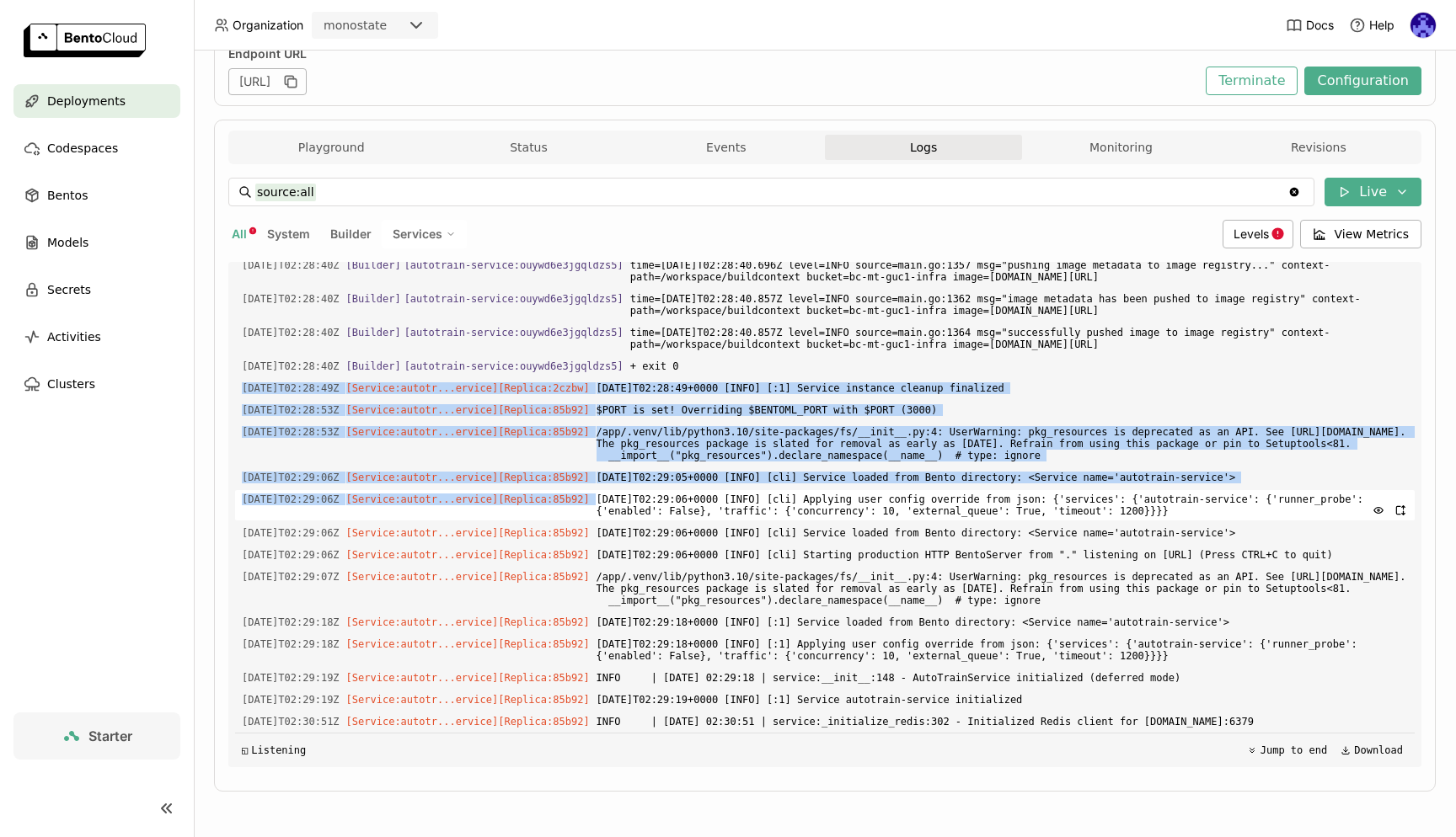
drag, startPoint x: 744, startPoint y: 329, endPoint x: 839, endPoint y: 479, distance: 177.6
click at [829, 470] on div "Load older logs [DATE]T02:28:20Z [Builder] [ autotrain-service:ouywd6e3jgqldzs5…" at bounding box center [825, 514] width 1180 height 506
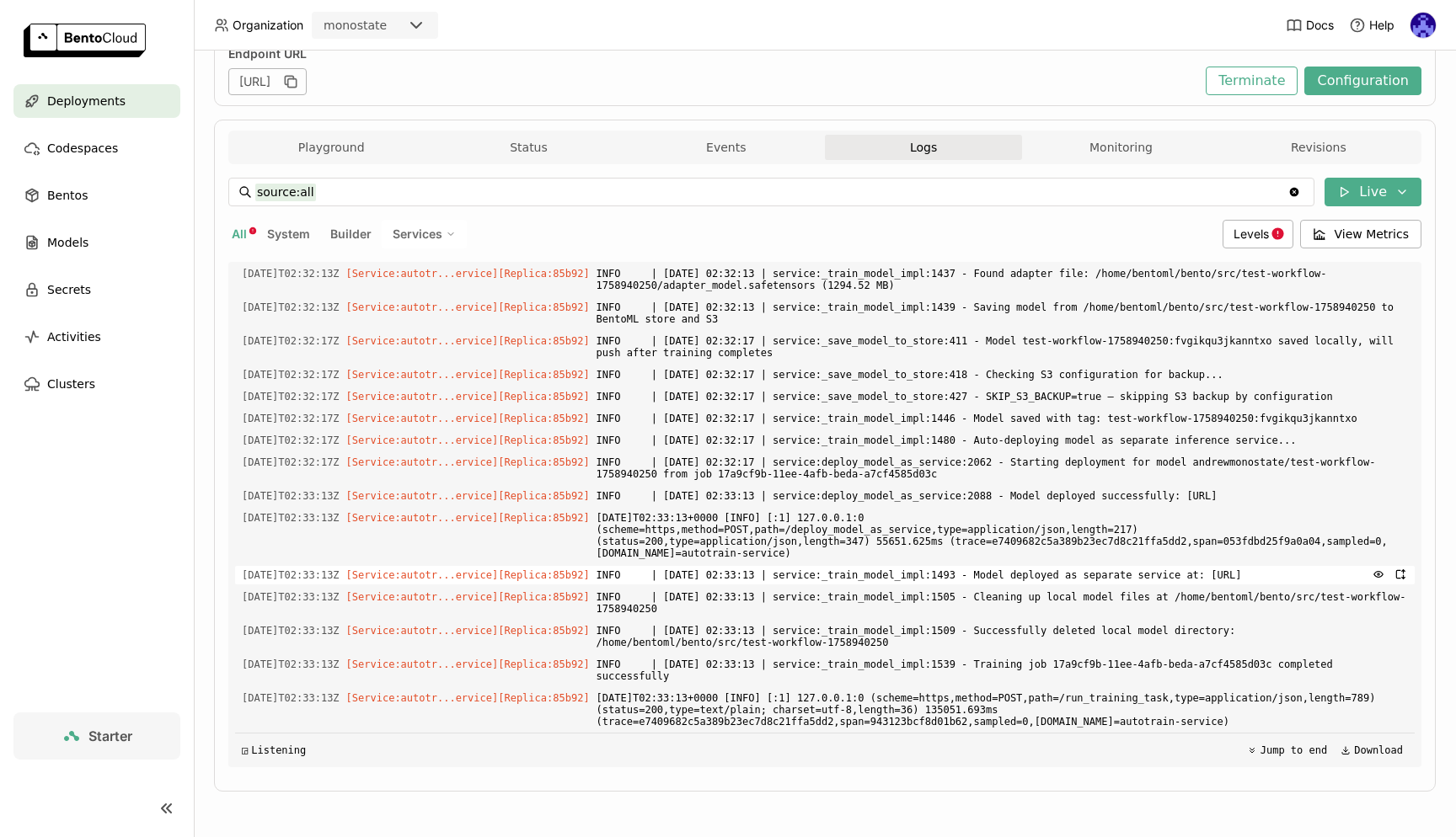
scroll to position [4448, 0]
click at [111, 98] on span "Deployments" at bounding box center [87, 101] width 79 height 20
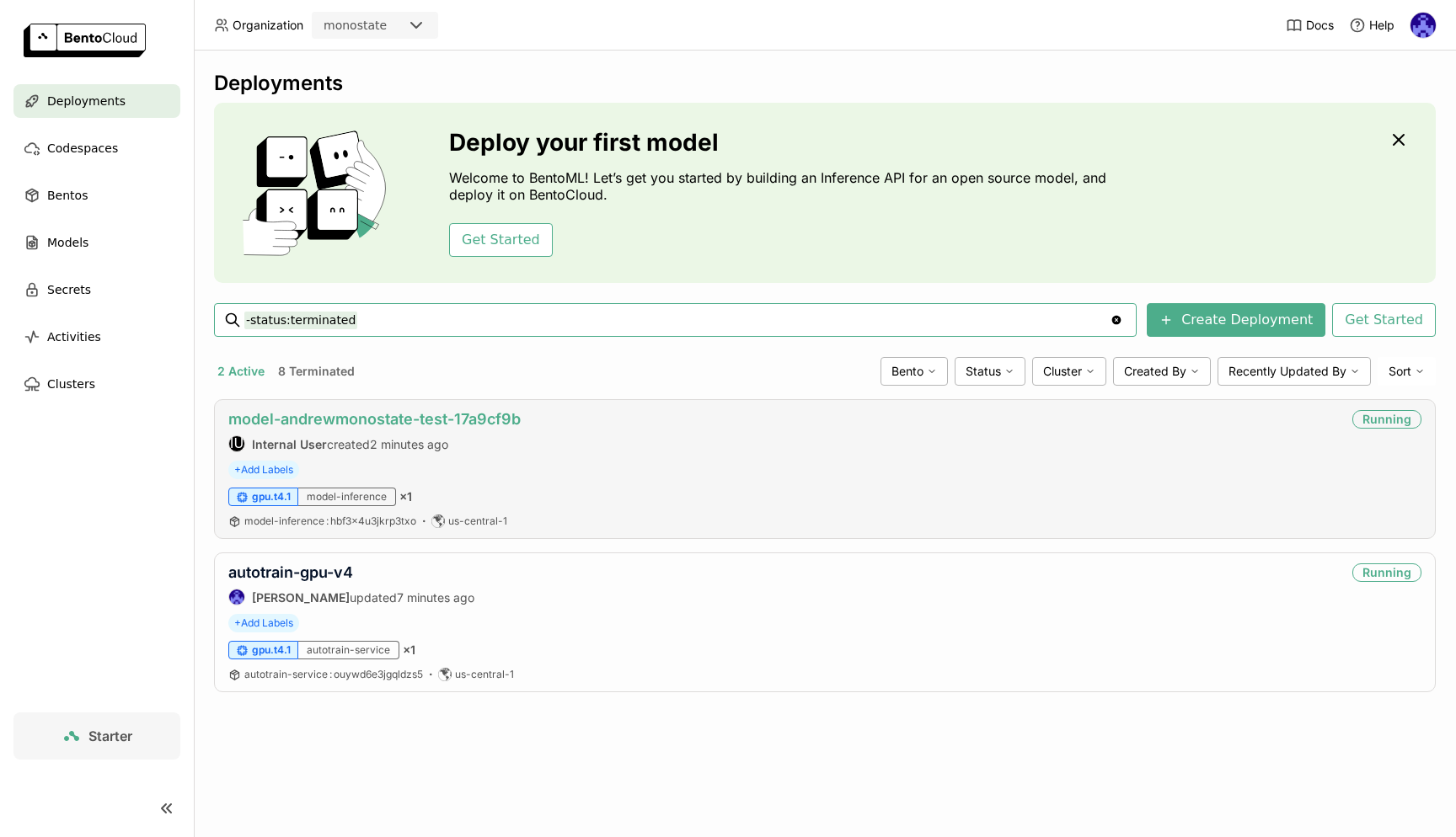
click at [450, 420] on link "model-andrewmonostate-test-17a9cf9b" at bounding box center [374, 419] width 293 height 17
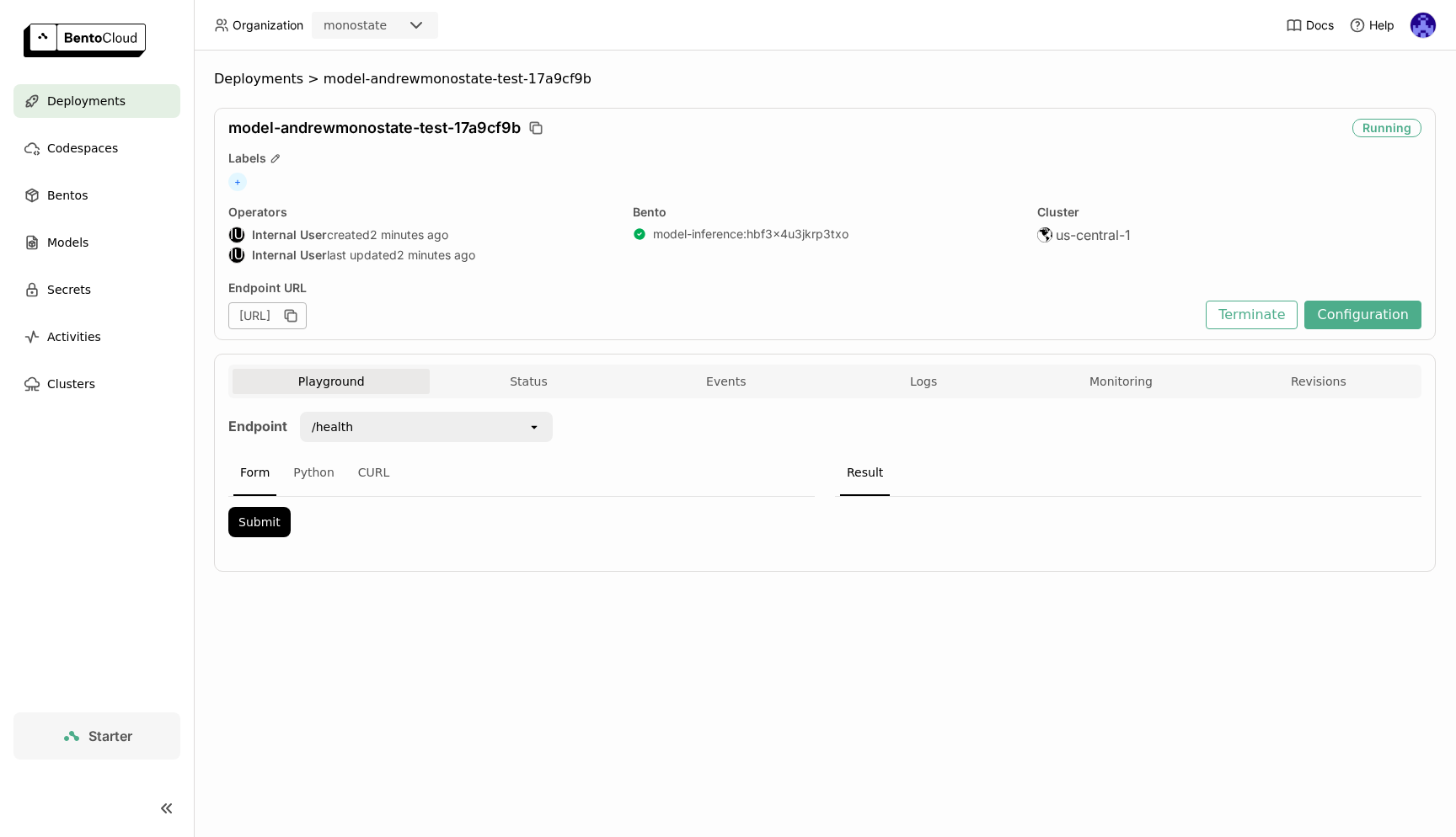
scroll to position [1, 1]
click at [328, 476] on div "Python" at bounding box center [314, 473] width 54 height 46
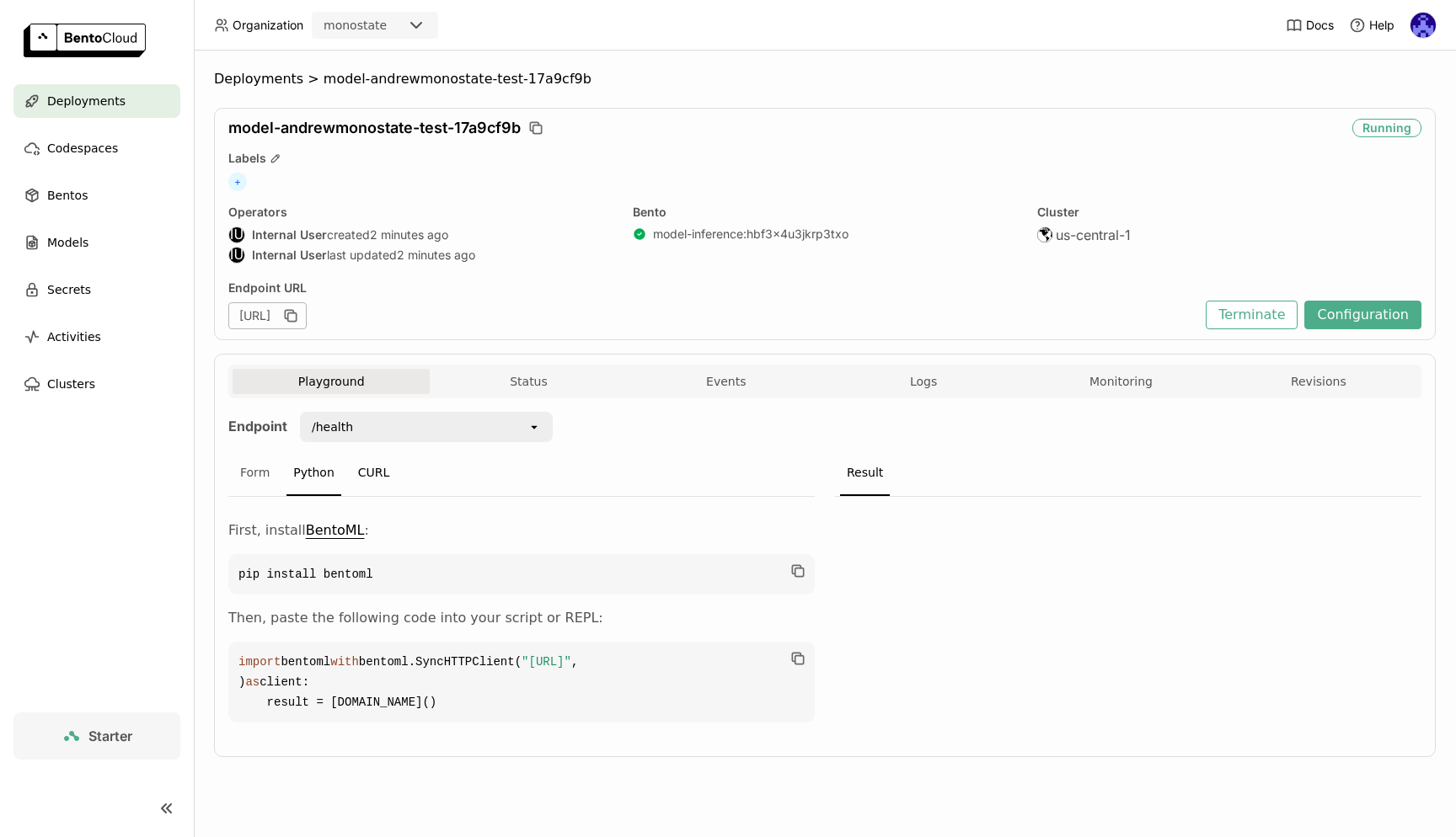
click at [377, 476] on div "CURL" at bounding box center [373, 473] width 46 height 46
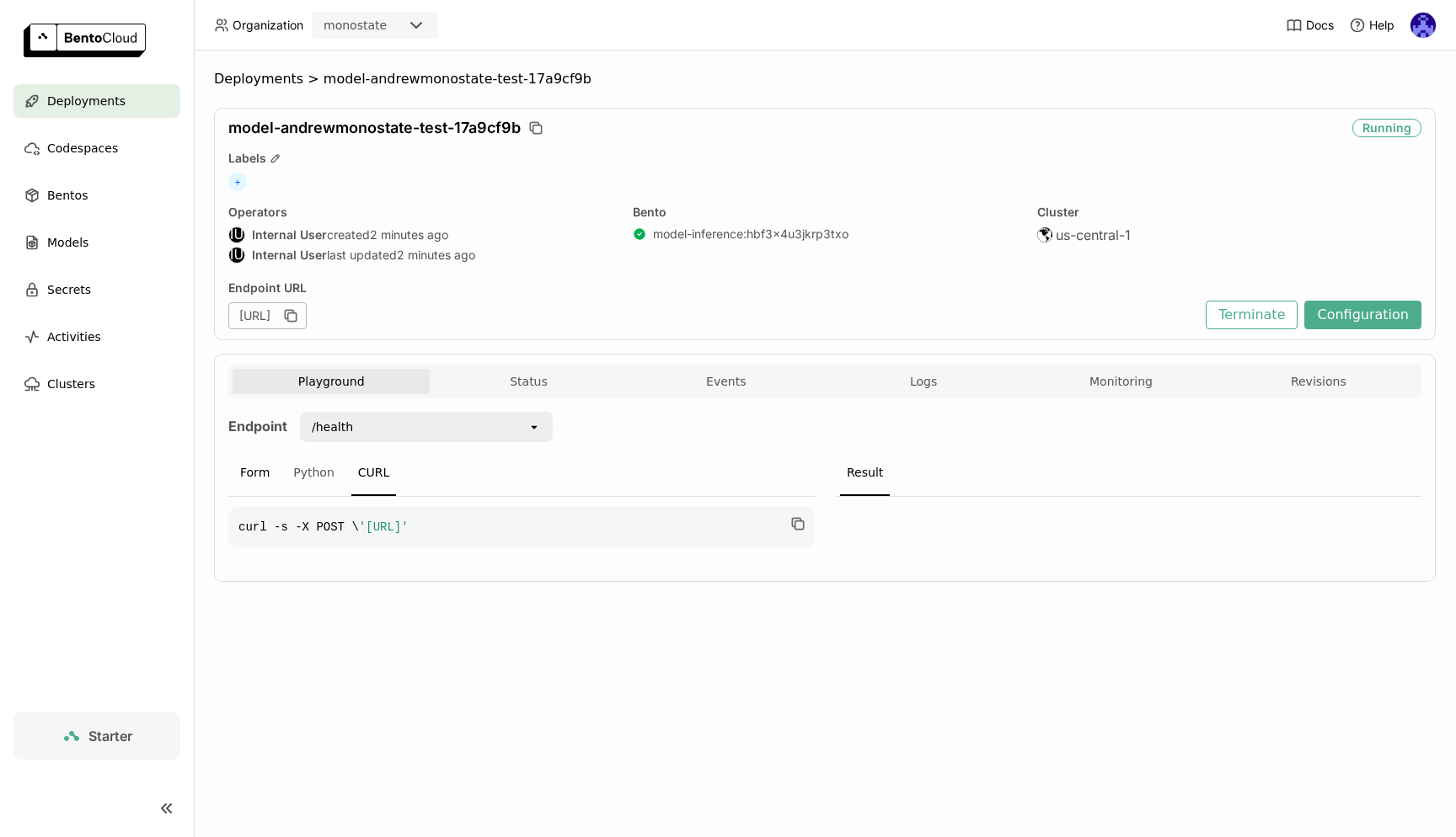
click at [270, 471] on div "Form" at bounding box center [255, 473] width 43 height 46
click at [989, 375] on button "Logs" at bounding box center [923, 382] width 197 height 25
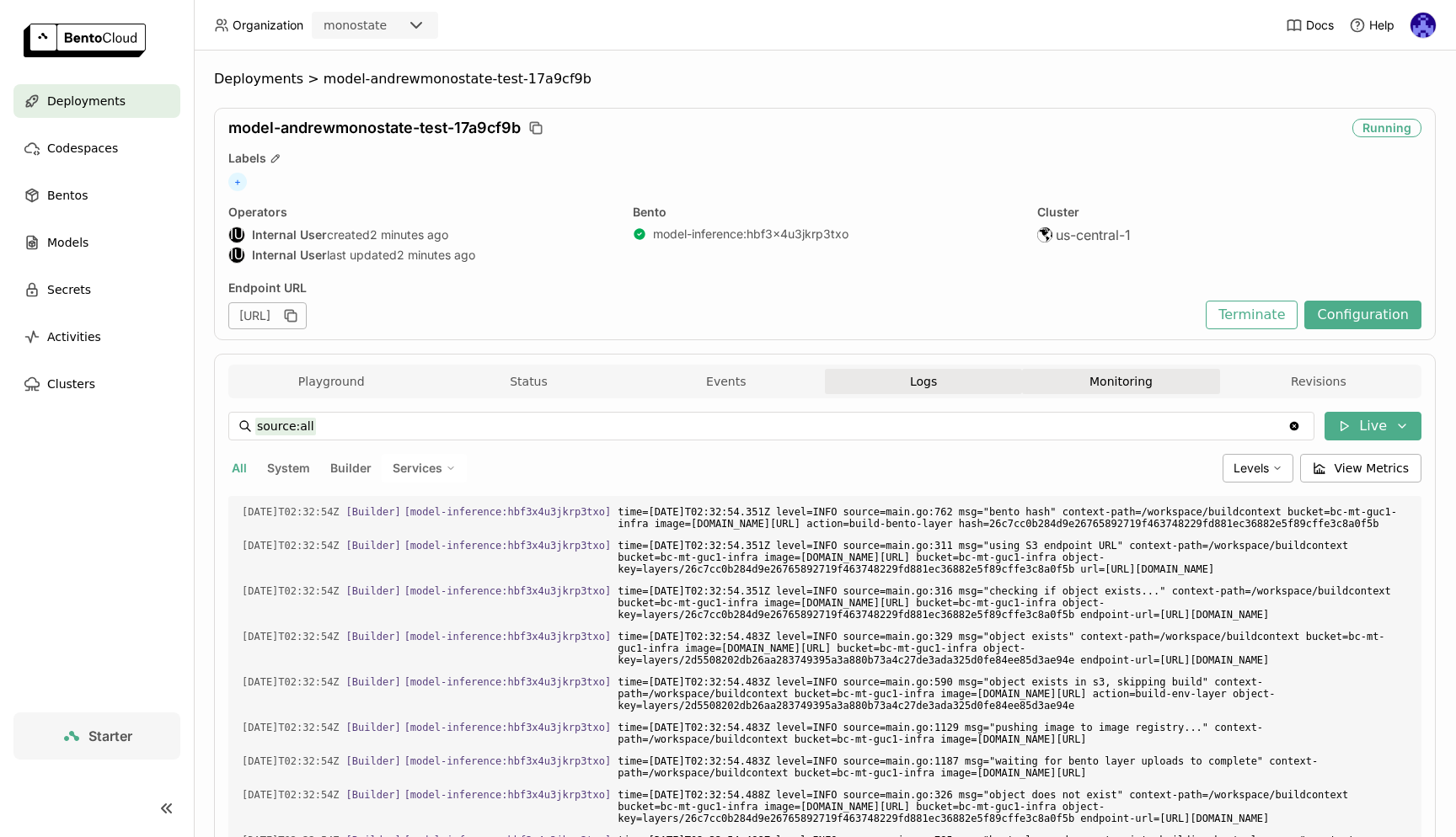
scroll to position [1740, 0]
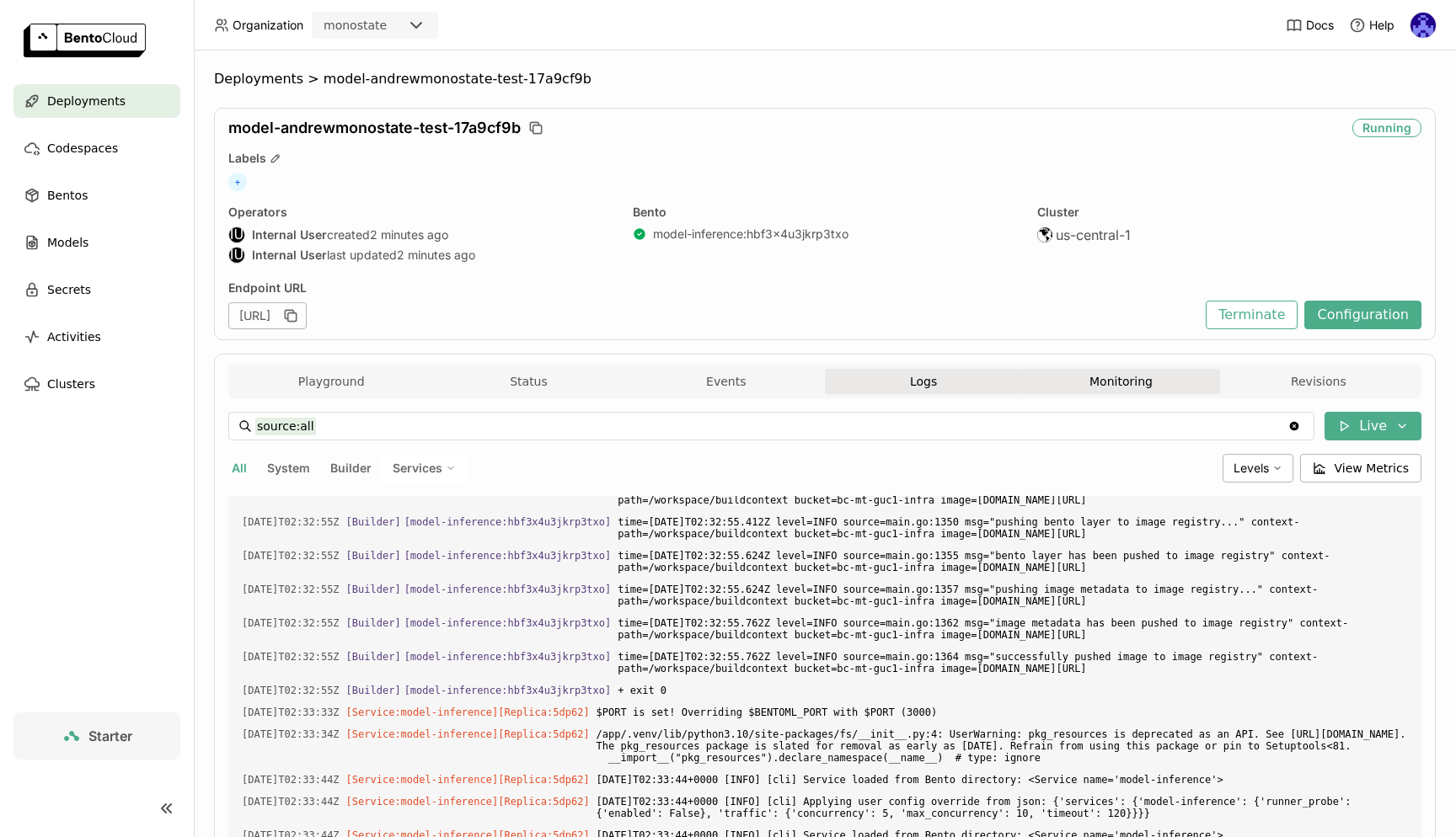
click at [1106, 383] on button "Monitoring" at bounding box center [1120, 382] width 197 height 25
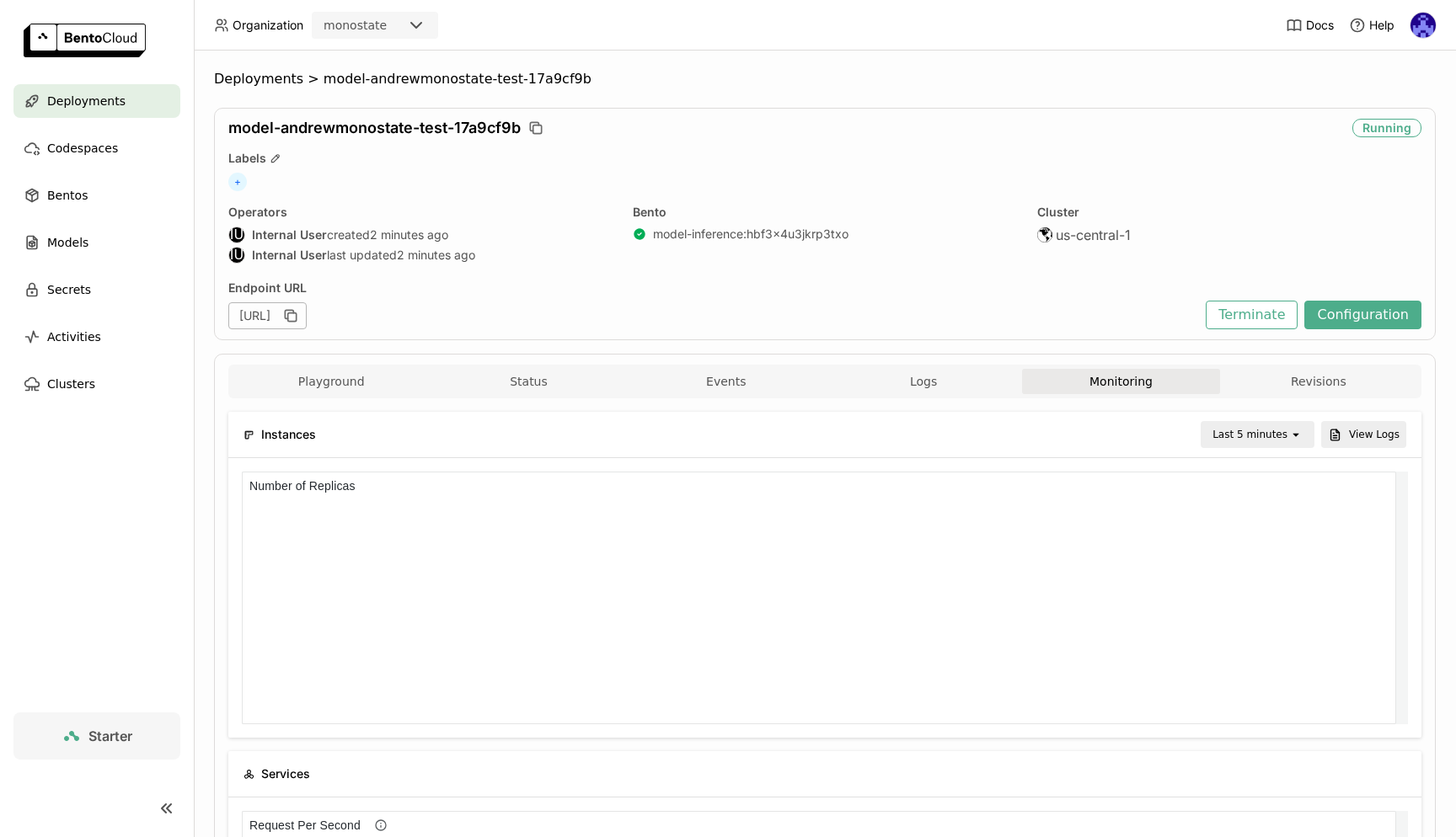
scroll to position [246, 1148]
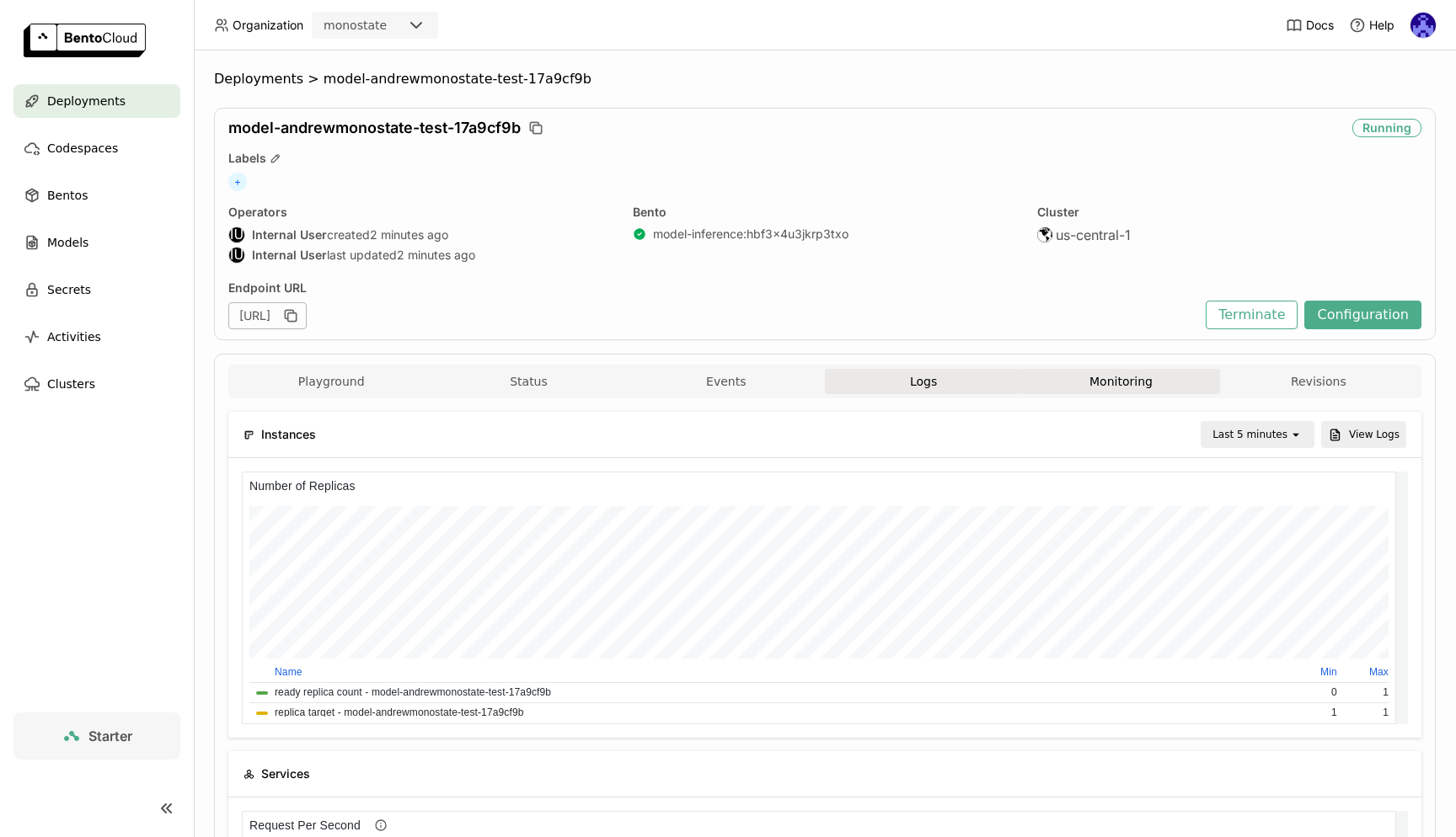
click at [974, 369] on button "Logs" at bounding box center [923, 382] width 197 height 25
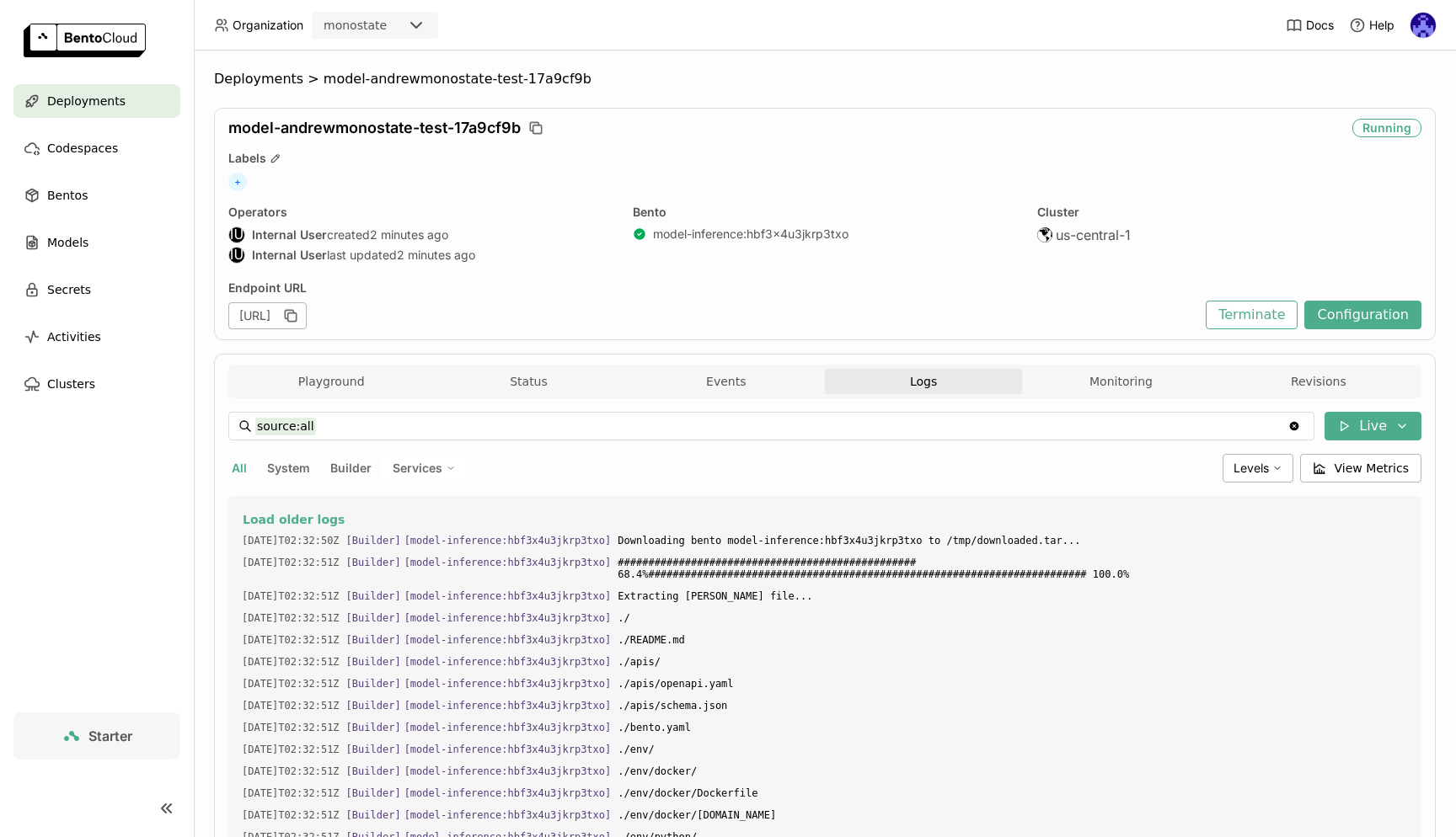
scroll to position [8, 8]
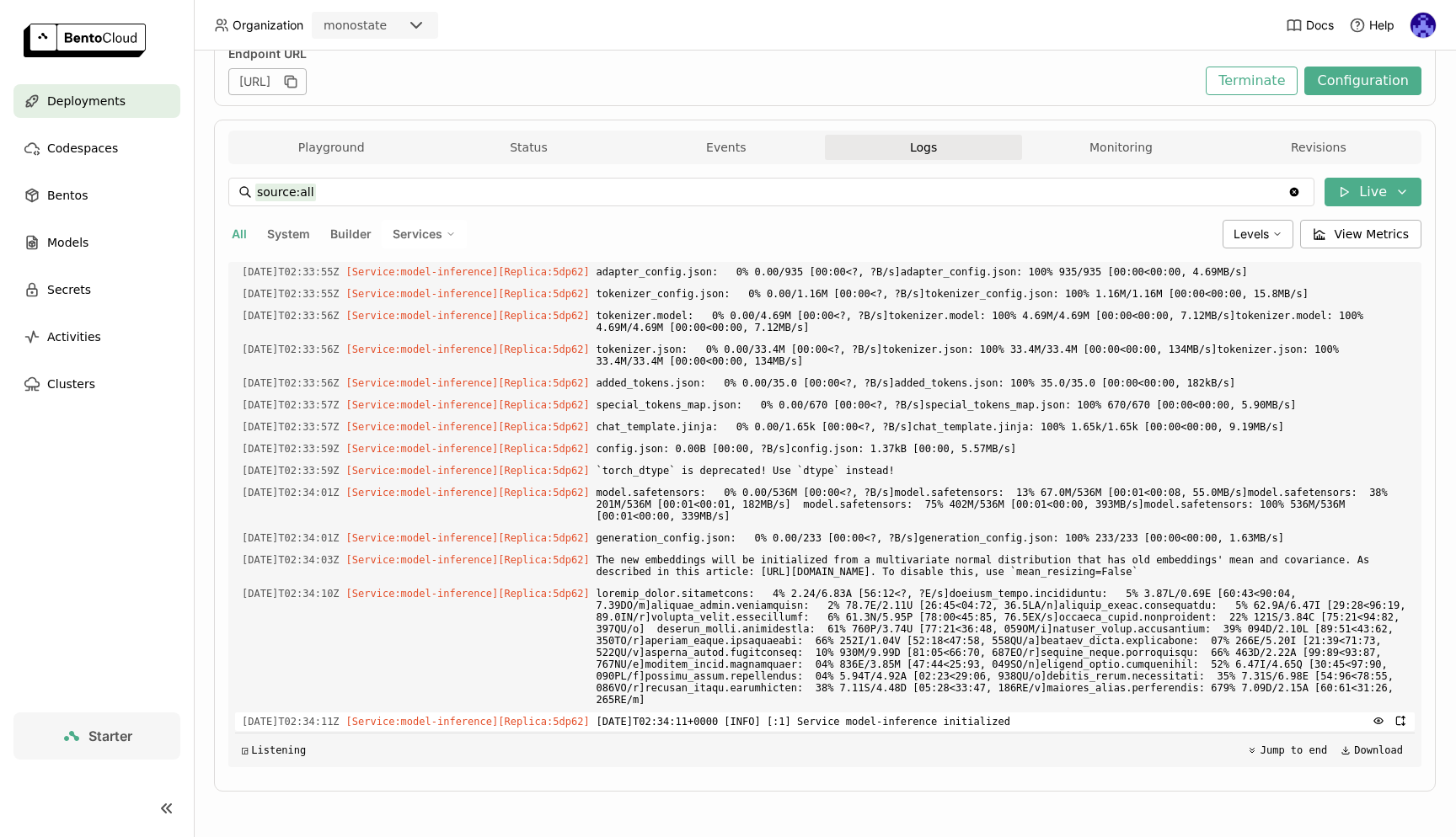
drag, startPoint x: 772, startPoint y: 371, endPoint x: 1159, endPoint y: 729, distance: 527.2
click at [1159, 729] on div "Load older logs [DATE]T02:32:50Z [Builder] [ model-inference:hbf3x4u3jkrp3txo ]…" at bounding box center [825, 514] width 1180 height 506
copy div "[DATE]T02:32:51Z [Builder] [ model-inference:hbf3x4u3jkrp3txo ] ./ [DATE]T02:32…"
click at [358, 155] on button "Playground" at bounding box center [331, 148] width 197 height 25
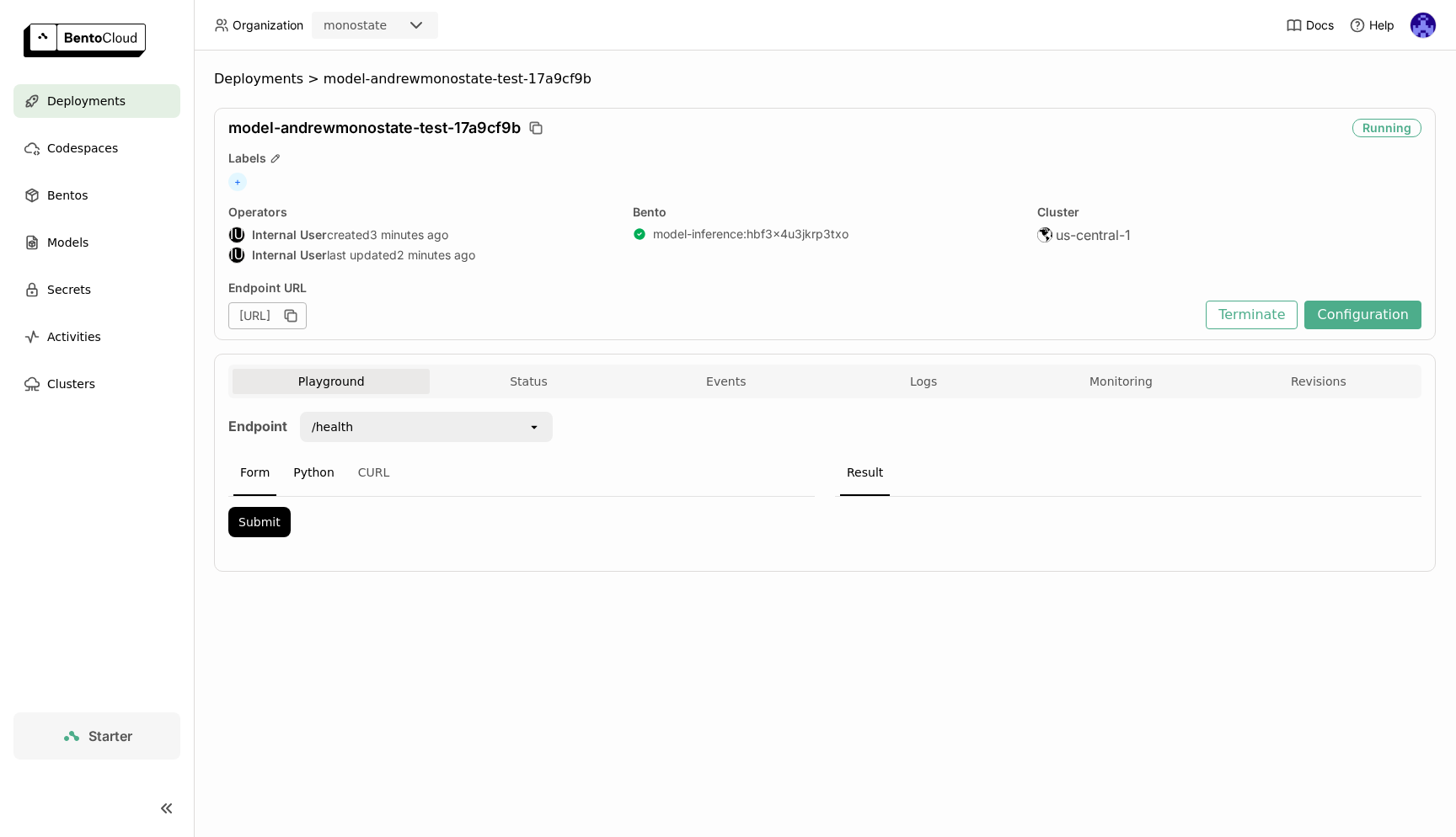
click at [319, 479] on div "Python" at bounding box center [314, 473] width 54 height 46
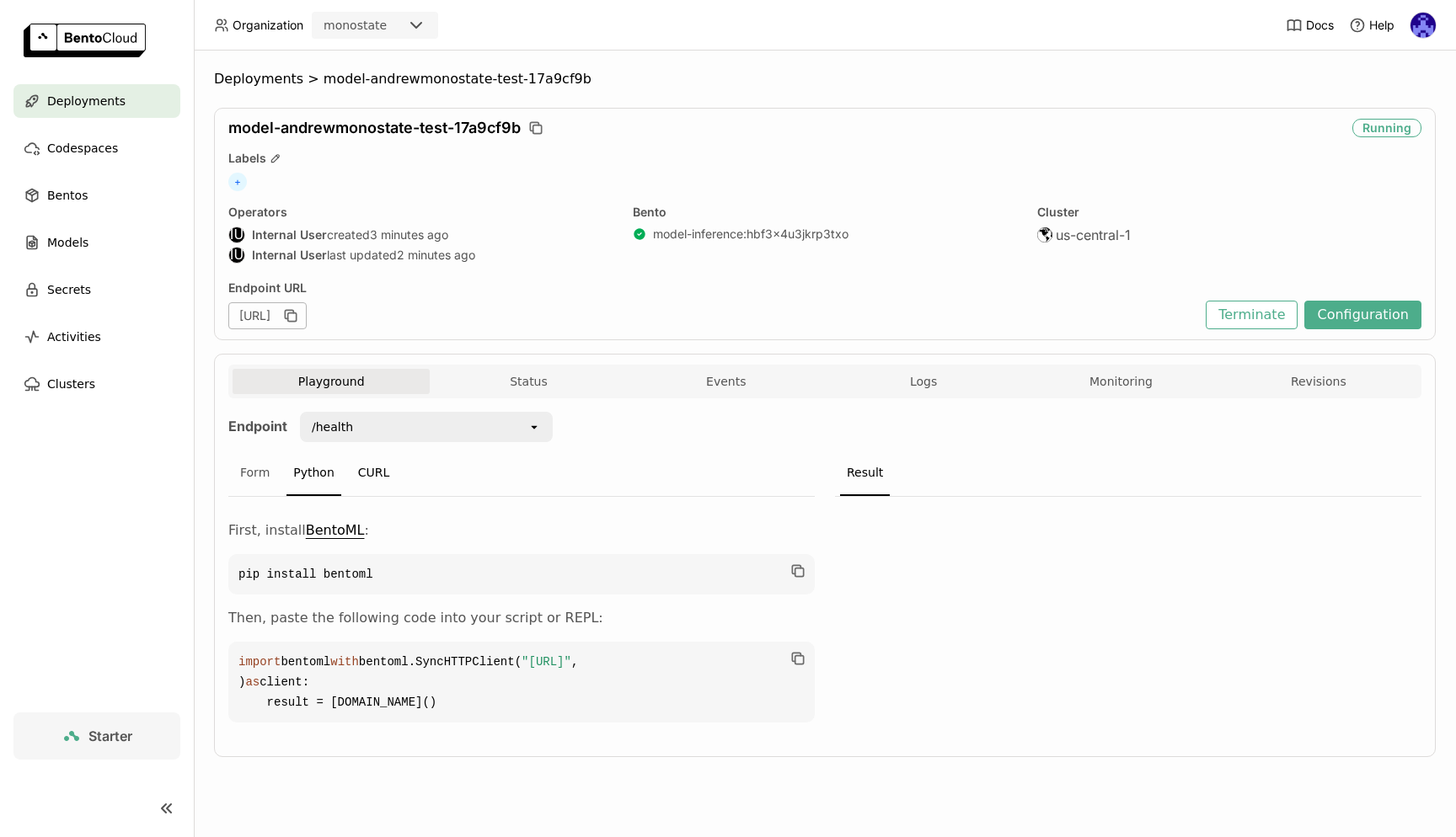
click at [371, 480] on div "CURL" at bounding box center [373, 473] width 46 height 46
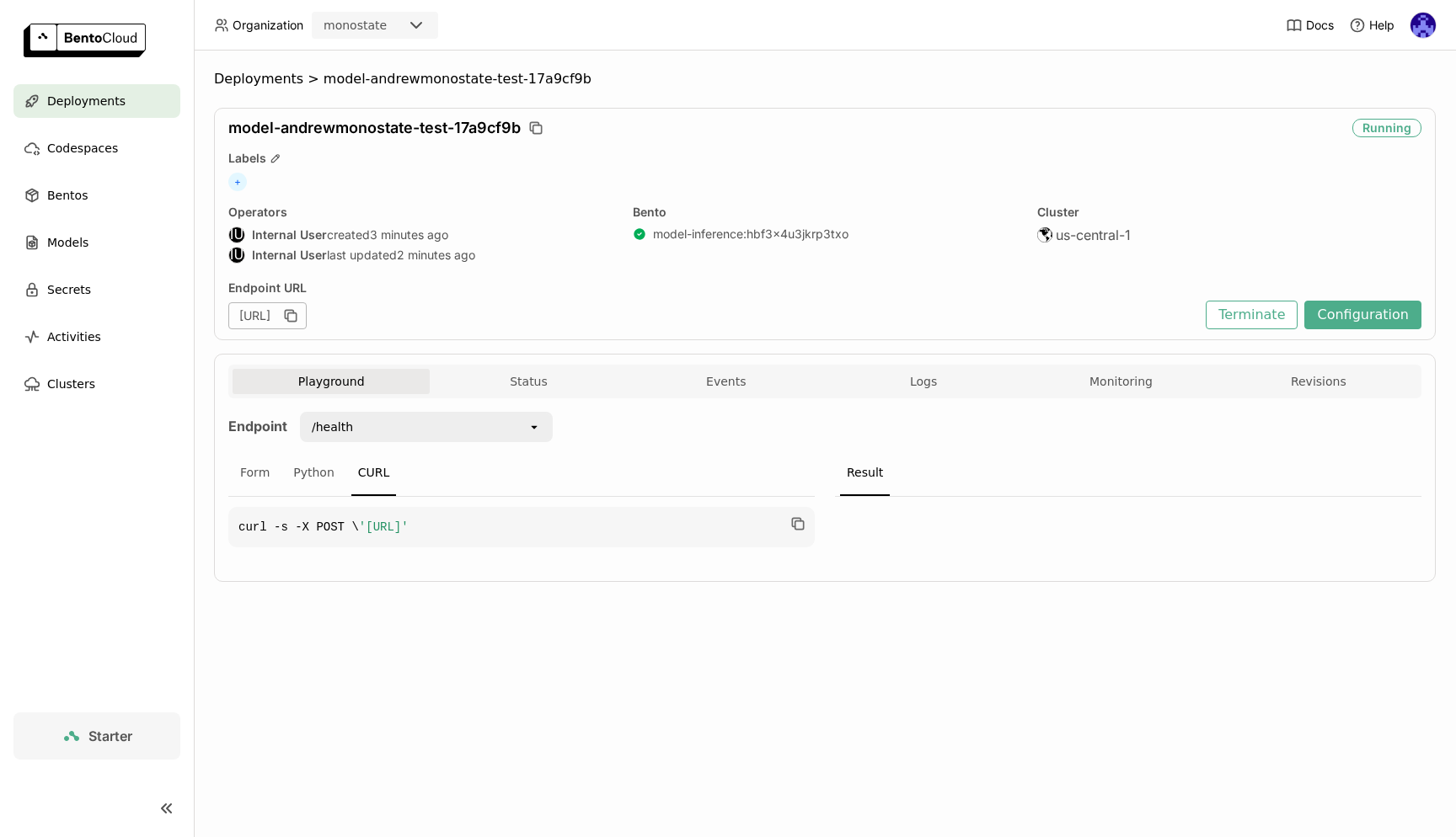
click at [408, 534] on span "'[URL]'" at bounding box center [383, 528] width 50 height 14
click at [231, 471] on div "Form Python CURL" at bounding box center [521, 474] width 586 height 47
click at [284, 475] on div "Form Python CURL" at bounding box center [521, 474] width 586 height 47
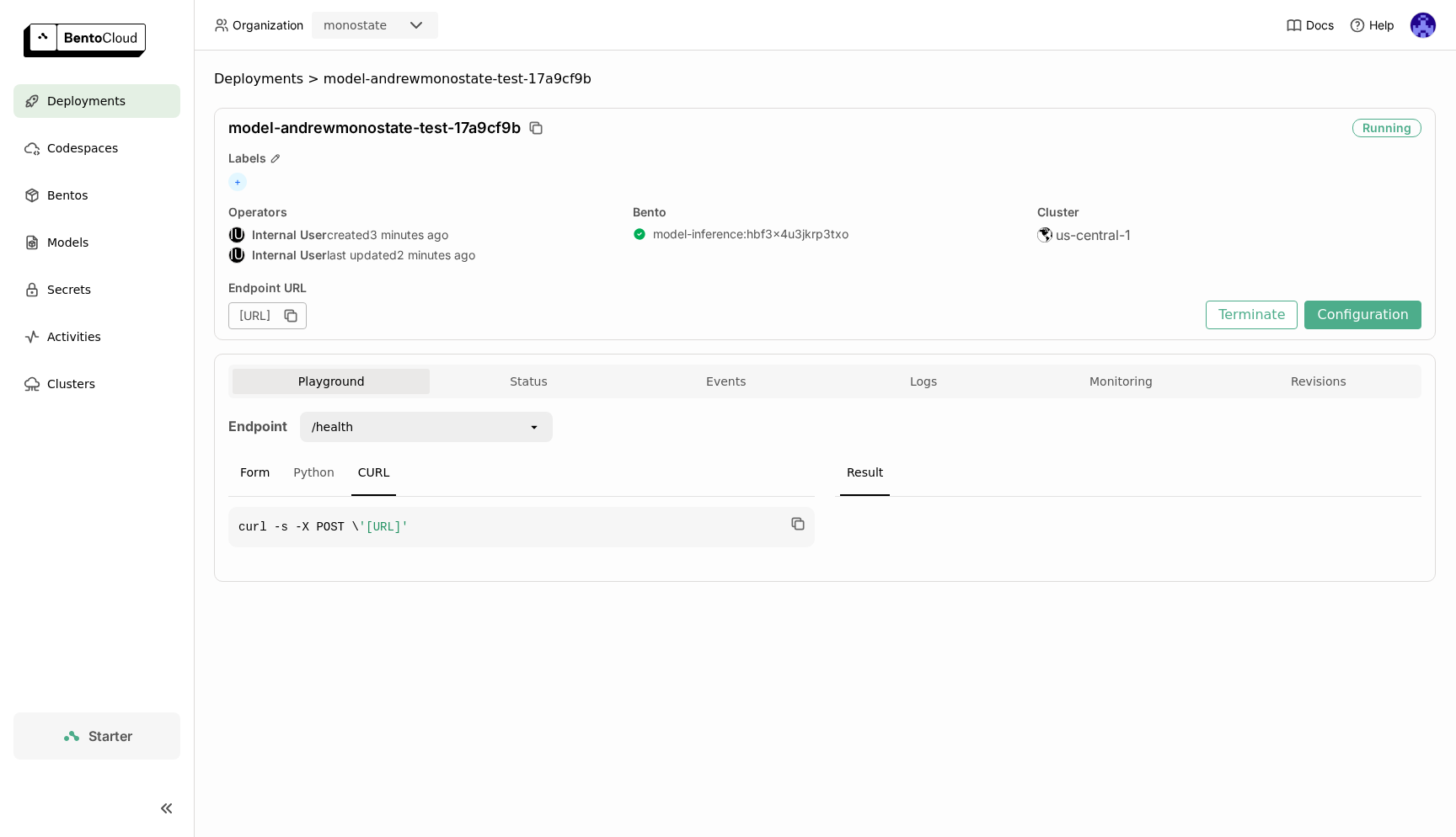
click at [263, 474] on div "Form" at bounding box center [255, 473] width 43 height 46
click at [378, 436] on div "/health" at bounding box center [414, 427] width 226 height 27
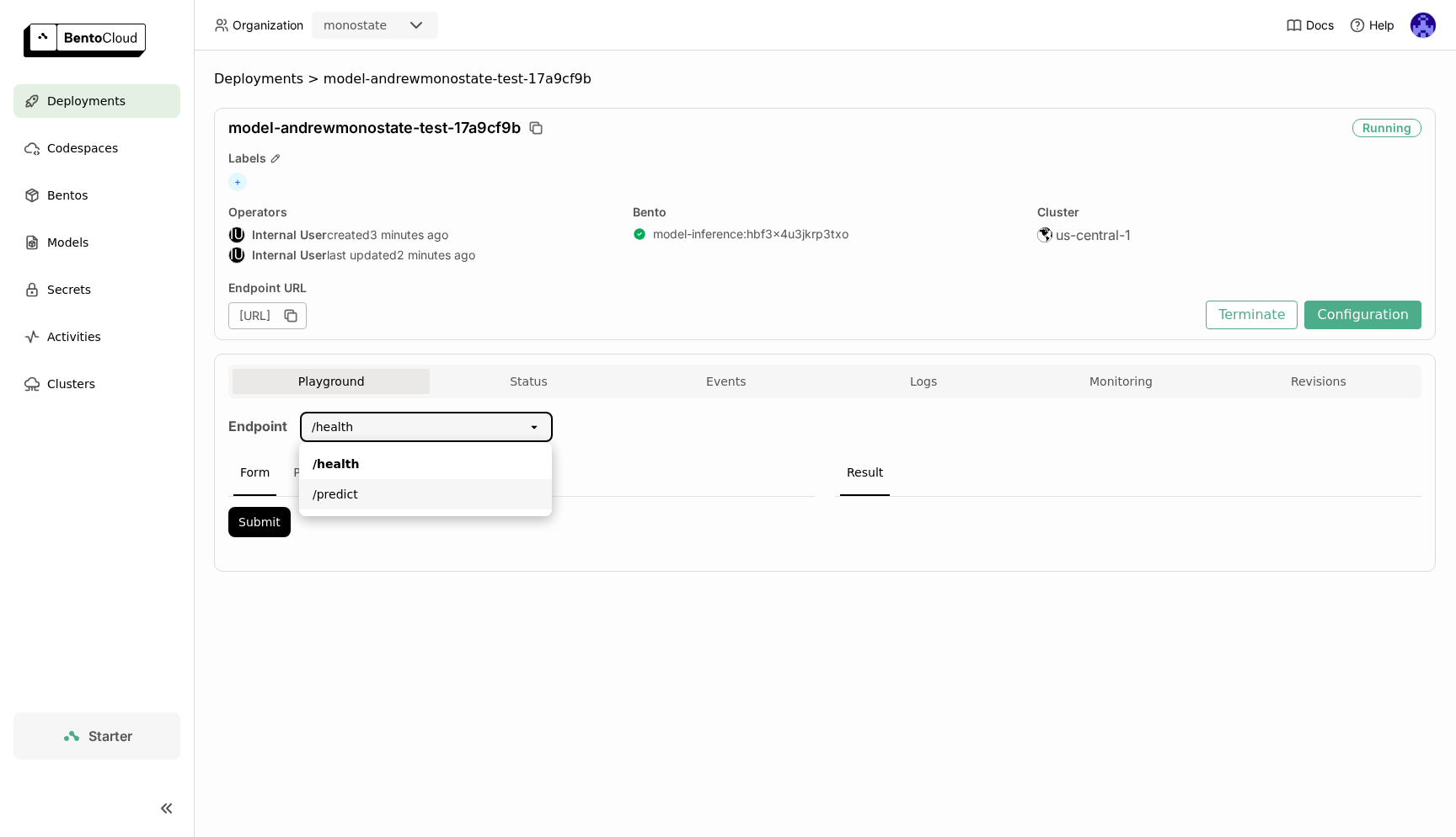
click at [403, 496] on div "/predict" at bounding box center [425, 494] width 226 height 17
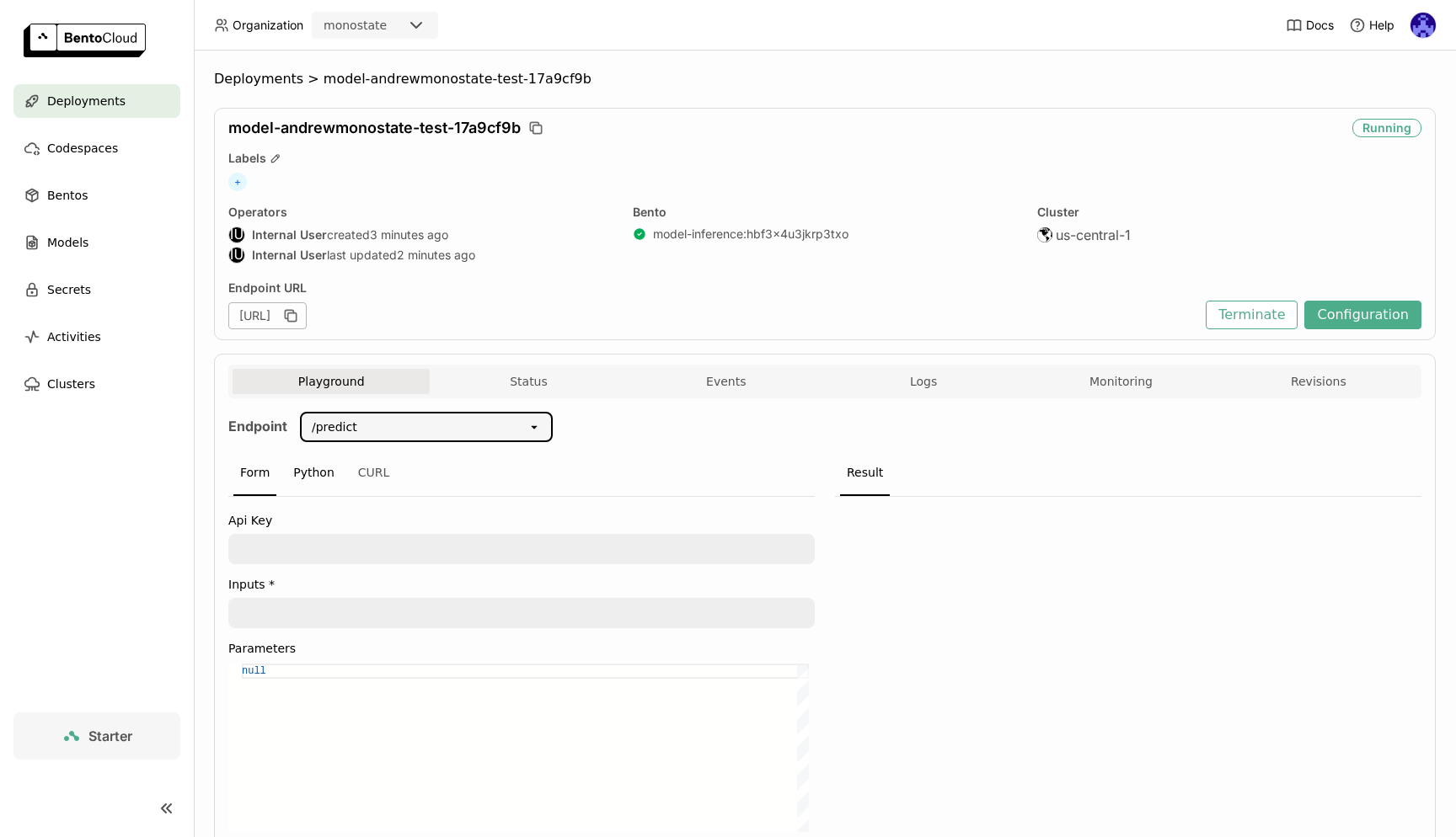
click at [329, 479] on div "Python" at bounding box center [314, 473] width 54 height 46
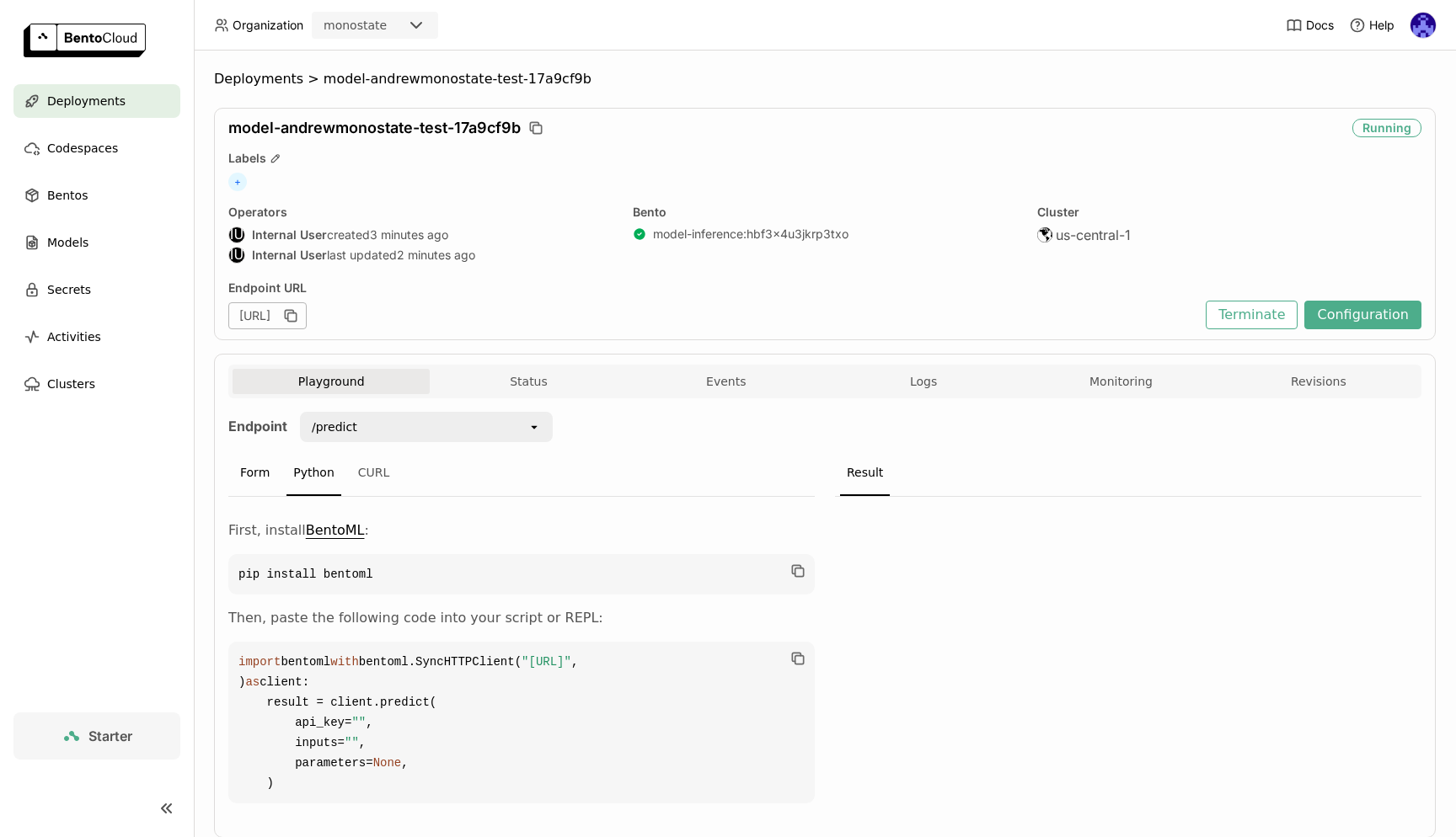
click at [261, 478] on div "Form" at bounding box center [255, 473] width 43 height 46
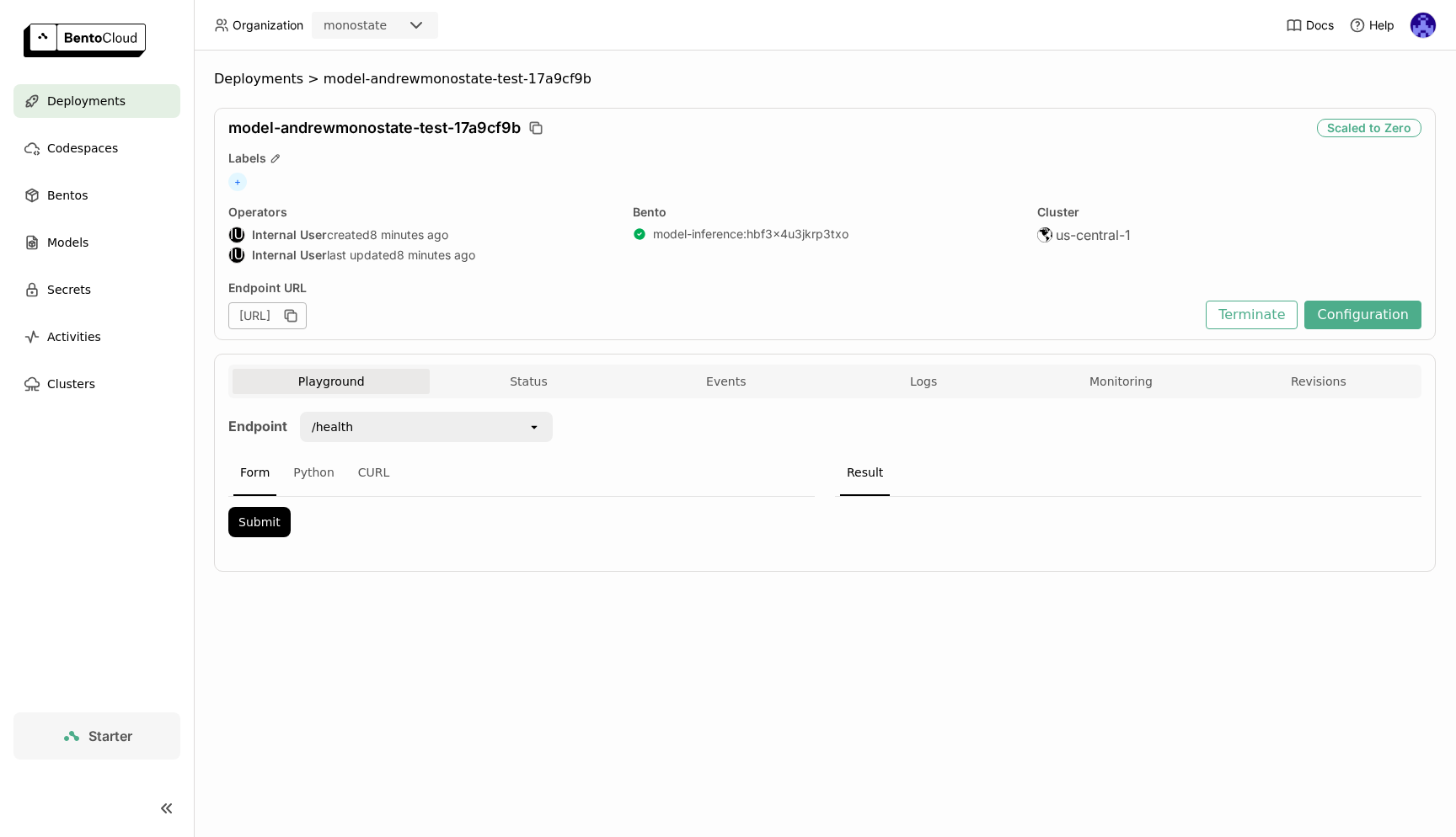
click at [107, 755] on link "Starter" at bounding box center [97, 736] width 167 height 48
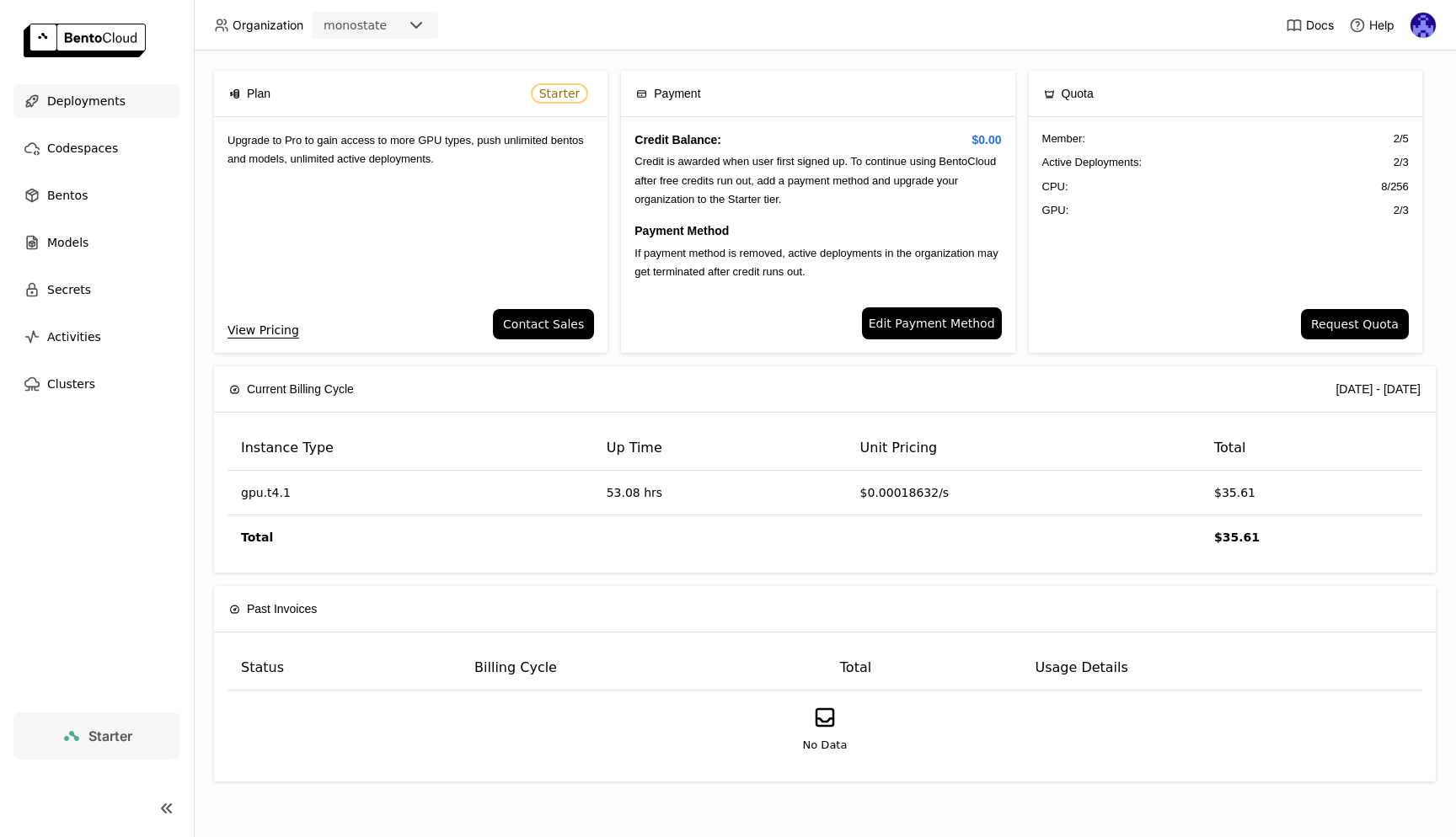
click at [120, 92] on div "Deployments" at bounding box center [97, 101] width 167 height 34
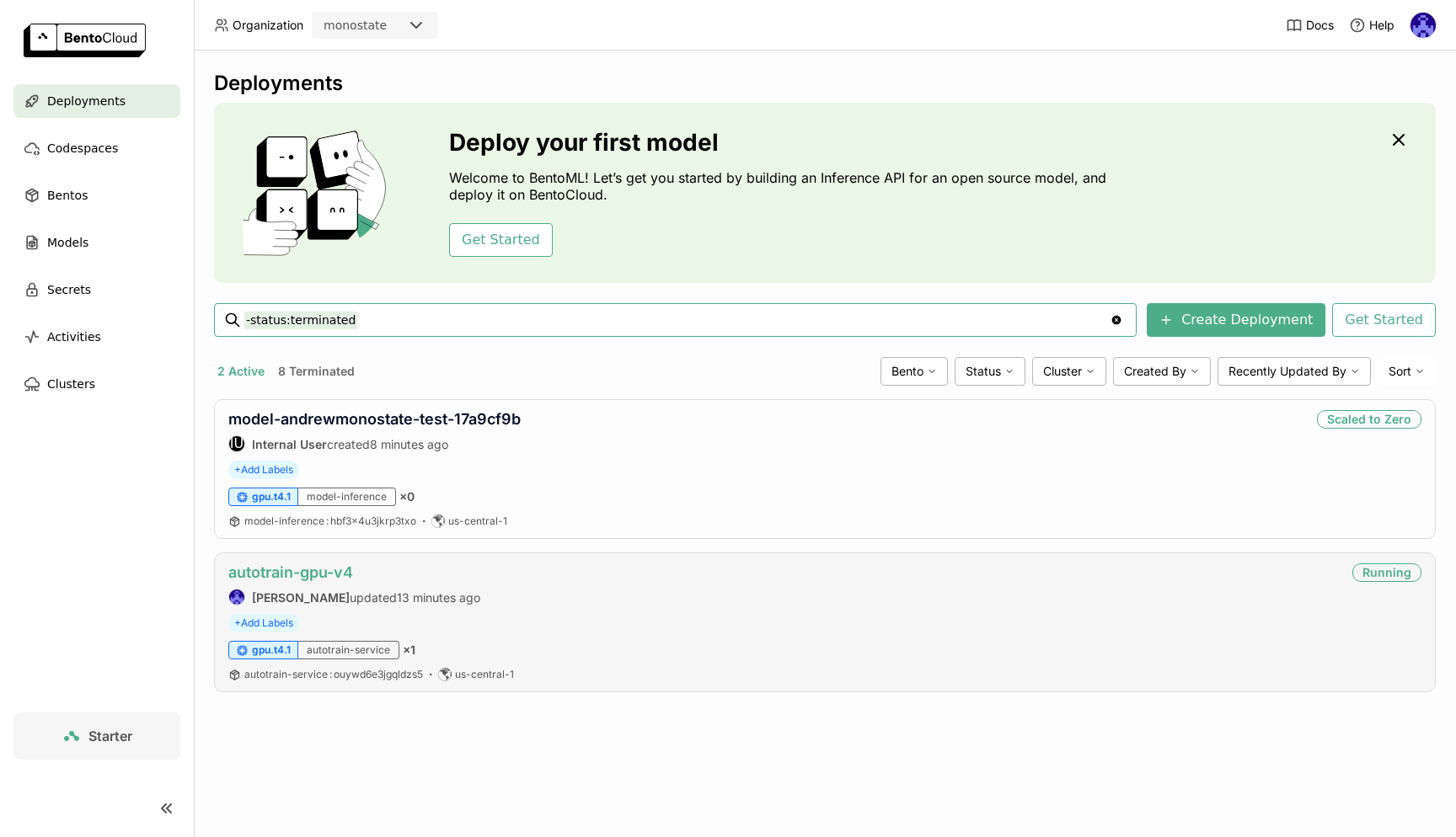
click at [281, 569] on link "autotrain-gpu-v4" at bounding box center [291, 573] width 124 height 17
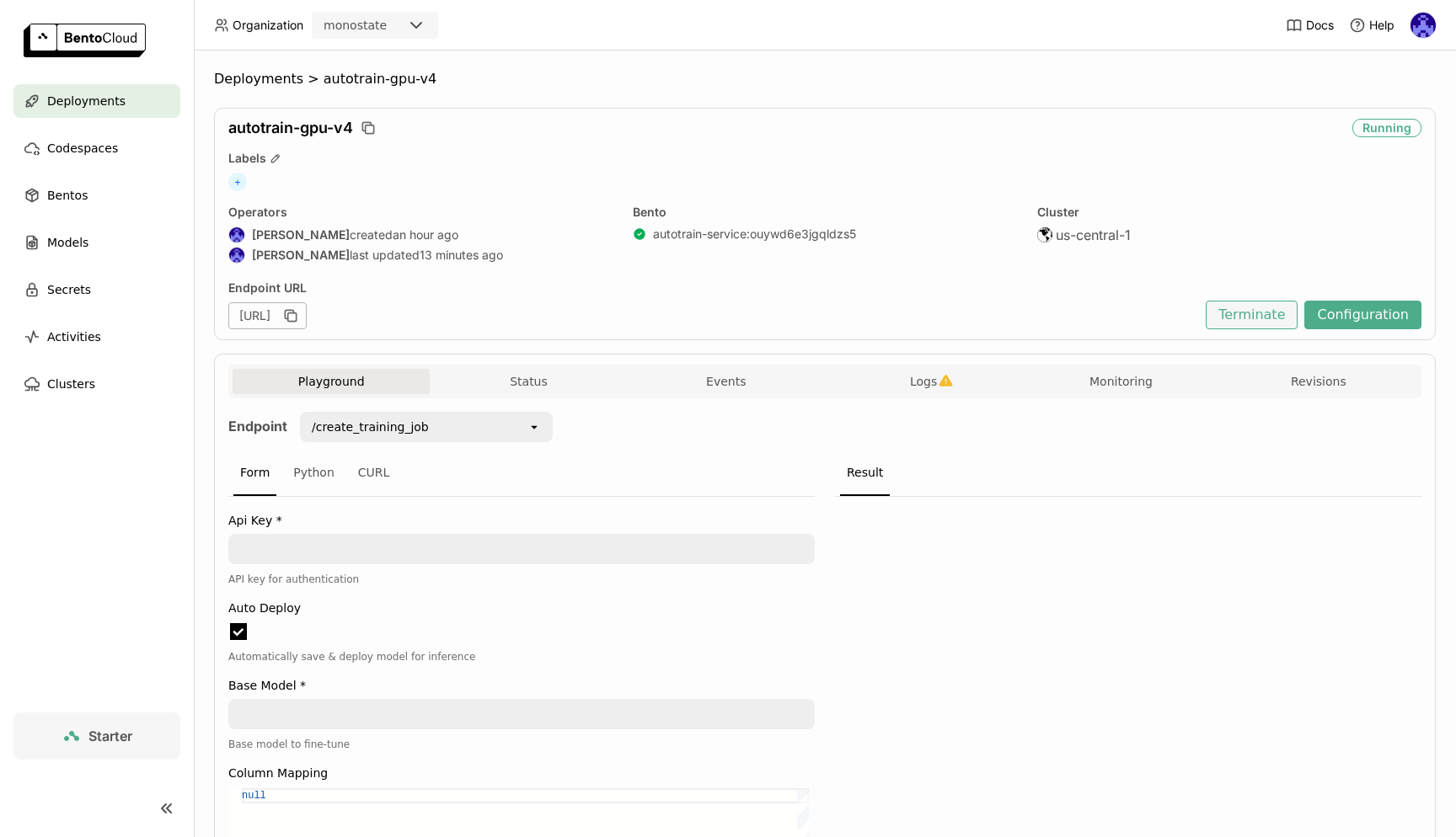
scroll to position [1, 1]
click at [1268, 319] on button "Terminate" at bounding box center [1252, 314] width 91 height 28
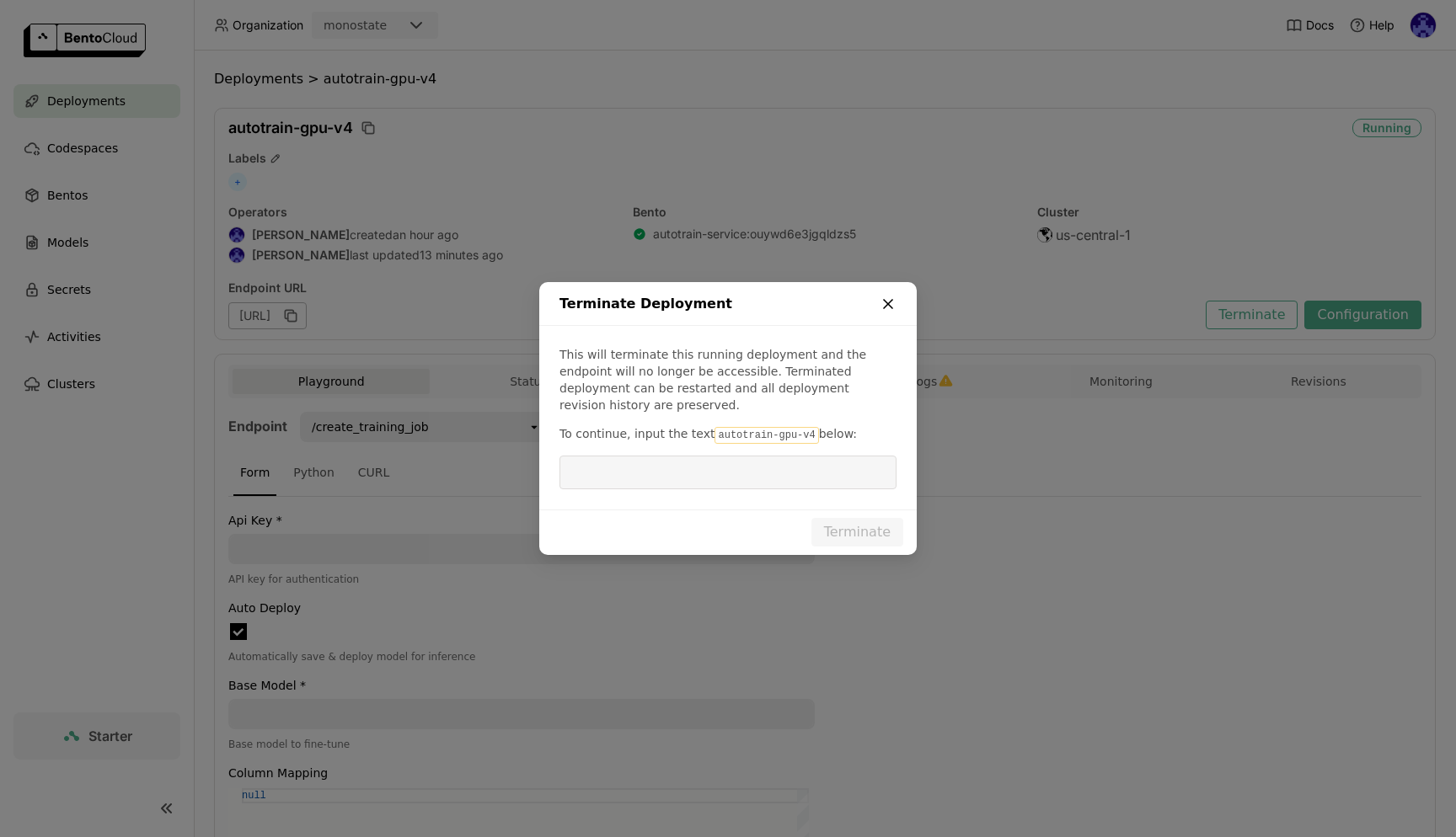
click at [886, 312] on icon "dialog" at bounding box center [888, 303] width 17 height 17
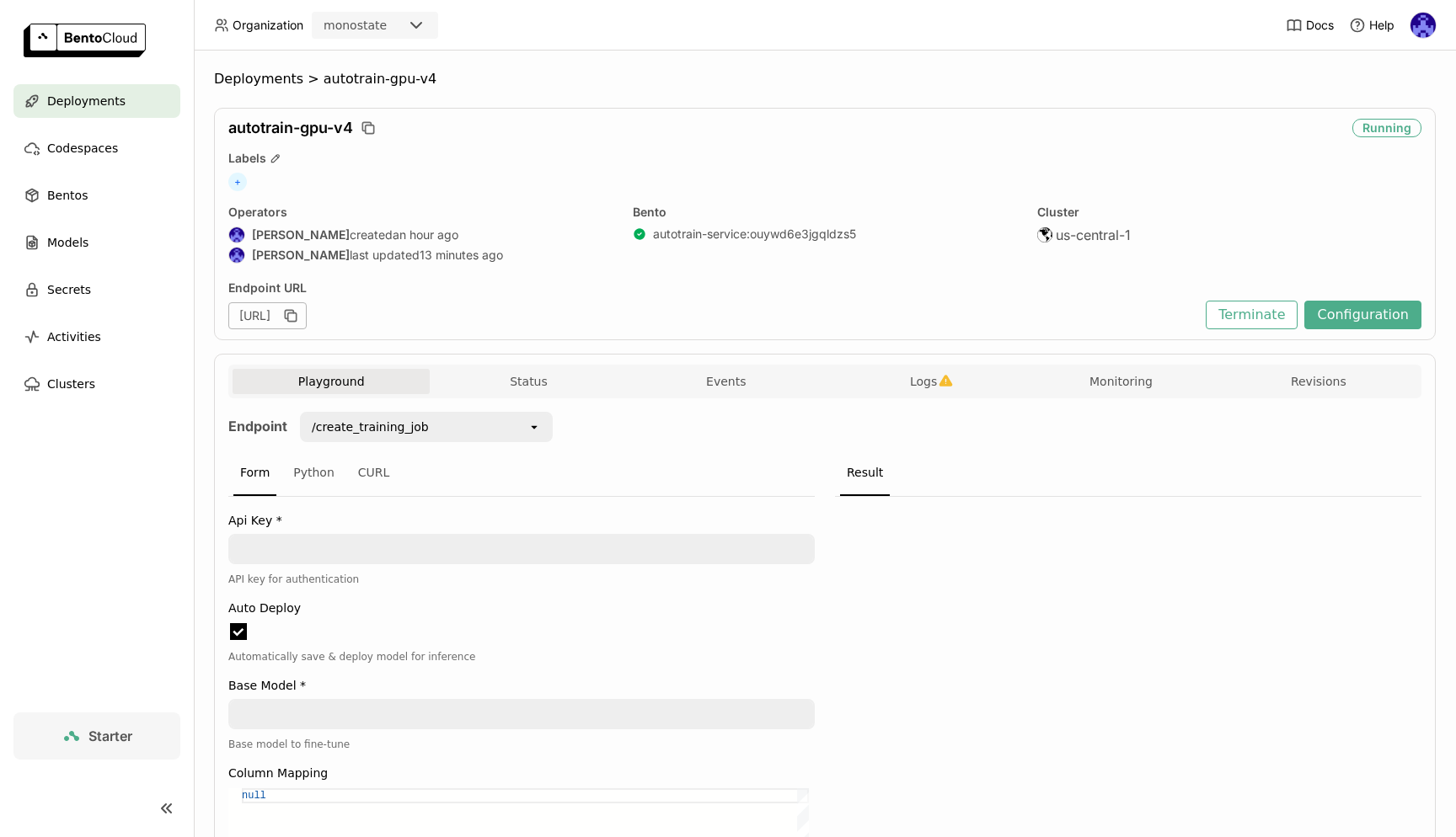
scroll to position [0, 0]
click at [1269, 326] on button "Terminate" at bounding box center [1252, 314] width 91 height 28
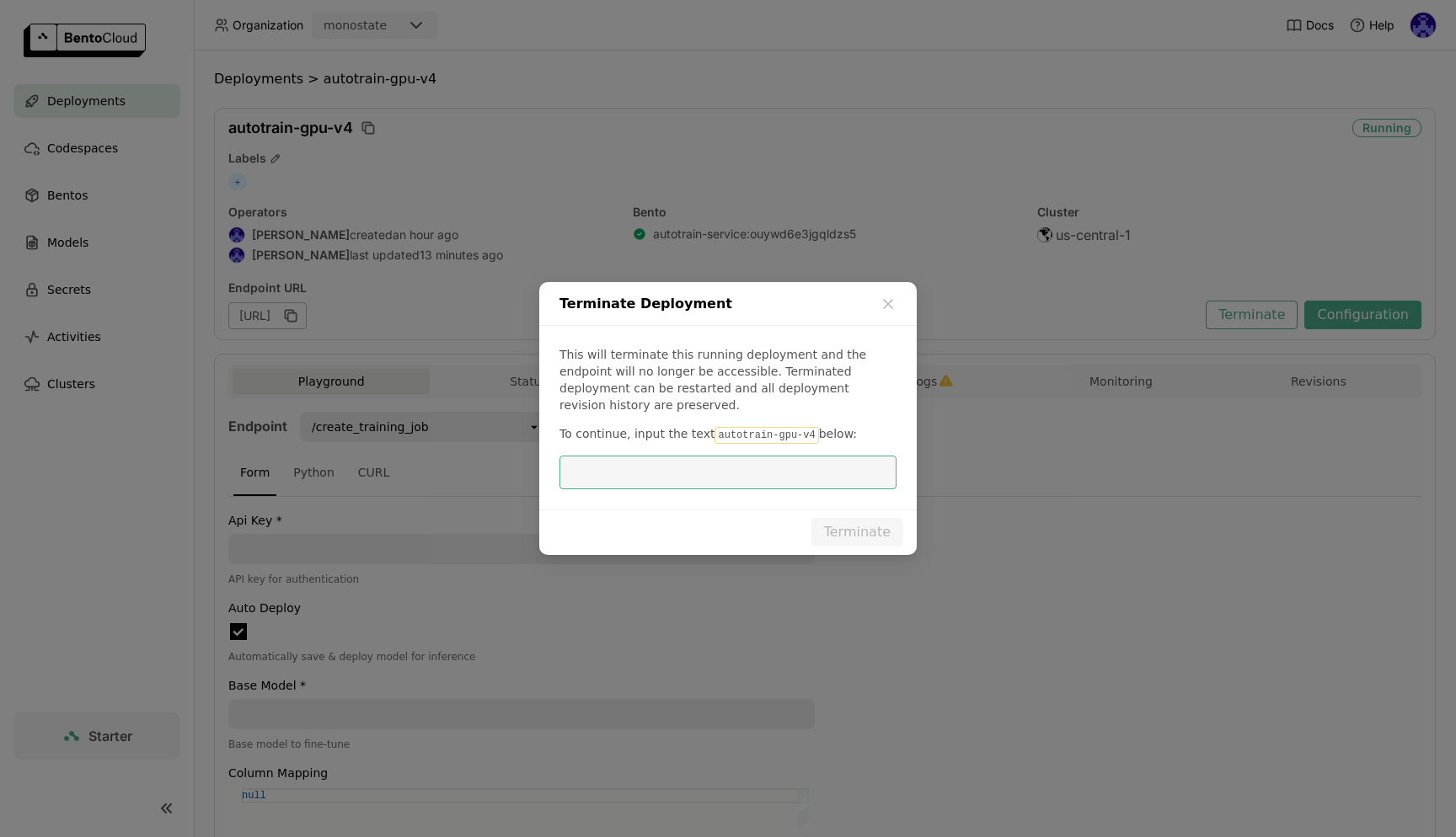
click at [1190, 266] on div "Terminate Deployment This will terminate this running deployment and the endpoi…" at bounding box center [728, 418] width 1456 height 837
